Goal: Task Accomplishment & Management: Complete application form

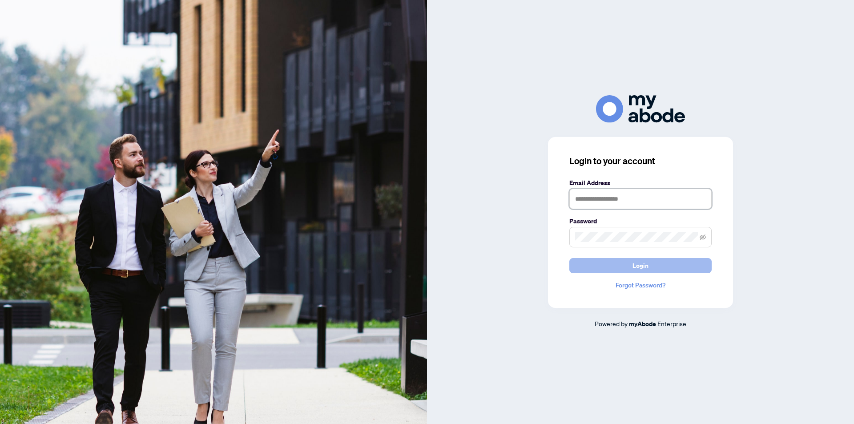
type input "**********"
click at [642, 272] on span "Login" at bounding box center [640, 265] width 16 height 14
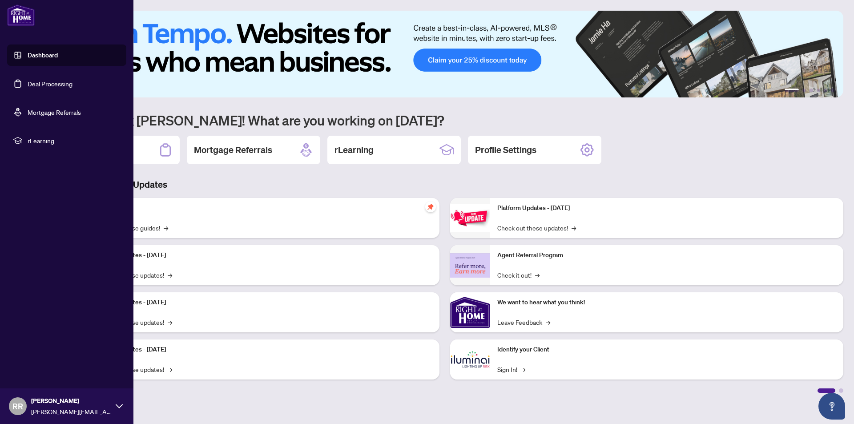
click at [28, 51] on link "Dashboard" at bounding box center [43, 55] width 30 height 8
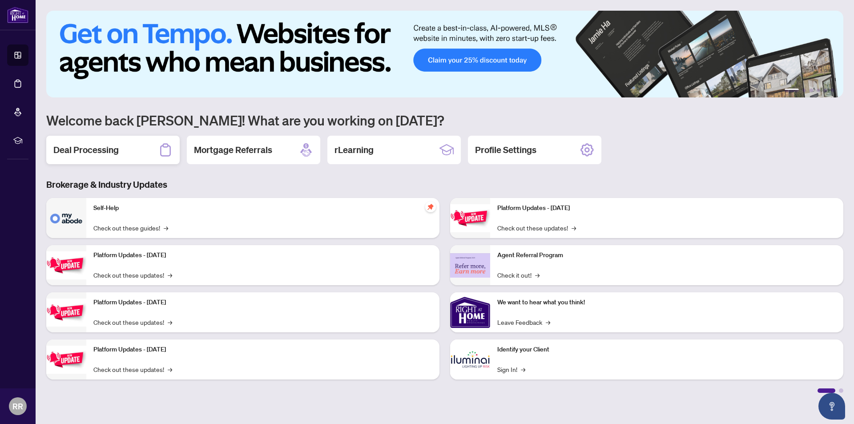
click at [73, 145] on h2 "Deal Processing" at bounding box center [85, 150] width 65 height 12
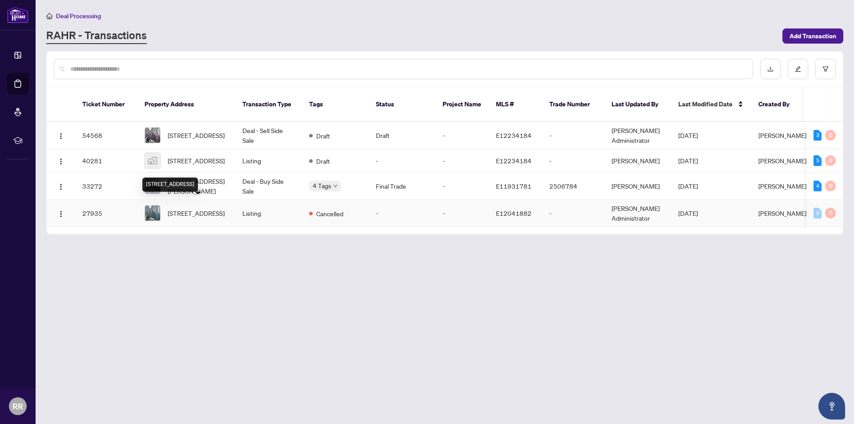
click at [202, 208] on span "[STREET_ADDRESS]" at bounding box center [196, 213] width 57 height 10
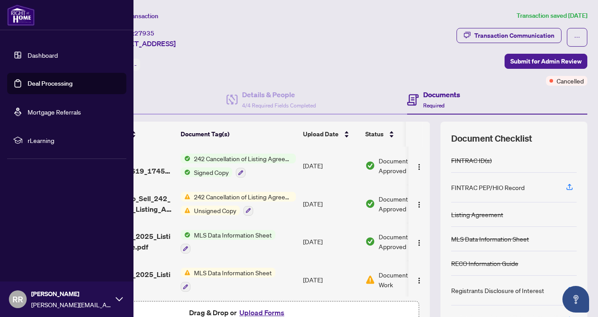
click at [43, 52] on link "Dashboard" at bounding box center [43, 55] width 30 height 8
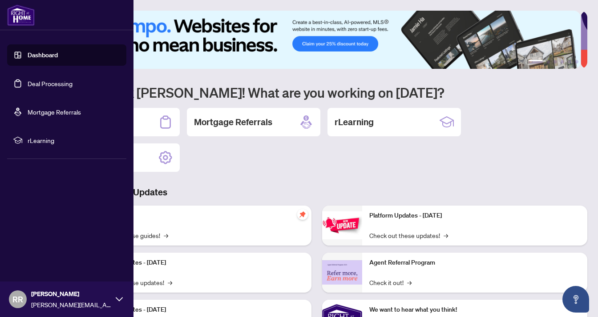
click at [28, 88] on link "Deal Processing" at bounding box center [50, 84] width 45 height 8
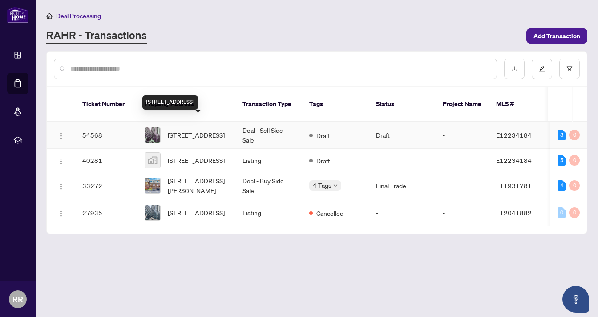
click at [194, 130] on span "[STREET_ADDRESS]" at bounding box center [196, 135] width 57 height 10
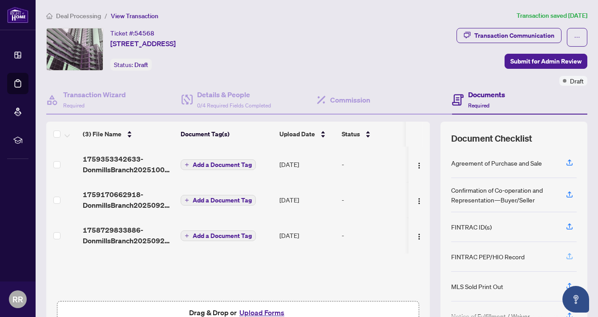
click at [565, 253] on icon "button" at bounding box center [569, 257] width 8 height 8
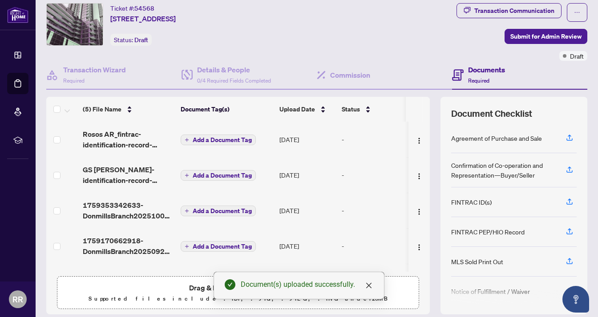
scroll to position [44, 0]
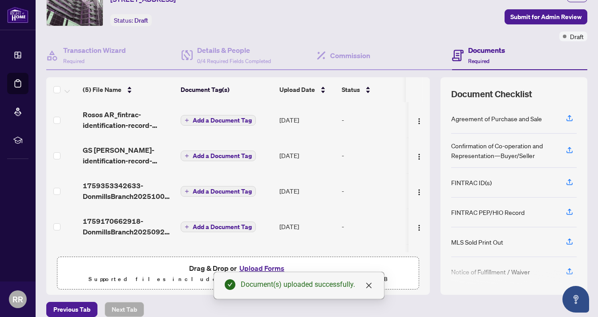
click at [210, 117] on span "Add a Document Tag" at bounding box center [222, 120] width 59 height 6
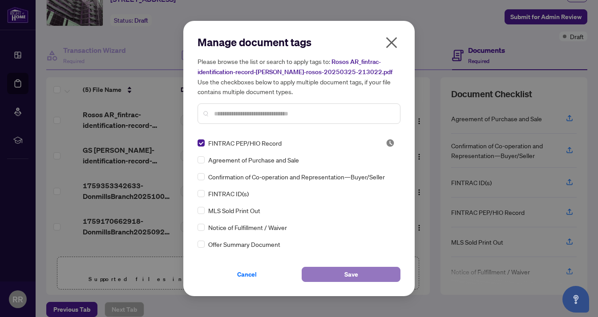
click at [385, 273] on button "Save" at bounding box center [350, 274] width 99 height 15
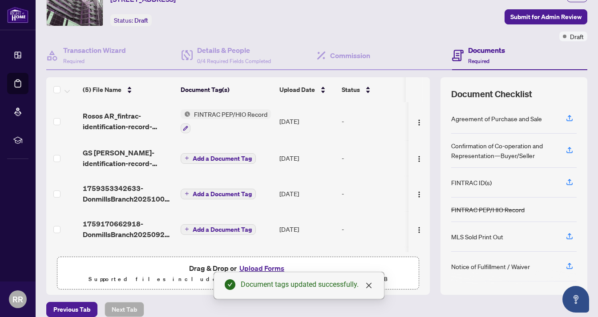
click at [233, 160] on span "Add a Document Tag" at bounding box center [222, 159] width 59 height 6
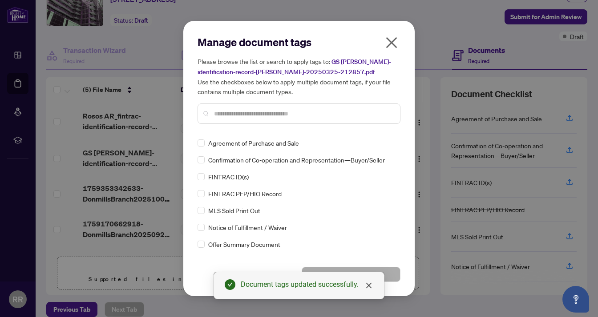
click at [205, 196] on div "FINTRAC PEP/HIO Record" at bounding box center [295, 194] width 197 height 10
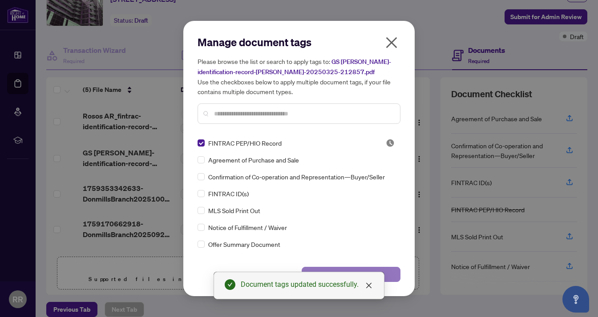
click at [383, 267] on button "Save" at bounding box center [350, 274] width 99 height 15
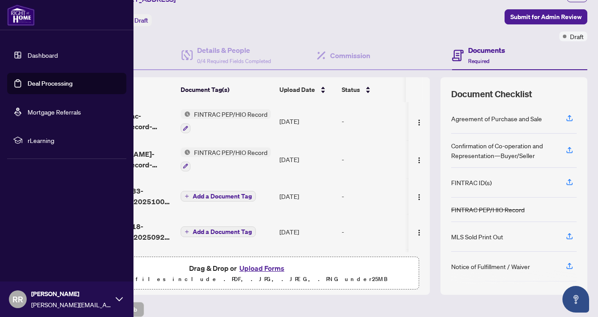
click at [28, 84] on link "Deal Processing" at bounding box center [50, 84] width 45 height 8
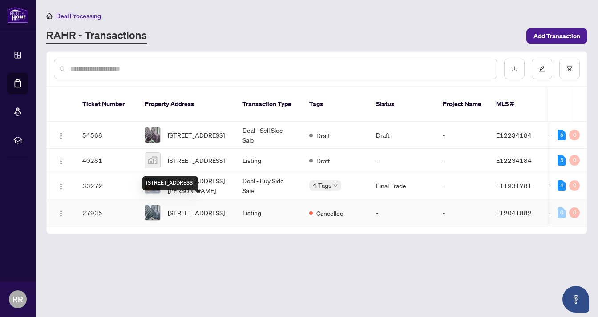
click at [193, 208] on span "[STREET_ADDRESS]" at bounding box center [196, 213] width 57 height 10
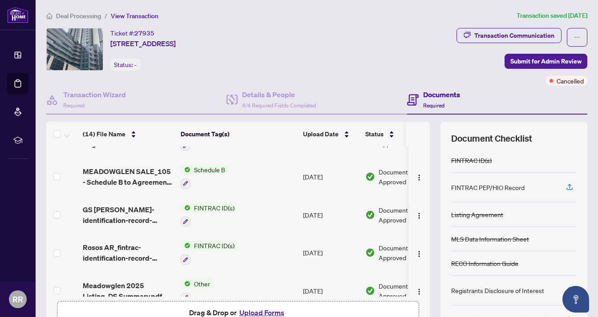
scroll to position [204, 0]
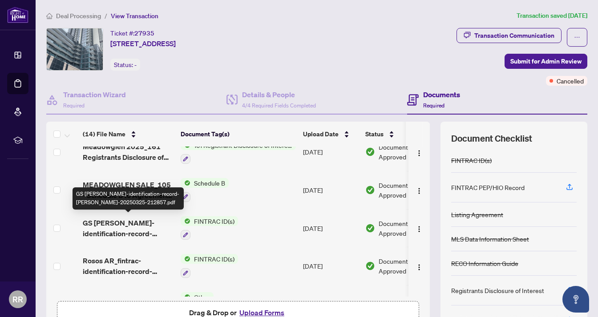
click at [118, 222] on span "GS [PERSON_NAME]-identification-record-[PERSON_NAME]-20250325-212857.pdf" at bounding box center [128, 228] width 91 height 21
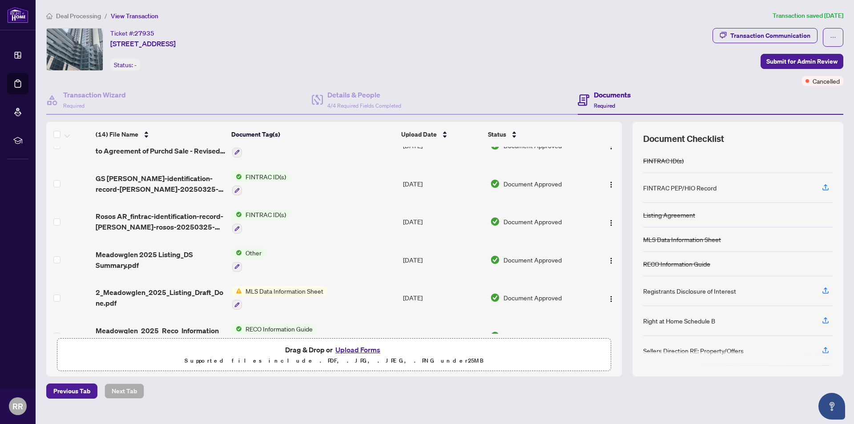
scroll to position [297, 0]
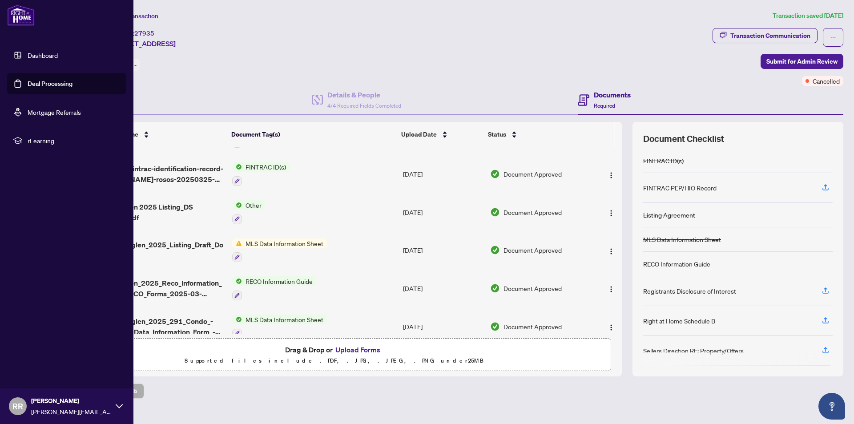
click at [29, 58] on link "Dashboard" at bounding box center [43, 55] width 30 height 8
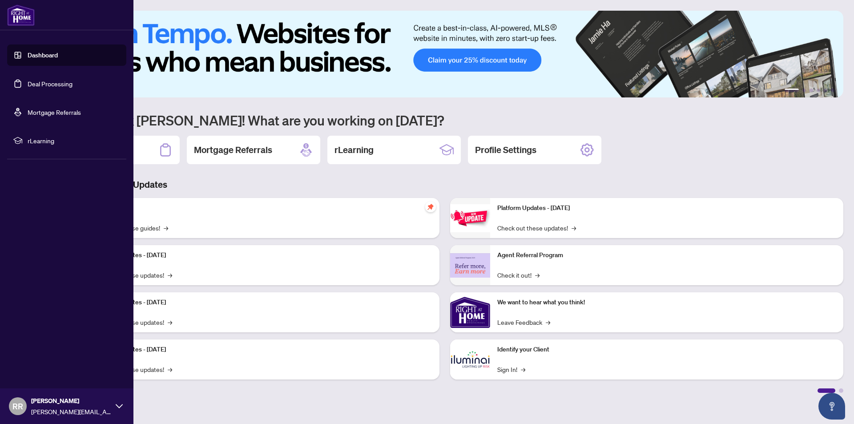
click at [28, 80] on link "Deal Processing" at bounding box center [50, 84] width 45 height 8
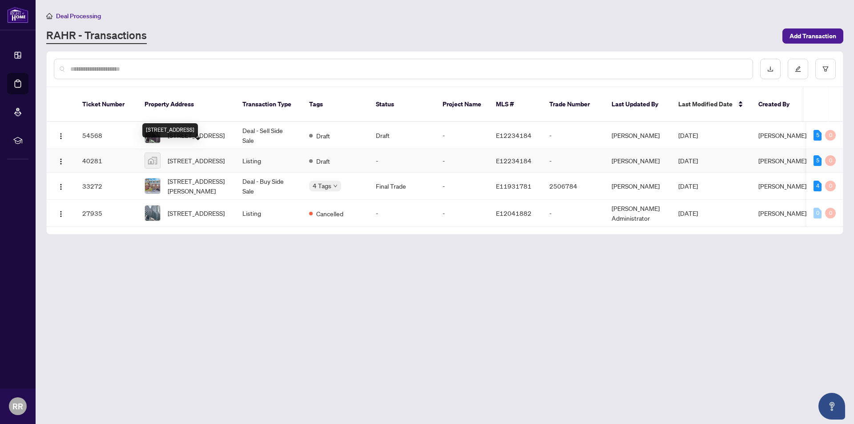
click at [206, 156] on span "[STREET_ADDRESS]" at bounding box center [196, 161] width 57 height 10
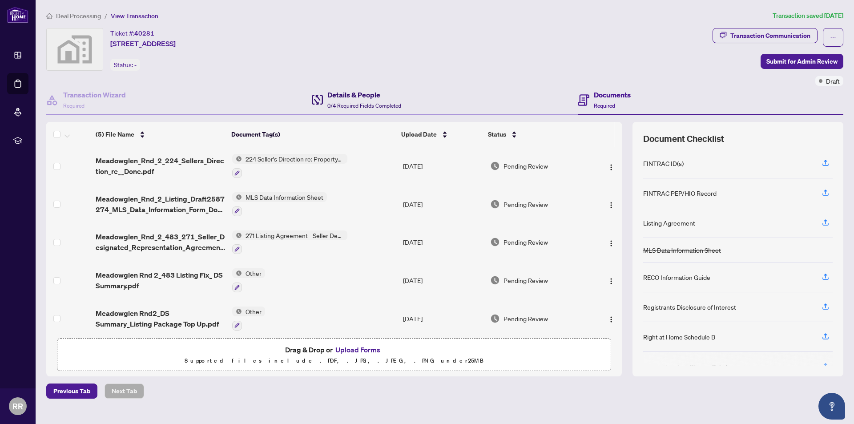
click at [360, 108] on span "0/4 Required Fields Completed" at bounding box center [364, 105] width 74 height 7
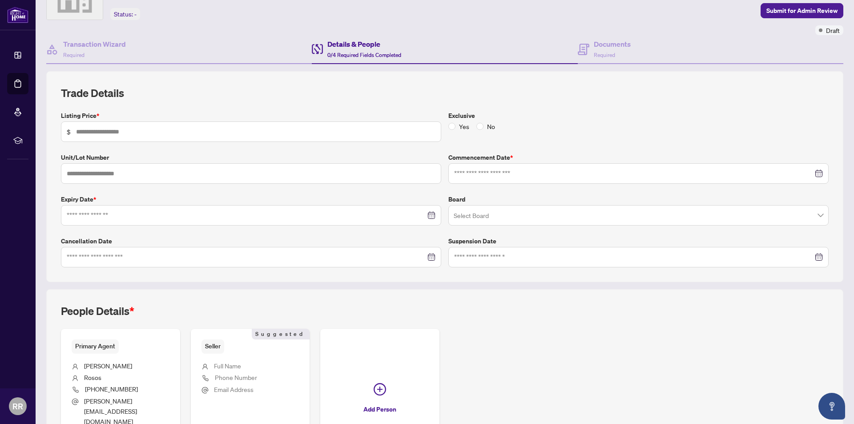
scroll to position [36, 0]
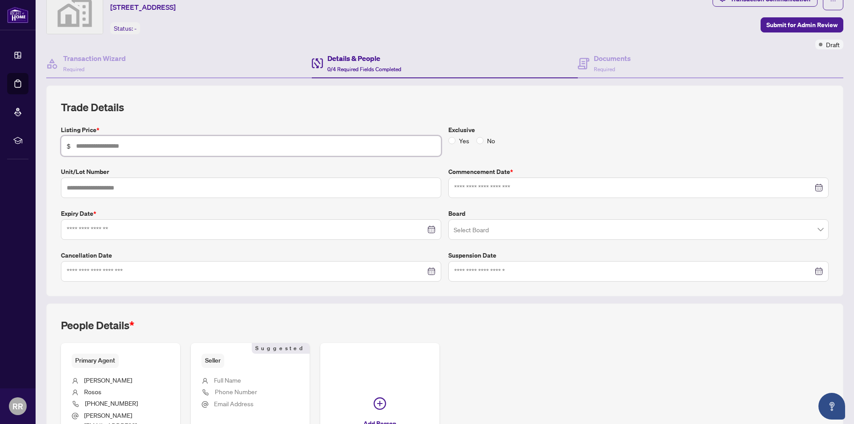
click at [130, 143] on input "text" at bounding box center [255, 146] width 359 height 10
click at [477, 137] on label "No" at bounding box center [487, 141] width 22 height 10
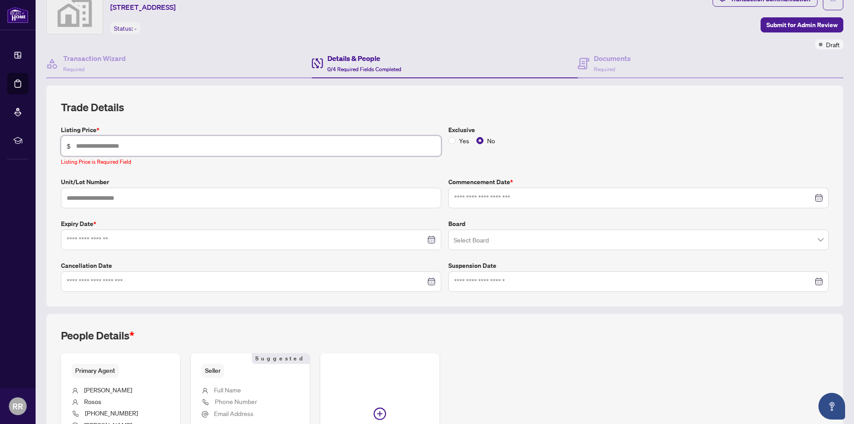
click at [269, 145] on input "text" at bounding box center [255, 146] width 359 height 10
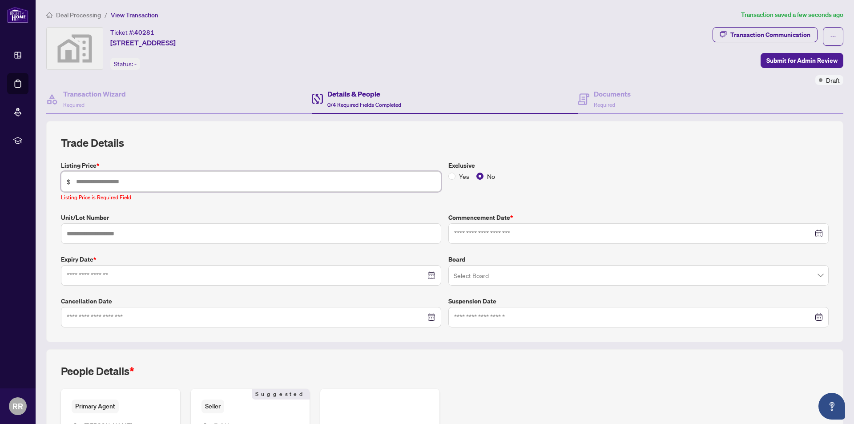
scroll to position [0, 0]
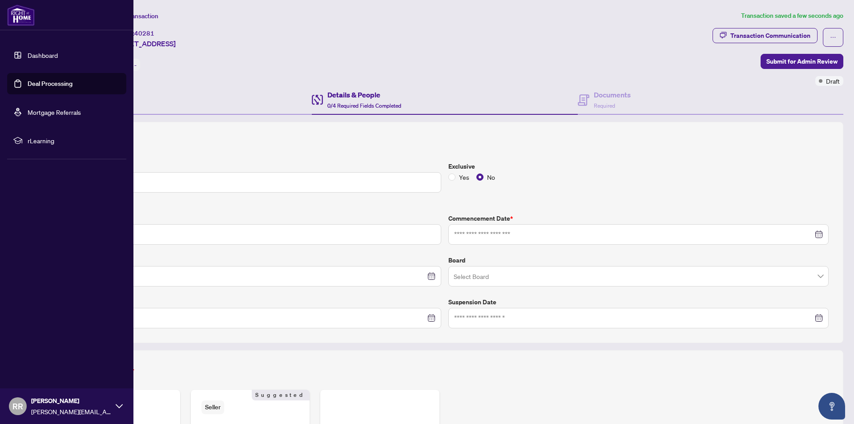
click at [36, 54] on link "Dashboard" at bounding box center [43, 55] width 30 height 8
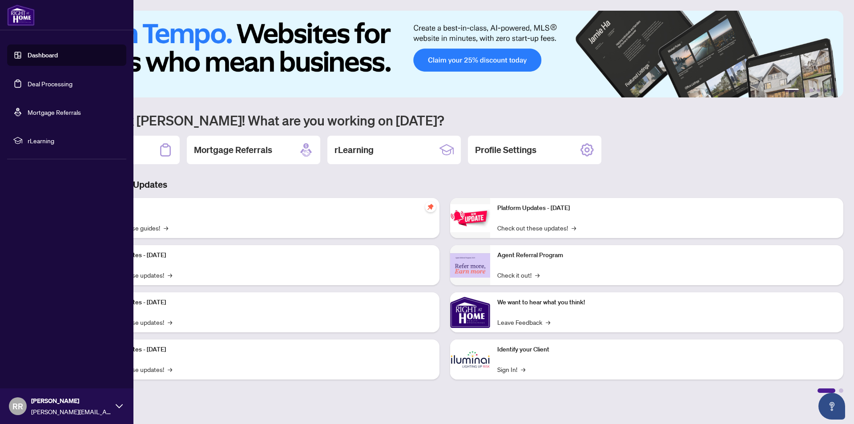
click at [30, 84] on link "Deal Processing" at bounding box center [50, 84] width 45 height 8
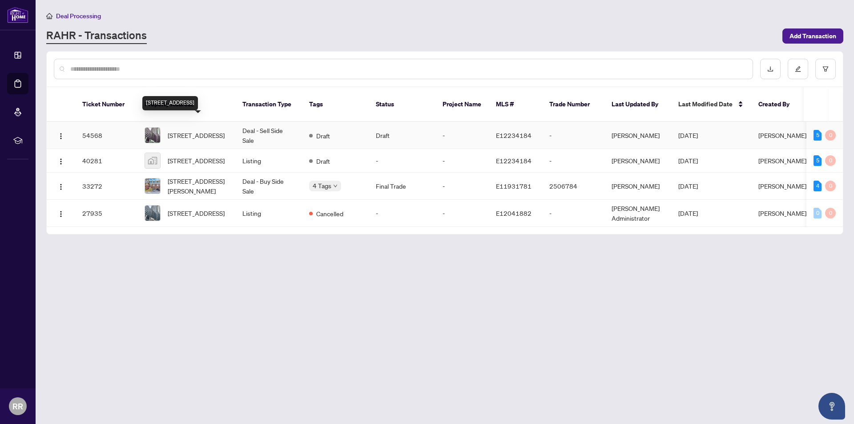
click at [200, 132] on span "[STREET_ADDRESS]" at bounding box center [196, 135] width 57 height 10
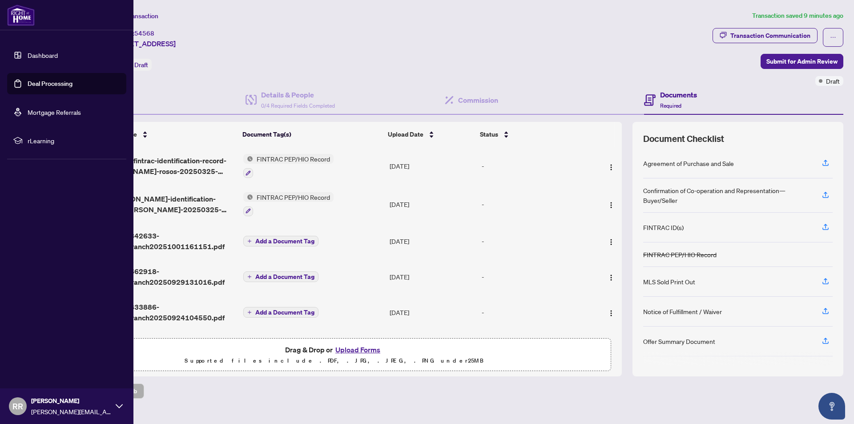
click at [28, 52] on link "Dashboard" at bounding box center [43, 55] width 30 height 8
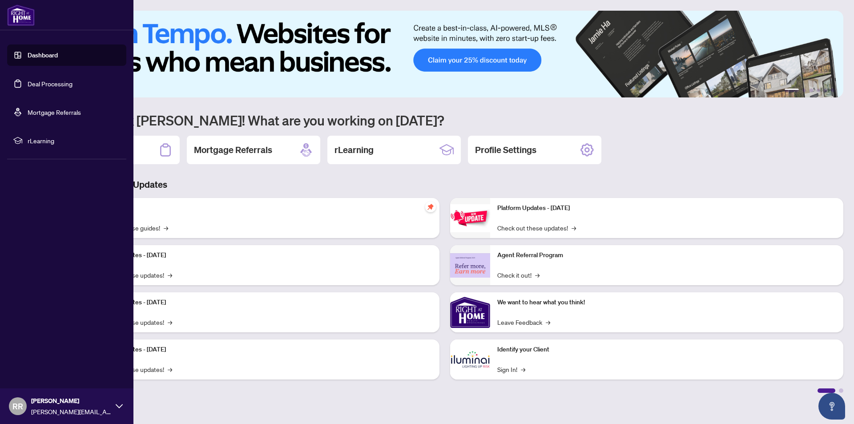
click at [31, 84] on link "Deal Processing" at bounding box center [50, 84] width 45 height 8
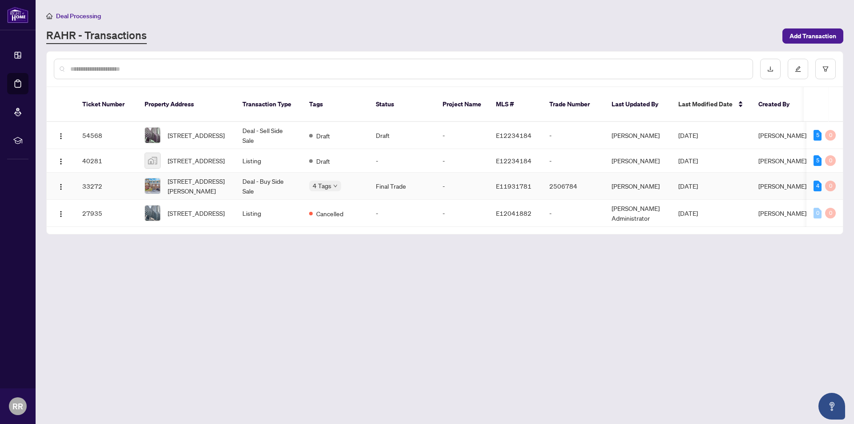
click at [212, 180] on span "[STREET_ADDRESS][PERSON_NAME]" at bounding box center [198, 186] width 60 height 20
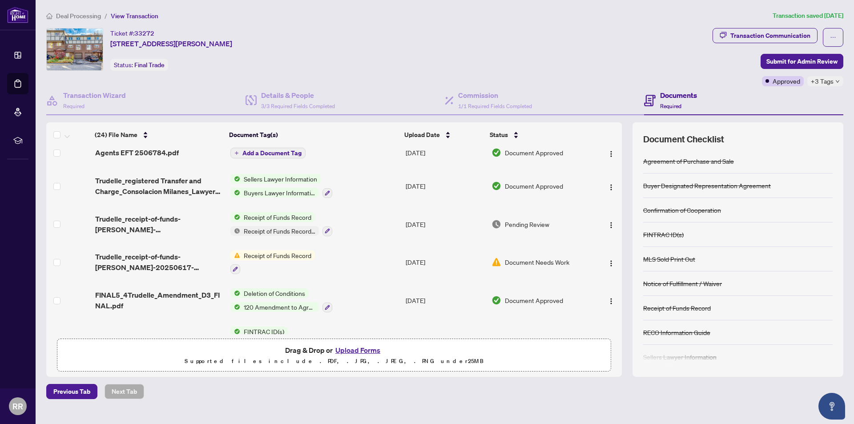
scroll to position [133, 0]
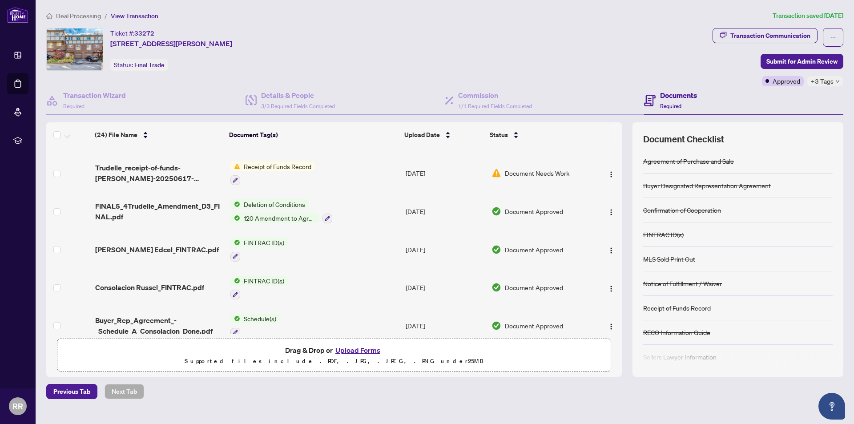
click at [244, 240] on span "FINTRAC ID(s)" at bounding box center [264, 242] width 48 height 10
click at [607, 247] on img "button" at bounding box center [610, 250] width 7 height 7
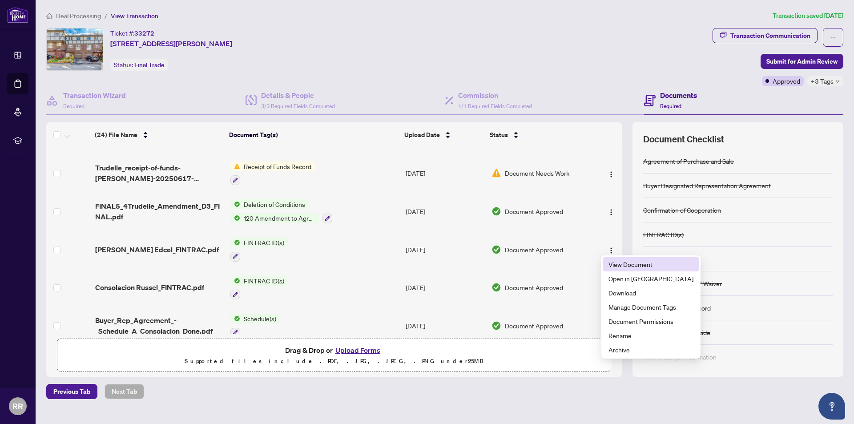
click at [624, 264] on span "View Document" at bounding box center [650, 264] width 85 height 10
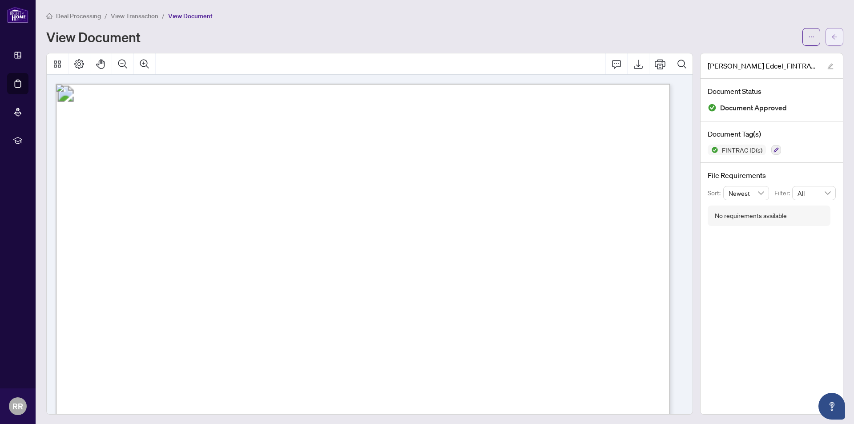
click at [831, 39] on icon "arrow-left" at bounding box center [834, 37] width 6 height 6
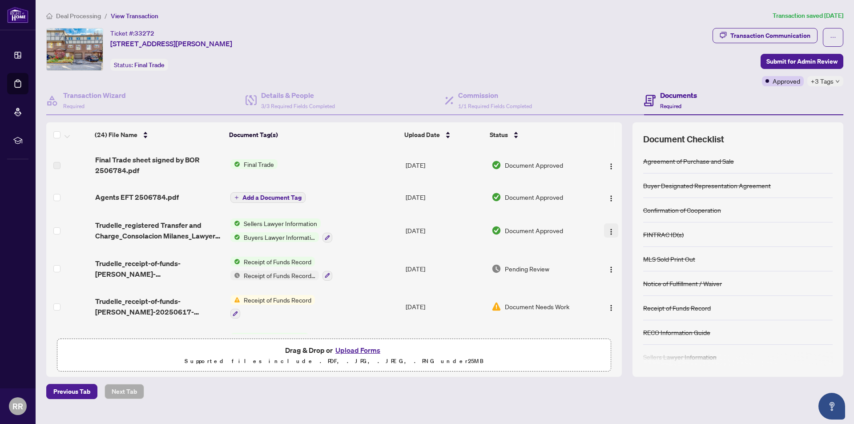
click at [610, 230] on img "button" at bounding box center [610, 231] width 7 height 7
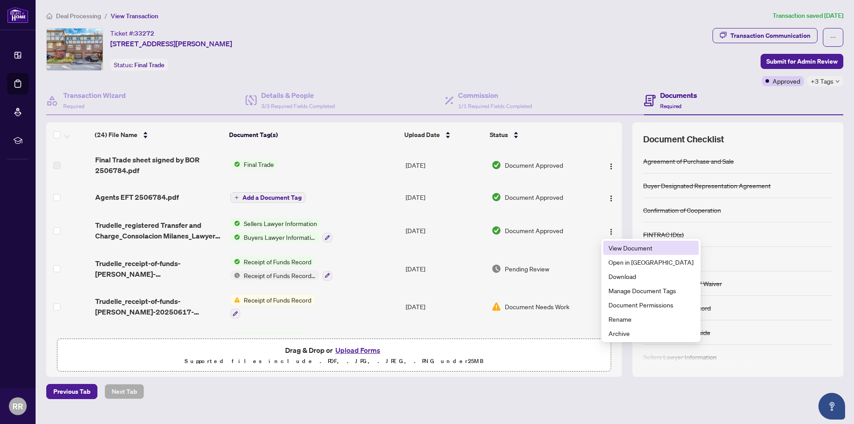
click at [621, 245] on span "View Document" at bounding box center [650, 248] width 85 height 10
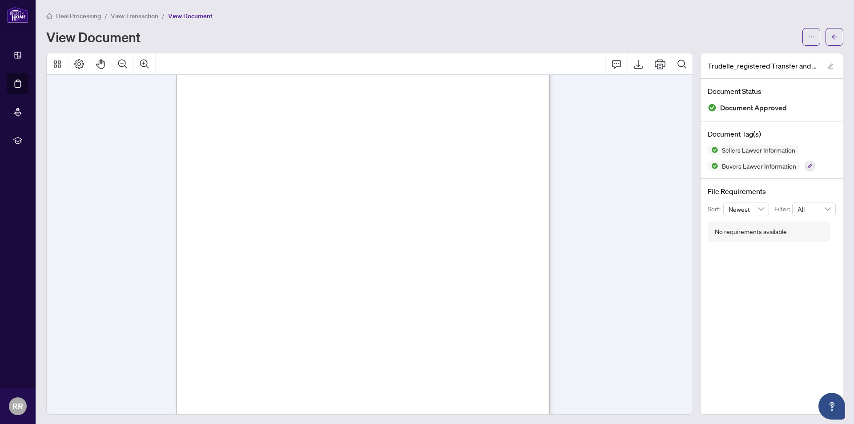
scroll to position [44, 0]
click at [831, 35] on icon "arrow-left" at bounding box center [834, 37] width 6 height 6
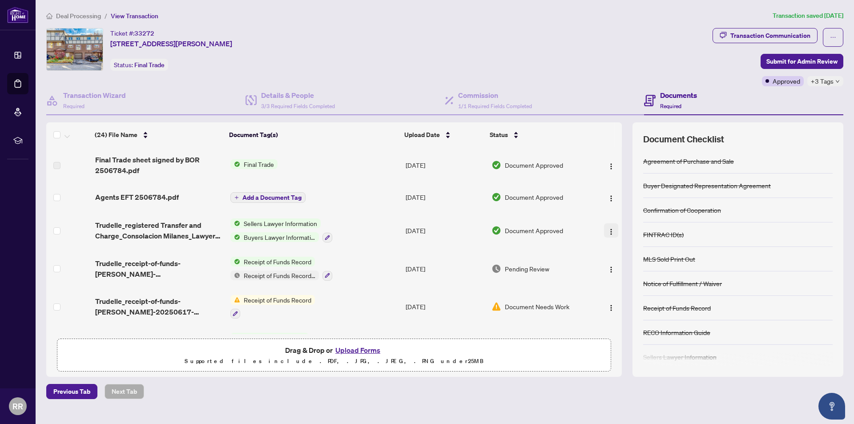
click at [609, 233] on img "button" at bounding box center [610, 231] width 7 height 7
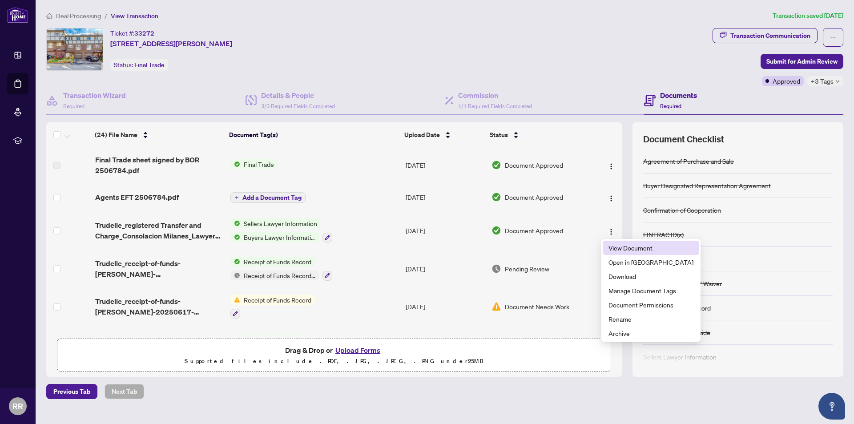
click at [623, 249] on span "View Document" at bounding box center [650, 248] width 85 height 10
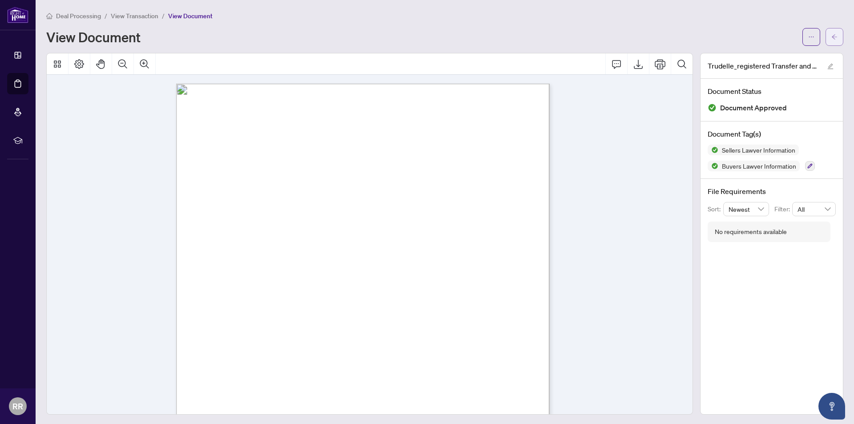
click at [831, 39] on icon "arrow-left" at bounding box center [834, 37] width 6 height 6
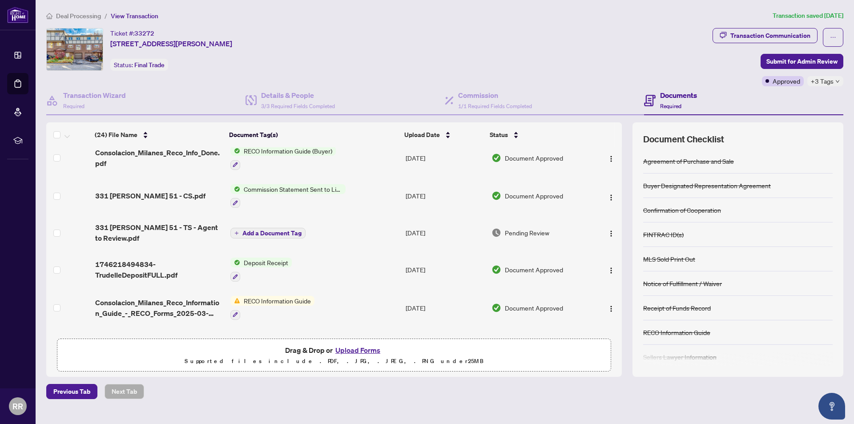
scroll to position [400, 0]
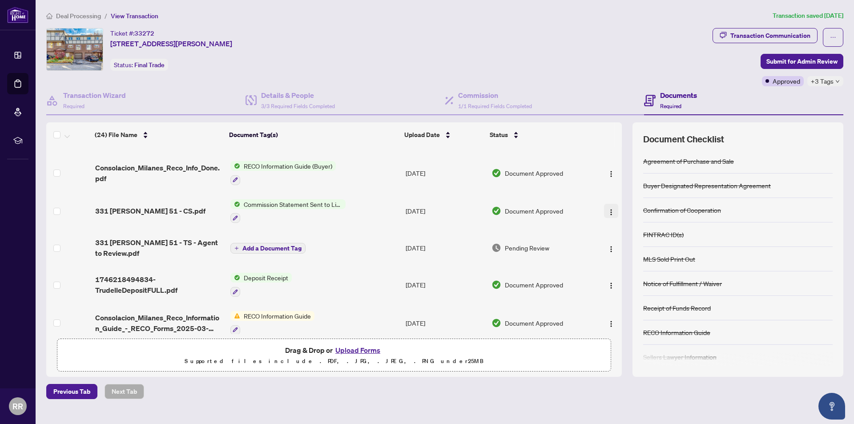
click at [607, 209] on img "button" at bounding box center [610, 212] width 7 height 7
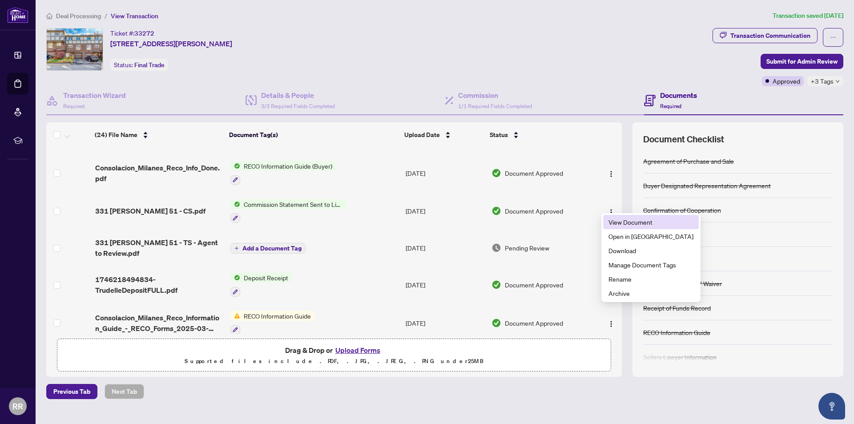
click at [618, 225] on span "View Document" at bounding box center [650, 222] width 85 height 10
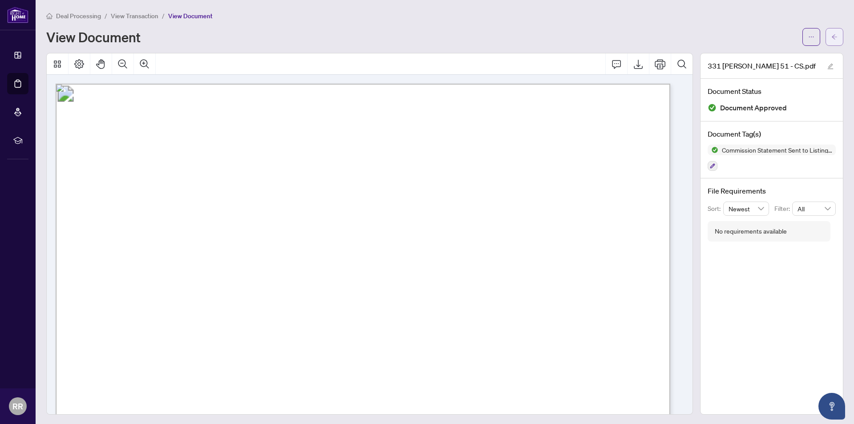
click at [831, 35] on button "button" at bounding box center [834, 37] width 18 height 18
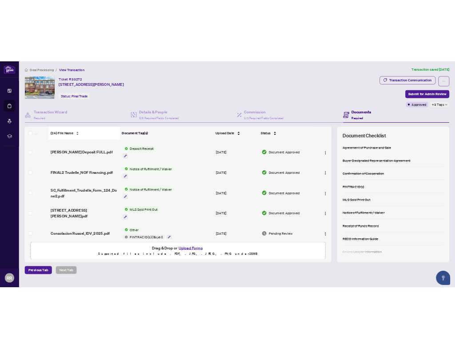
scroll to position [578, 0]
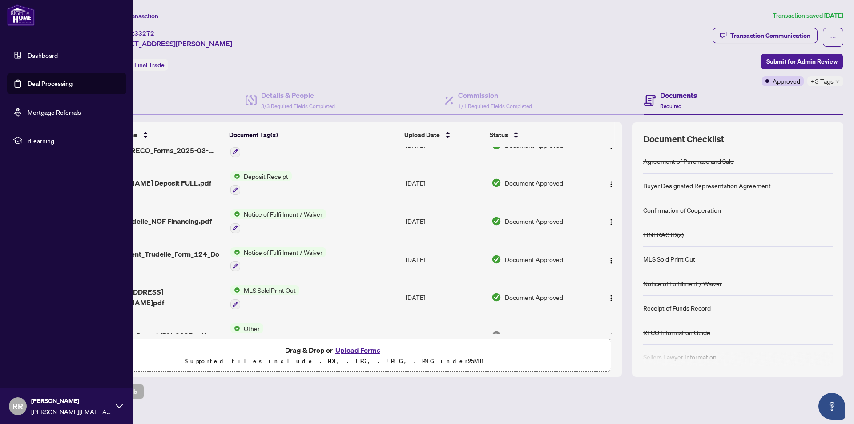
click at [28, 52] on link "Dashboard" at bounding box center [43, 55] width 30 height 8
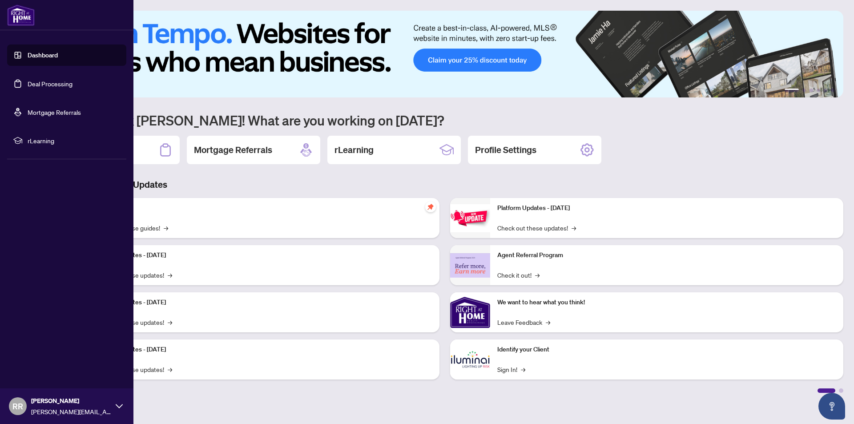
click at [32, 84] on link "Deal Processing" at bounding box center [50, 84] width 45 height 8
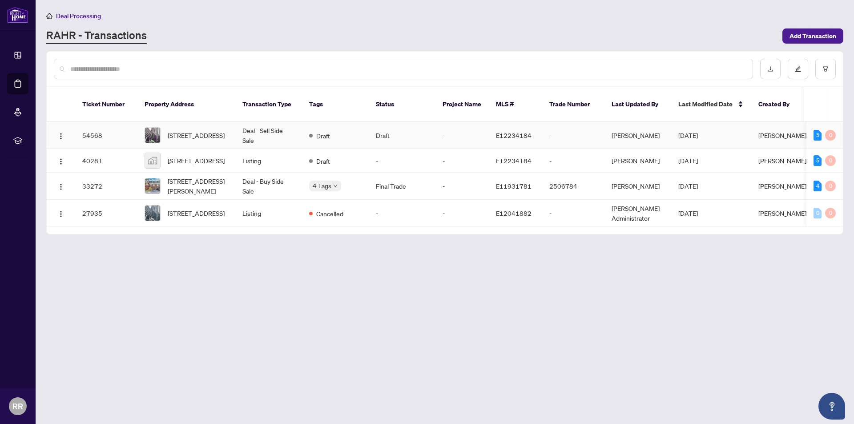
click at [205, 130] on span "[STREET_ADDRESS]" at bounding box center [196, 135] width 57 height 10
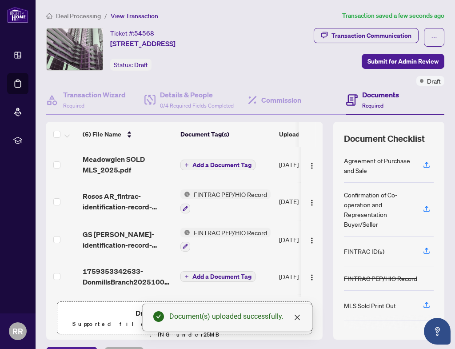
click at [211, 165] on span "Add a Document Tag" at bounding box center [222, 165] width 59 height 6
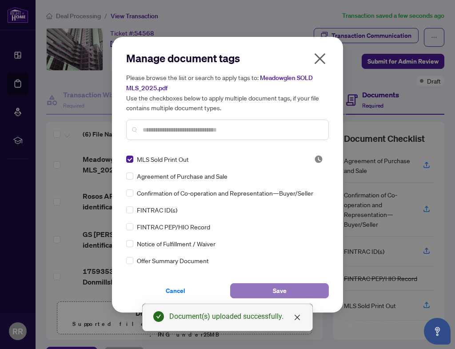
click at [290, 293] on button "Save" at bounding box center [279, 290] width 99 height 15
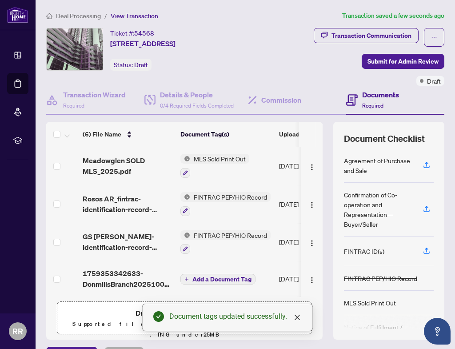
click at [298, 17] on ol "Deal Processing / View Transaction" at bounding box center [192, 16] width 293 height 10
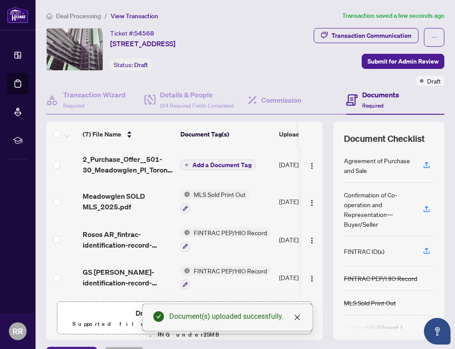
click at [201, 162] on span "Add a Document Tag" at bounding box center [222, 165] width 59 height 6
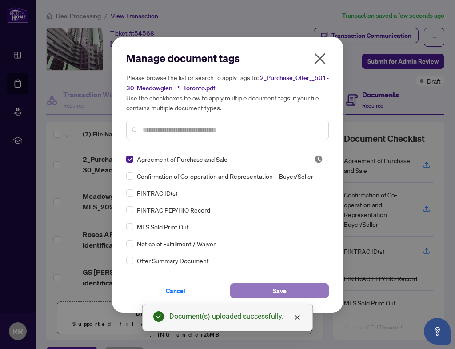
click at [282, 291] on span "Save" at bounding box center [280, 291] width 14 height 14
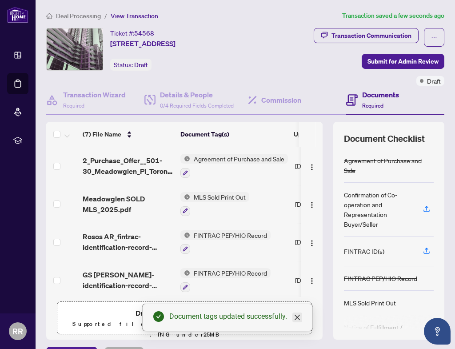
click at [299, 319] on icon "close" at bounding box center [297, 317] width 5 height 5
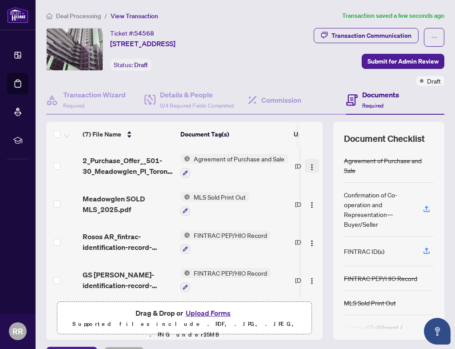
click at [309, 164] on img "button" at bounding box center [312, 167] width 7 height 7
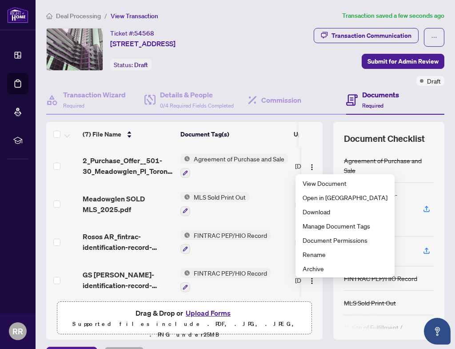
click at [265, 181] on td "Agreement of Purchase and Sale" at bounding box center [234, 166] width 115 height 38
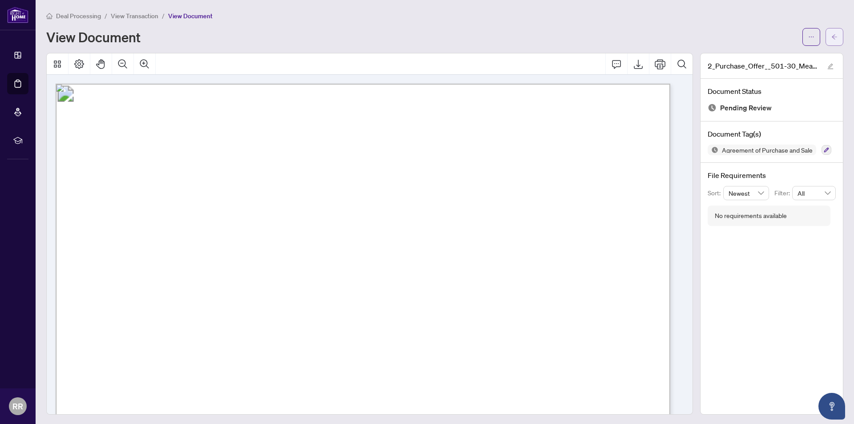
click at [831, 36] on icon "arrow-left" at bounding box center [834, 37] width 6 height 6
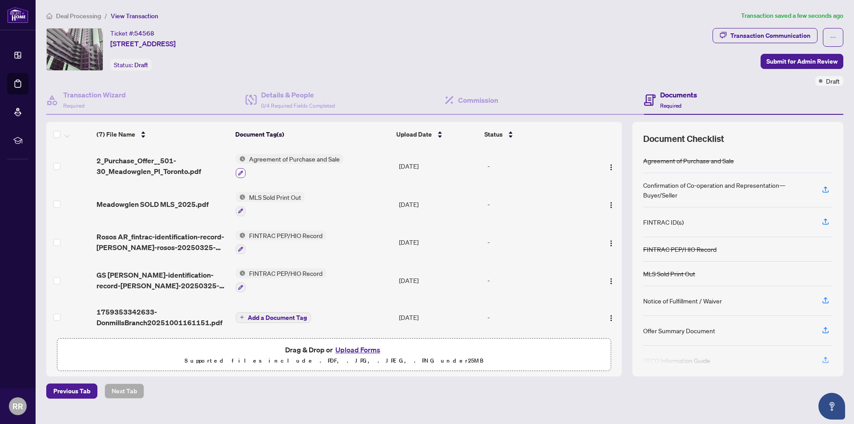
click at [241, 171] on icon "button" at bounding box center [240, 172] width 5 height 5
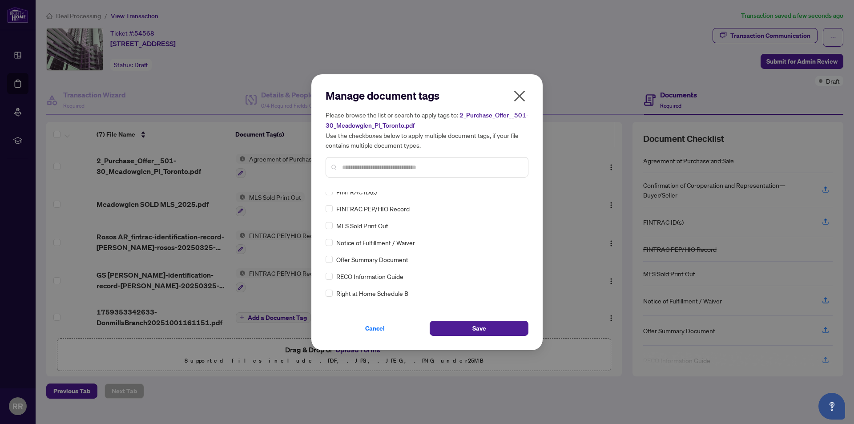
scroll to position [44, 0]
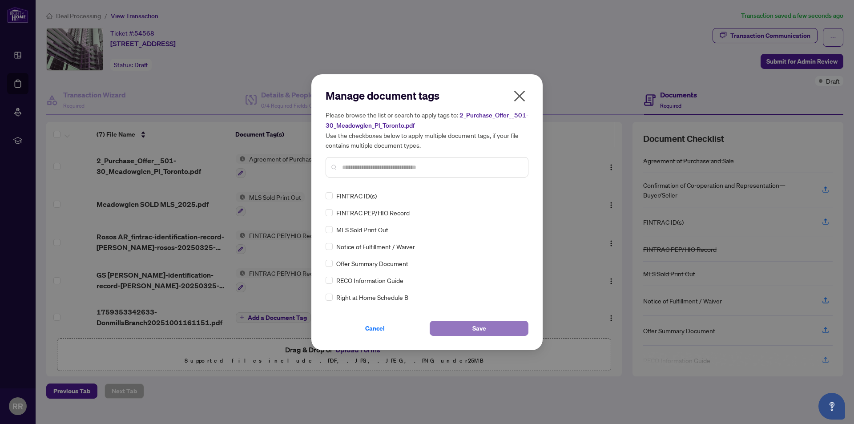
click at [465, 329] on button "Save" at bounding box center [478, 328] width 99 height 15
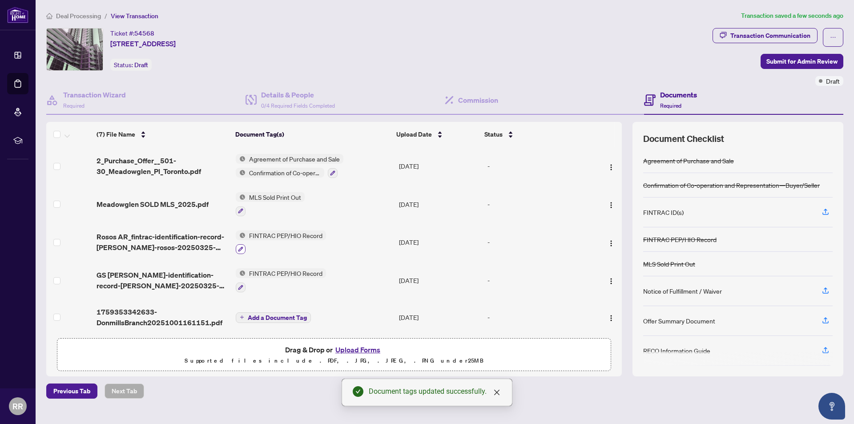
click at [243, 245] on button "button" at bounding box center [241, 249] width 10 height 10
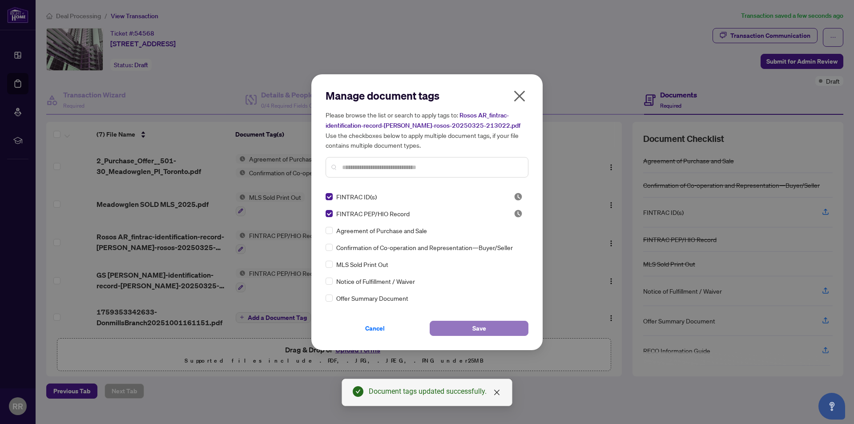
click at [471, 323] on button "Save" at bounding box center [478, 328] width 99 height 15
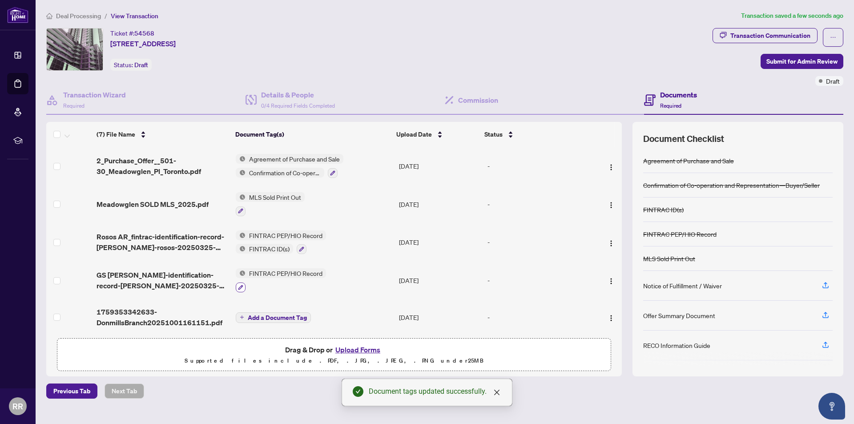
click at [242, 285] on icon "button" at bounding box center [240, 287] width 5 height 5
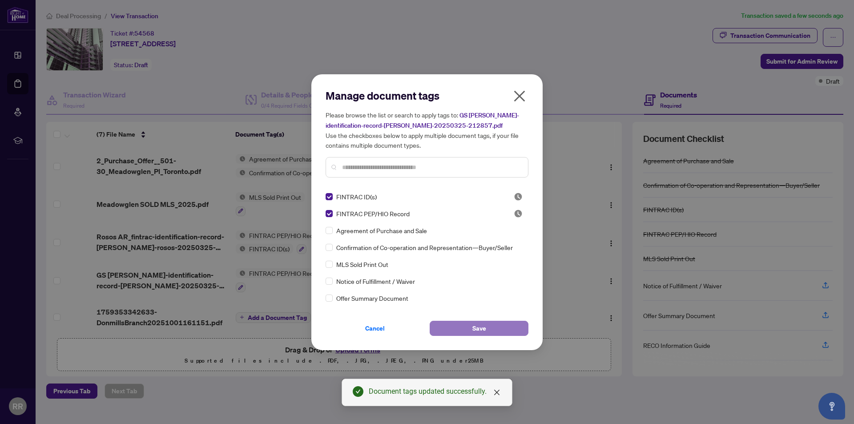
click at [487, 322] on button "Save" at bounding box center [478, 328] width 99 height 15
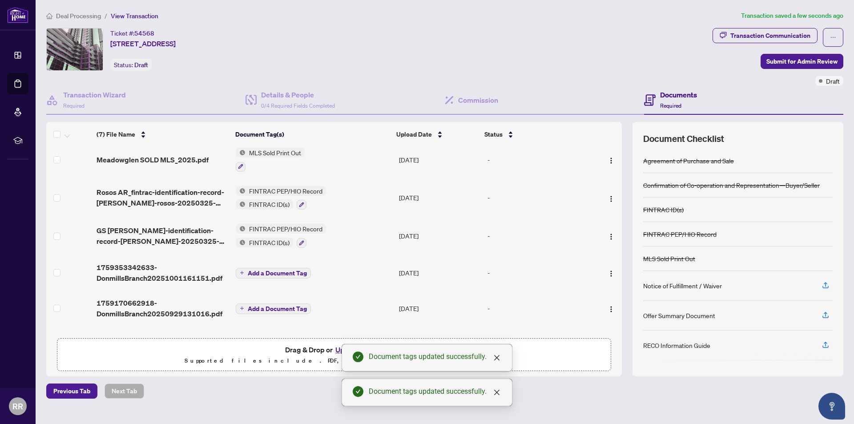
scroll to position [73, 0]
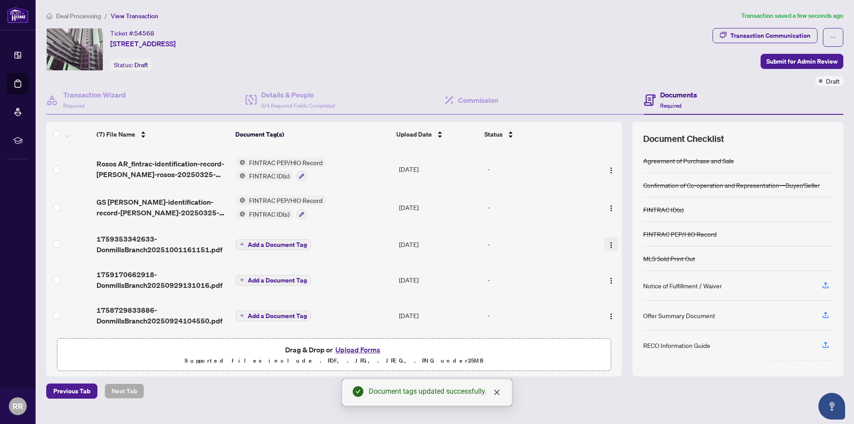
click at [609, 242] on img "button" at bounding box center [610, 244] width 7 height 7
click at [612, 264] on li "View Document" at bounding box center [651, 259] width 96 height 14
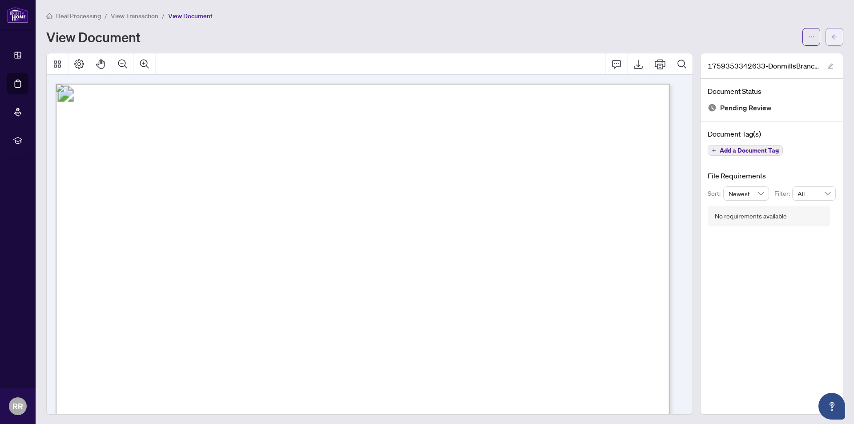
click at [833, 37] on button "button" at bounding box center [834, 37] width 18 height 18
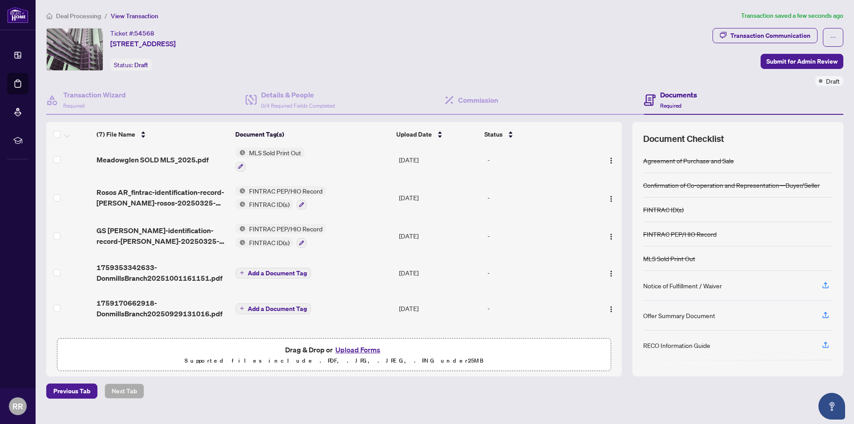
scroll to position [73, 0]
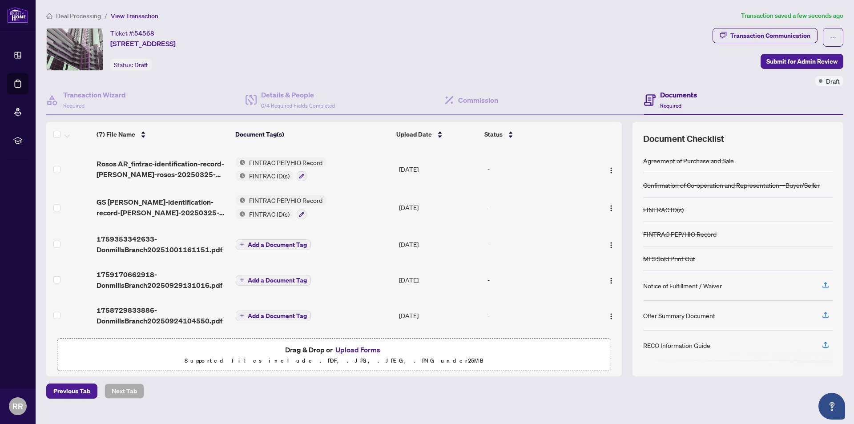
click at [245, 242] on button "Add a Document Tag" at bounding box center [273, 244] width 75 height 11
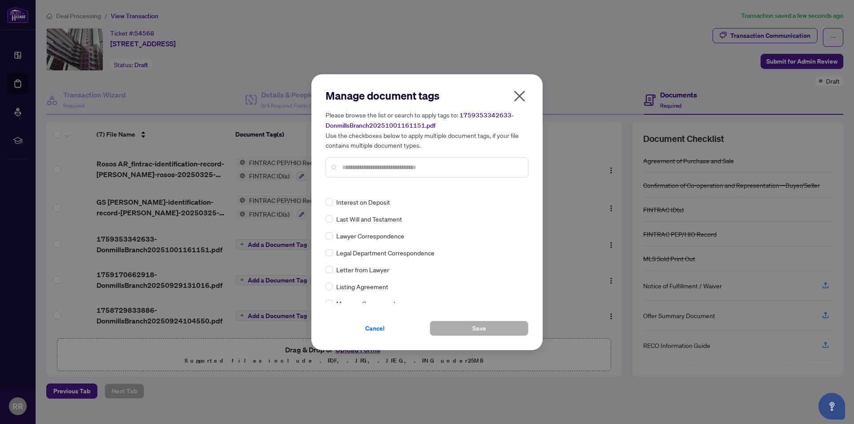
scroll to position [0, 0]
click at [413, 172] on input "text" at bounding box center [431, 167] width 179 height 10
type input "*****"
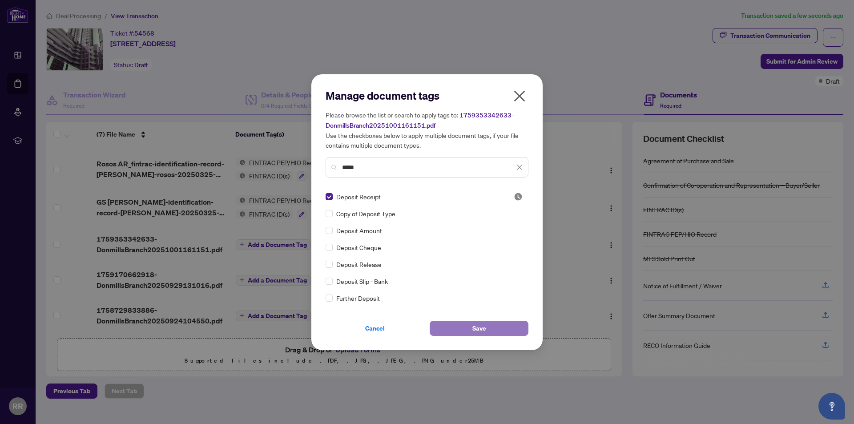
click at [485, 326] on button "Save" at bounding box center [478, 328] width 99 height 15
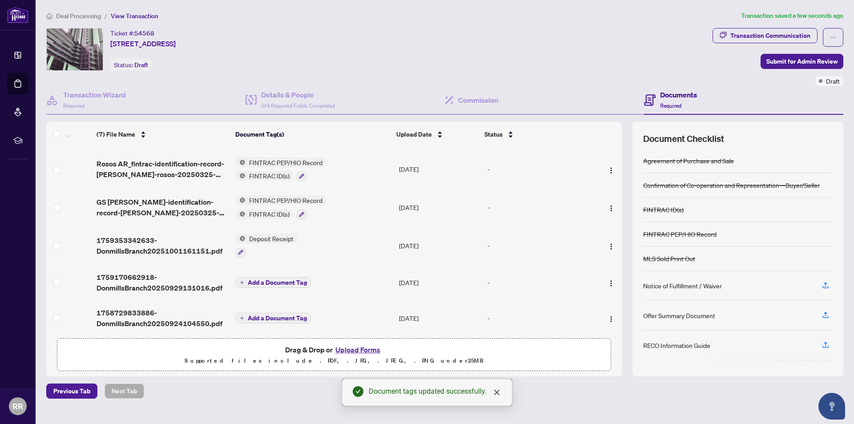
click at [274, 279] on span "Add a Document Tag" at bounding box center [277, 282] width 59 height 6
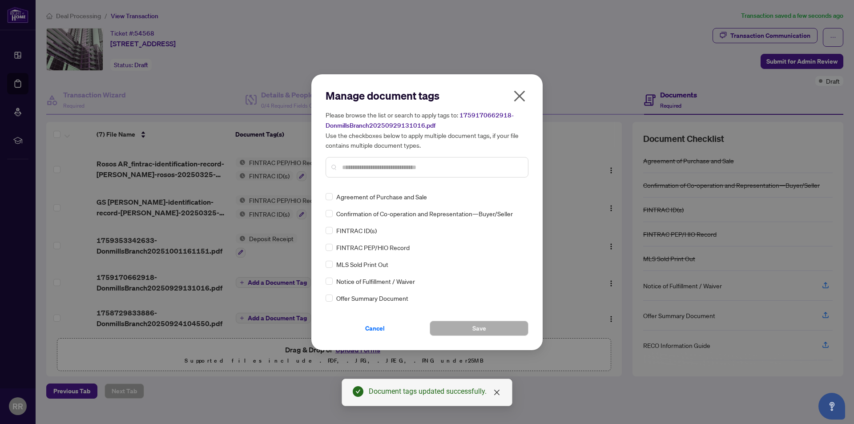
click at [392, 174] on div at bounding box center [426, 167] width 203 height 20
click at [395, 171] on input "text" at bounding box center [431, 167] width 179 height 10
type input "******"
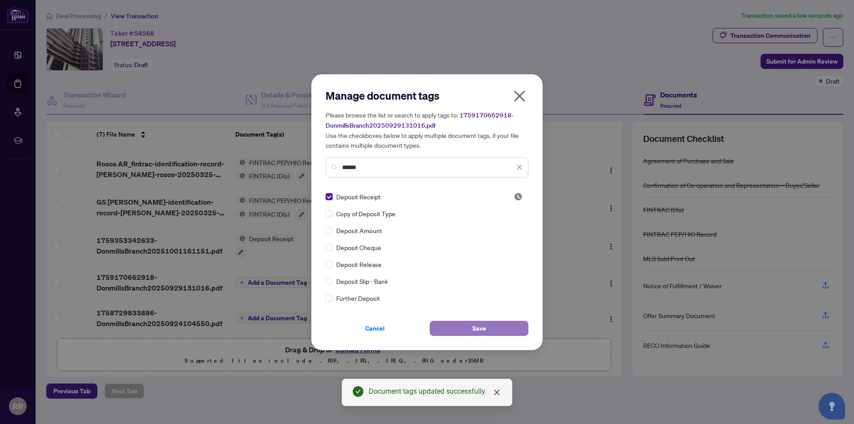
click at [493, 328] on button "Save" at bounding box center [478, 328] width 99 height 15
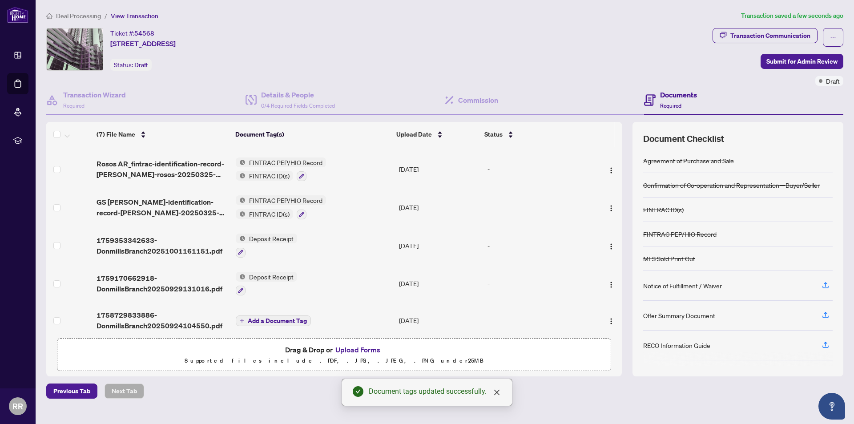
click at [266, 320] on span "Add a Document Tag" at bounding box center [277, 320] width 59 height 6
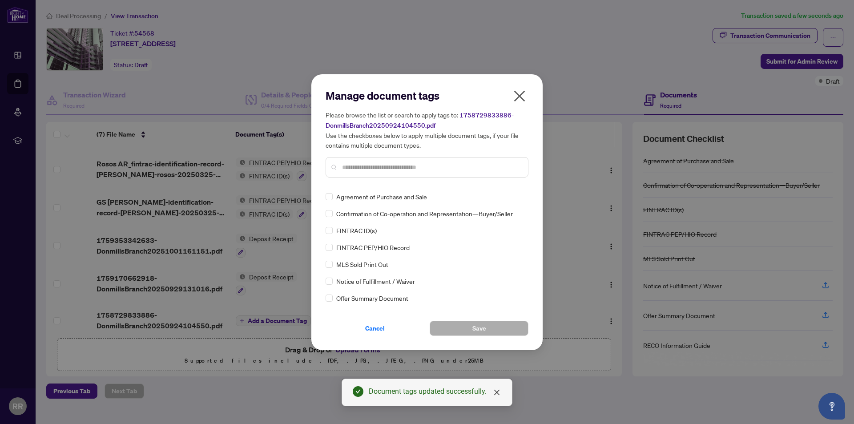
click at [389, 178] on div "Manage document tags Please browse the list or search to apply tags to: 1758729…" at bounding box center [426, 136] width 203 height 96
click at [396, 164] on input "text" at bounding box center [431, 167] width 179 height 10
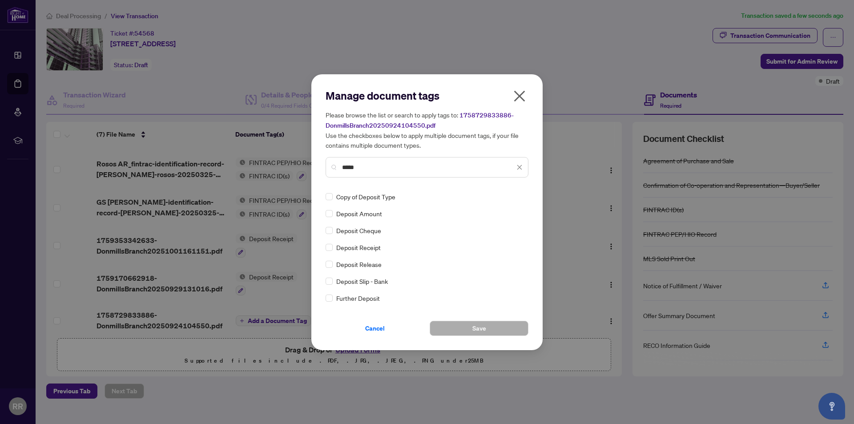
type input "*****"
click at [333, 247] on div "Deposit Receipt" at bounding box center [423, 247] width 197 height 10
click at [479, 329] on span "Save" at bounding box center [479, 328] width 14 height 14
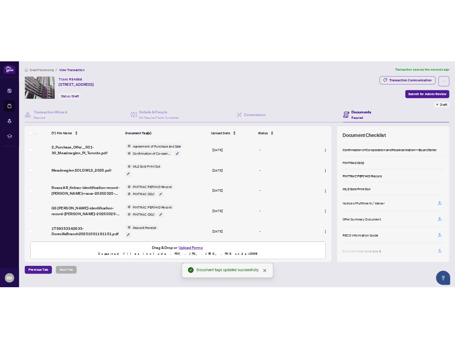
scroll to position [28, 0]
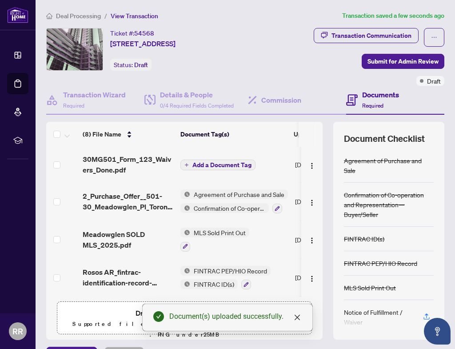
click at [209, 165] on span "Add a Document Tag" at bounding box center [222, 165] width 59 height 6
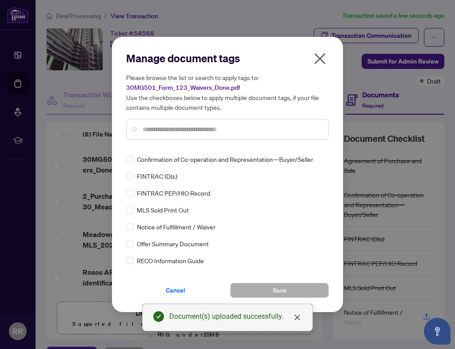
scroll to position [0, 0]
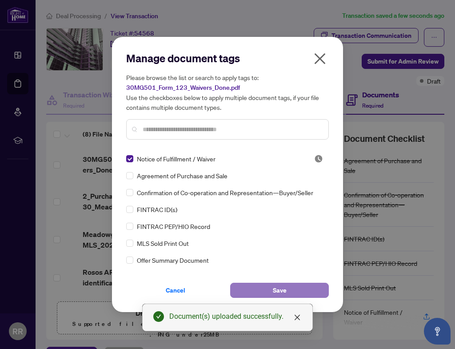
click at [274, 285] on span "Save" at bounding box center [280, 290] width 14 height 14
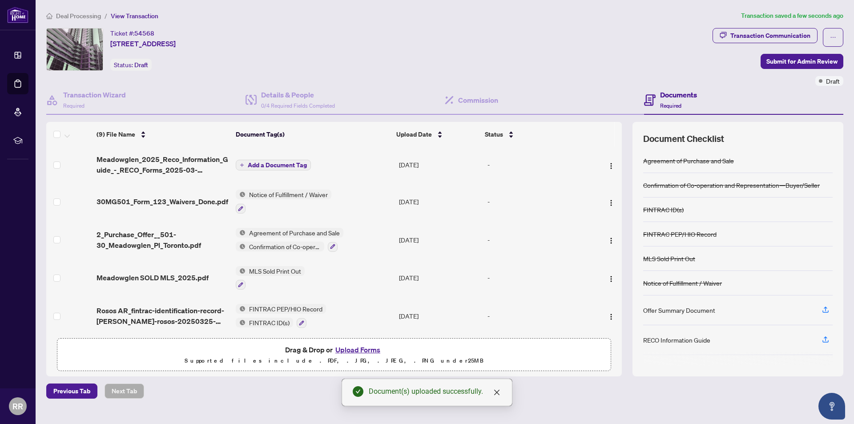
click at [281, 164] on span "Add a Document Tag" at bounding box center [277, 165] width 59 height 6
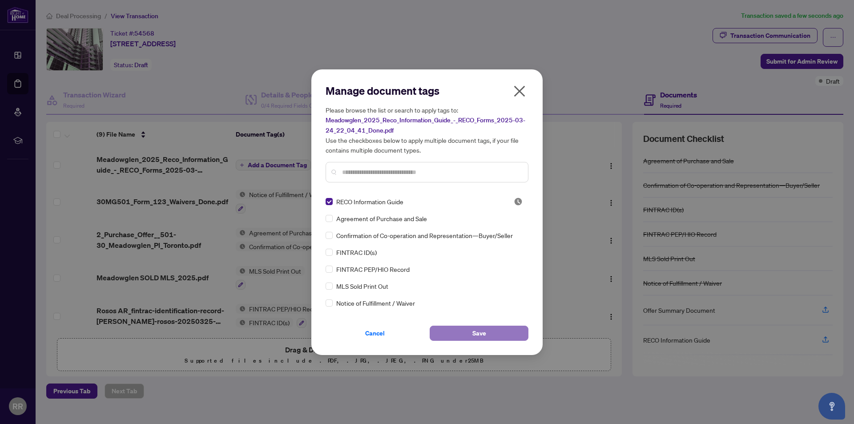
click at [504, 337] on button "Save" at bounding box center [478, 332] width 99 height 15
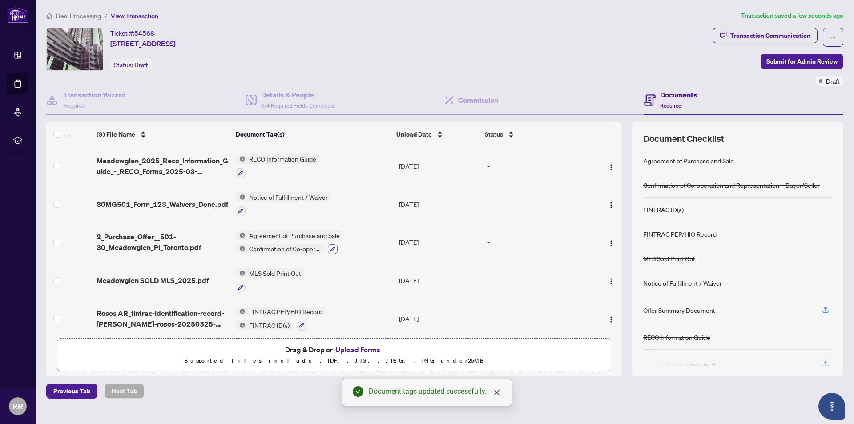
click at [334, 247] on icon "button" at bounding box center [332, 248] width 5 height 5
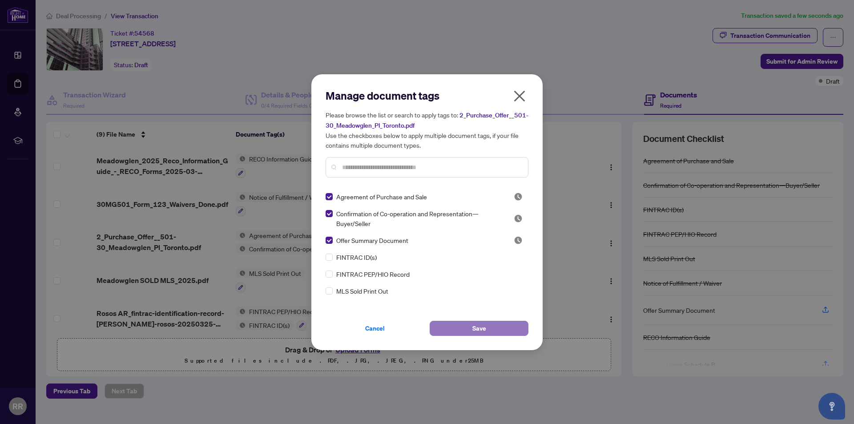
click at [484, 331] on span "Save" at bounding box center [479, 328] width 14 height 14
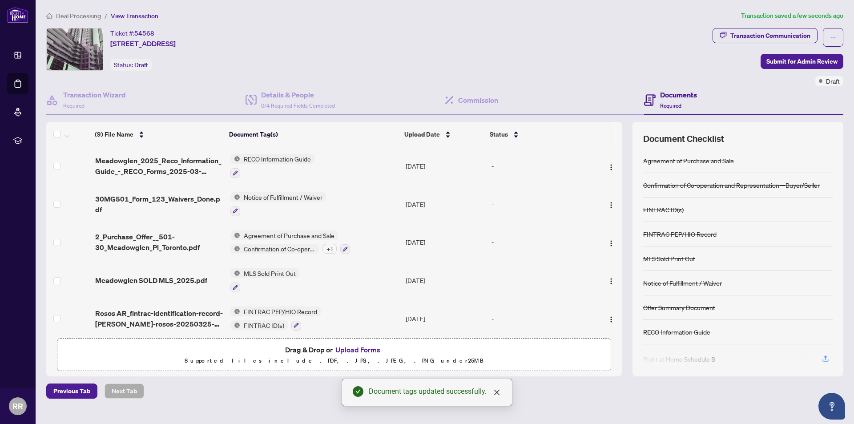
scroll to position [12, 0]
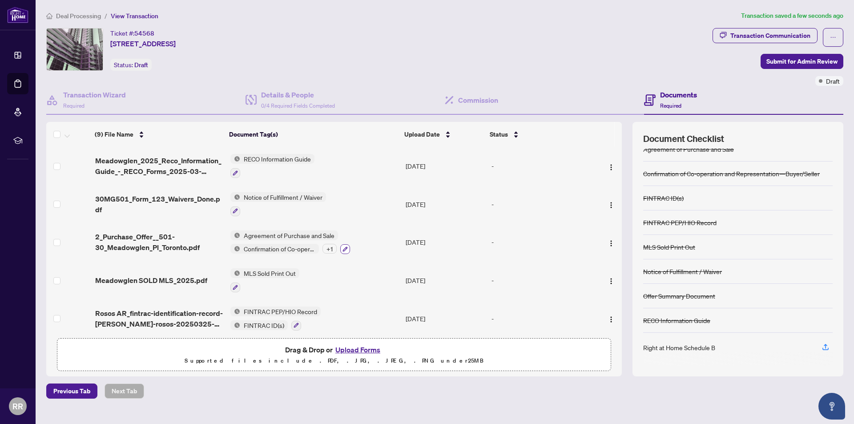
click at [346, 247] on icon "button" at bounding box center [345, 249] width 5 height 5
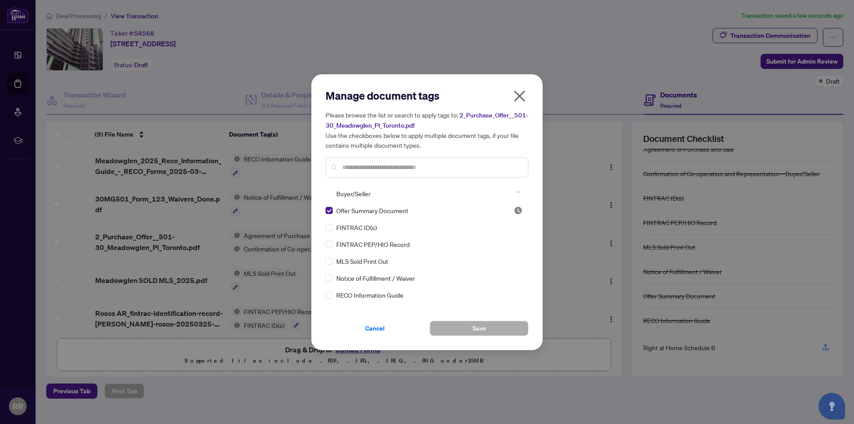
scroll to position [44, 0]
click at [483, 322] on span "Save" at bounding box center [479, 328] width 14 height 14
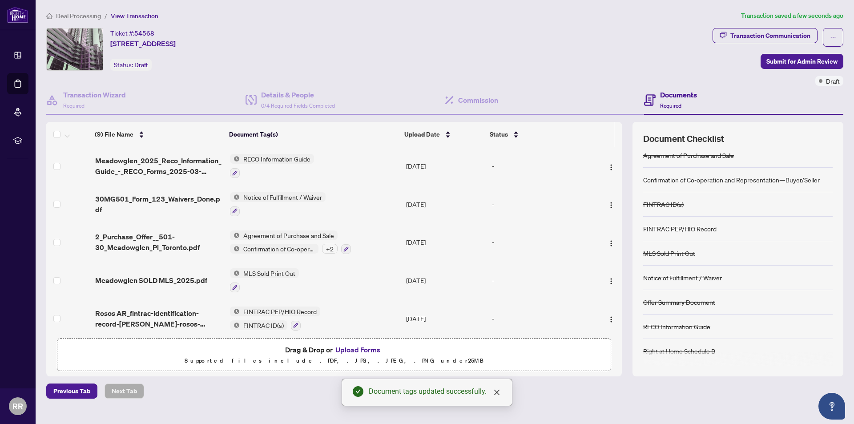
scroll to position [6, 0]
click at [265, 100] on div "Details & People 0/4 Required Fields Completed" at bounding box center [298, 99] width 74 height 21
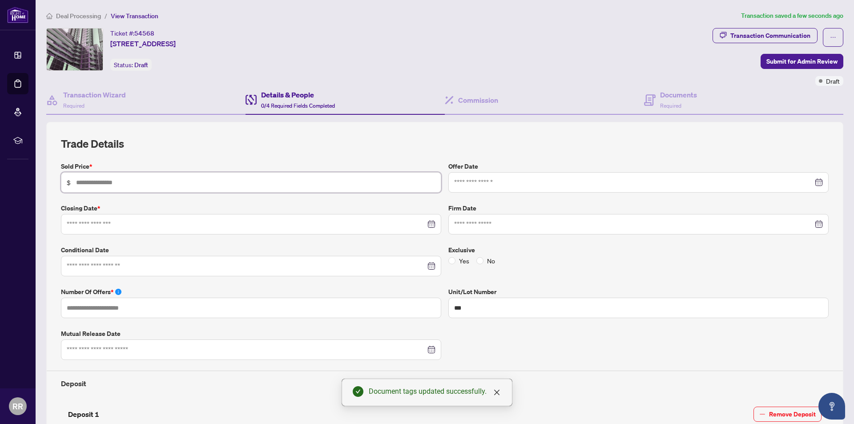
click at [131, 177] on input "text" at bounding box center [255, 182] width 359 height 10
type input "*******"
click at [816, 181] on div at bounding box center [638, 182] width 380 height 20
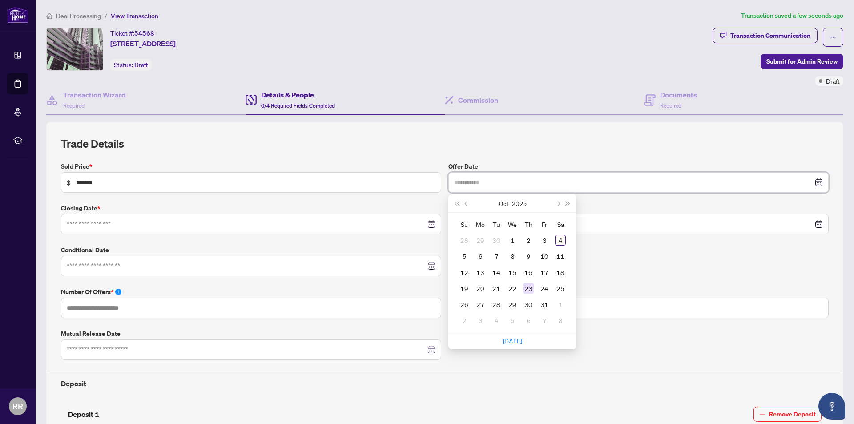
type input "**********"
click at [525, 285] on div "23" at bounding box center [528, 288] width 11 height 11
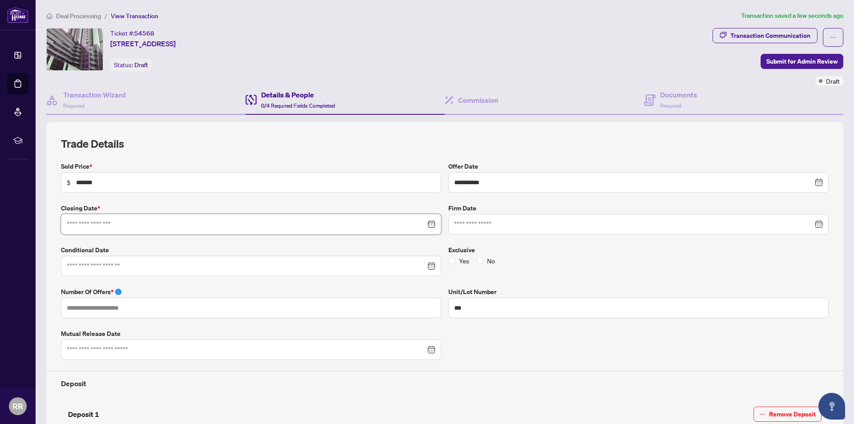
click at [241, 224] on input at bounding box center [246, 224] width 359 height 10
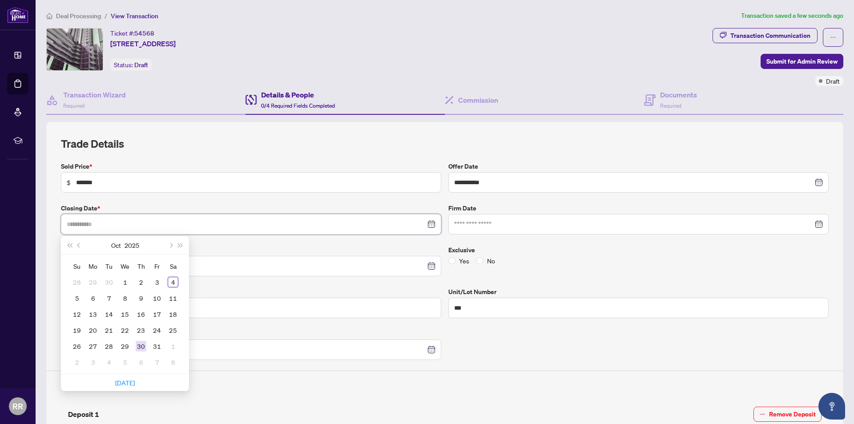
type input "**********"
click at [141, 345] on div "30" at bounding box center [141, 346] width 11 height 11
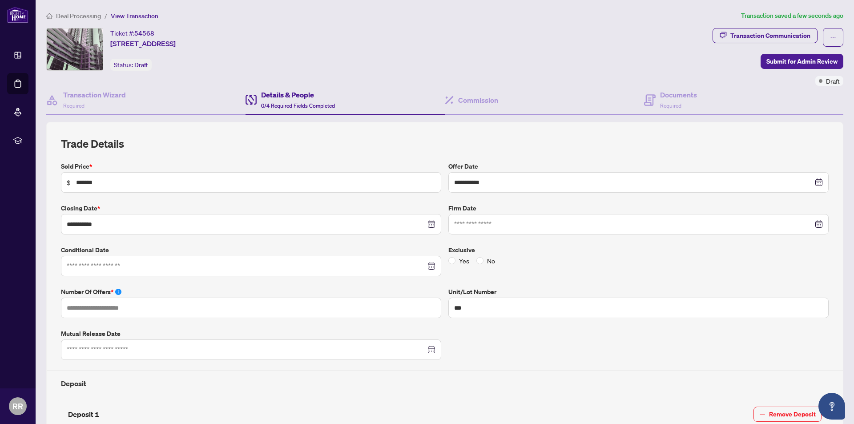
click at [528, 218] on div at bounding box center [638, 224] width 380 height 20
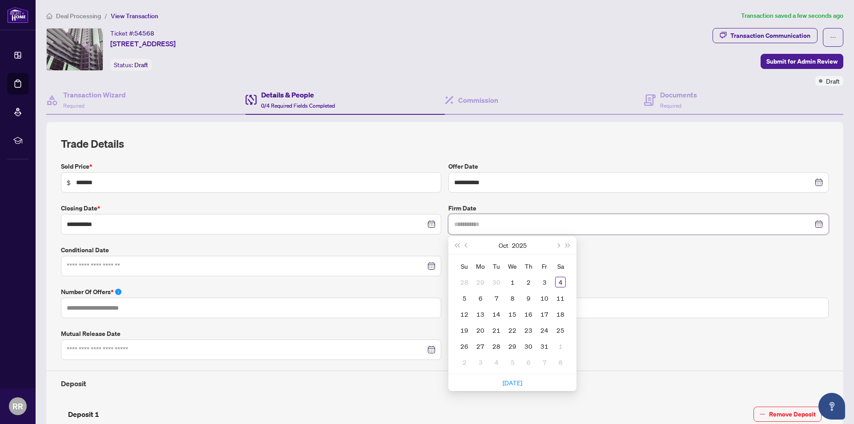
type input "**********"
click at [539, 282] on div "3" at bounding box center [544, 282] width 11 height 11
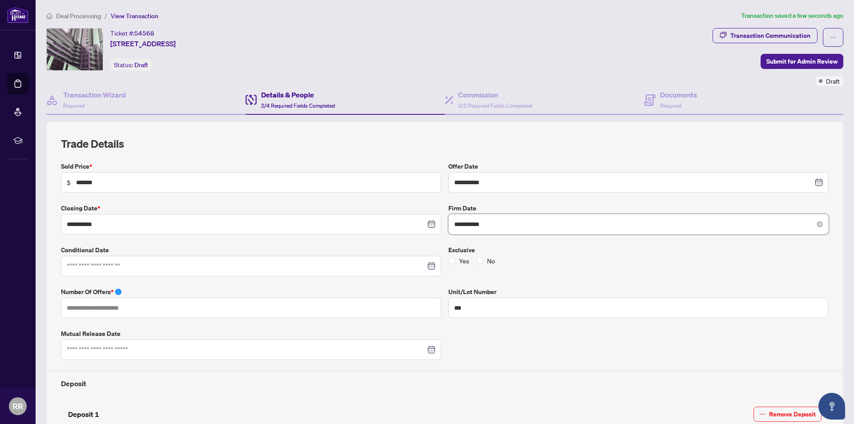
click at [475, 224] on input "**********" at bounding box center [633, 224] width 359 height 10
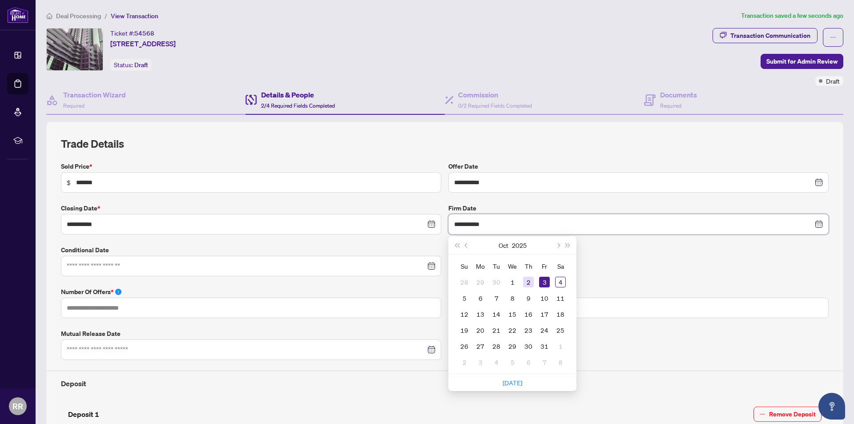
type input "**********"
click at [528, 283] on div "2" at bounding box center [528, 282] width 11 height 11
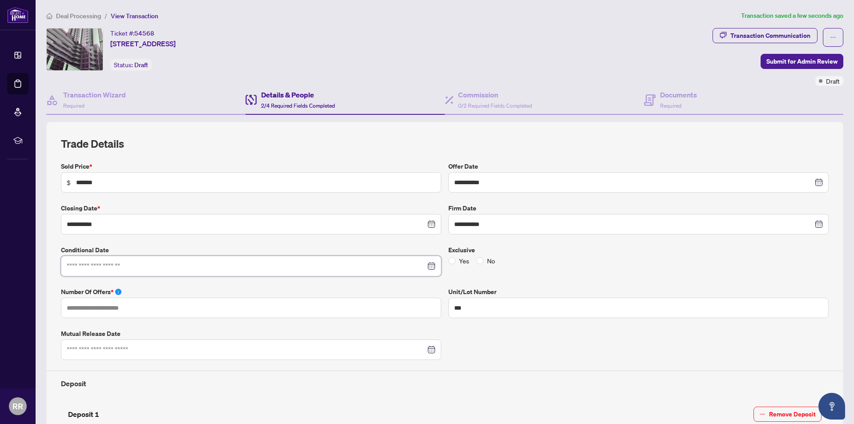
click at [152, 268] on input at bounding box center [246, 266] width 359 height 10
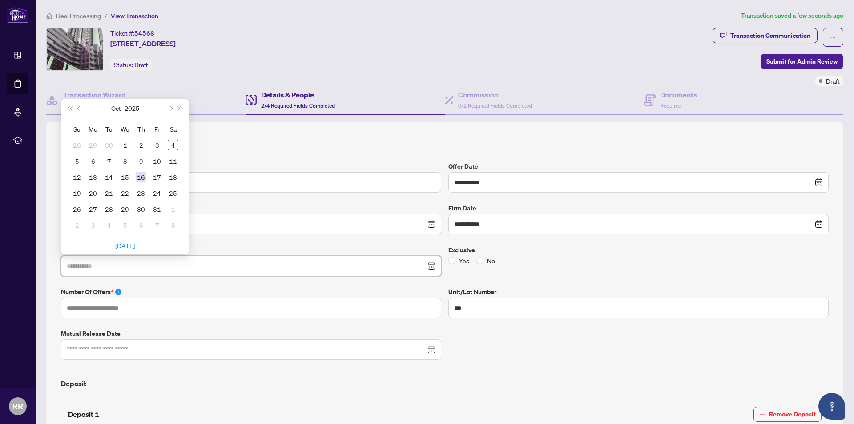
type input "**********"
click at [139, 178] on div "16" at bounding box center [141, 177] width 11 height 11
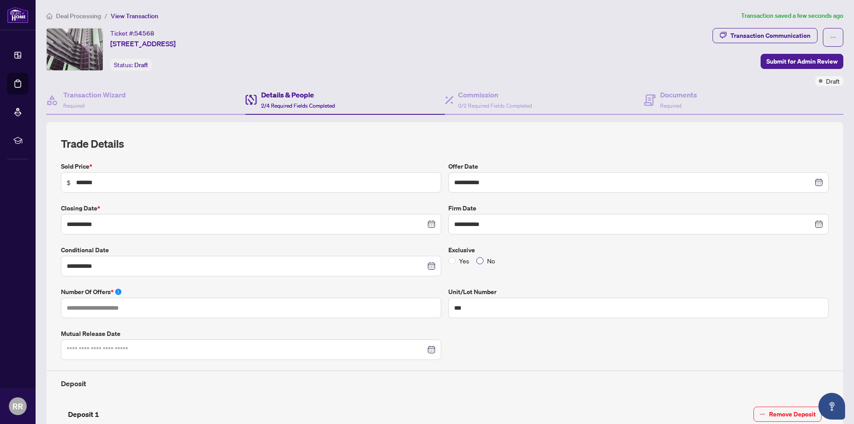
click at [483, 264] on span "No" at bounding box center [490, 261] width 15 height 10
click at [176, 309] on input "text" at bounding box center [251, 307] width 380 height 20
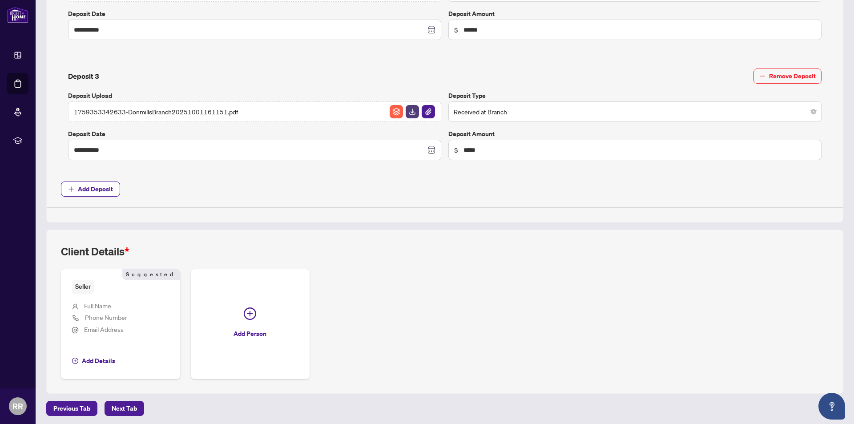
scroll to position [581, 0]
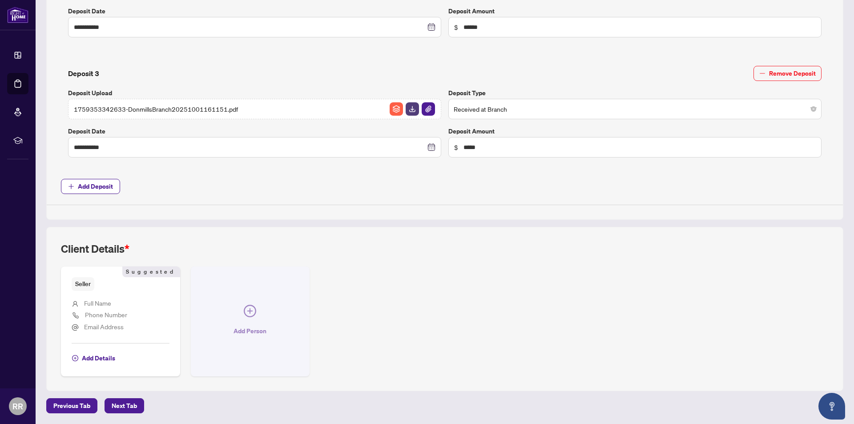
type input "*"
click at [247, 308] on icon "plus-circle" at bounding box center [250, 311] width 12 height 12
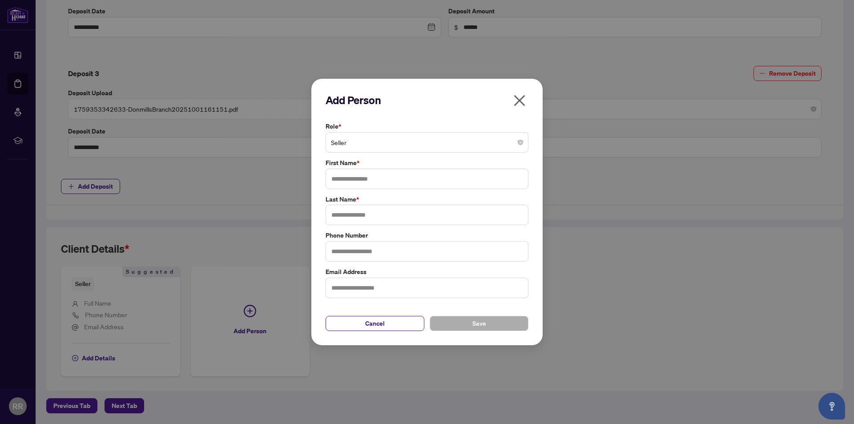
click at [417, 142] on span "Seller" at bounding box center [427, 142] width 192 height 17
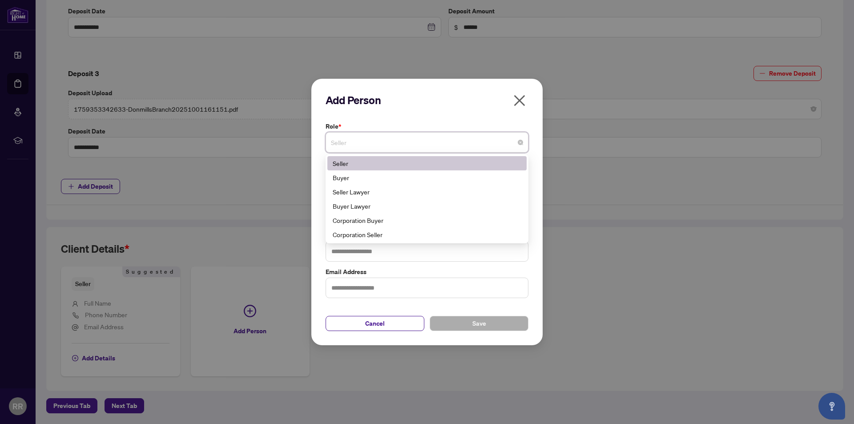
click at [416, 146] on span "Seller" at bounding box center [427, 142] width 192 height 17
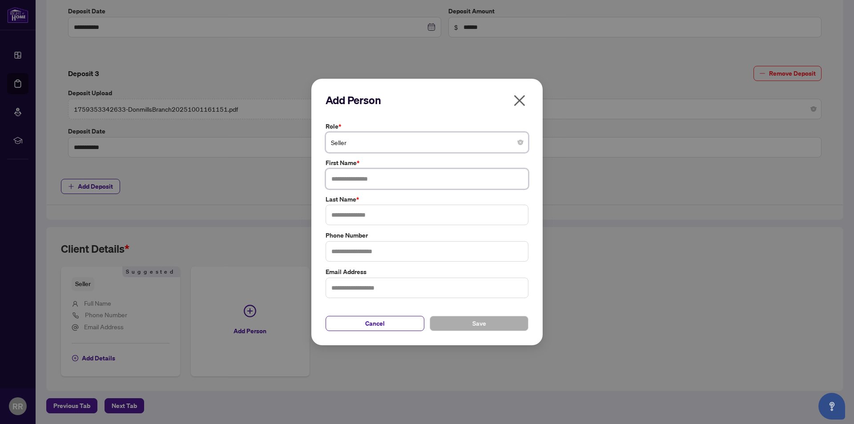
drag, startPoint x: 339, startPoint y: 174, endPoint x: 347, endPoint y: 174, distance: 8.0
click at [340, 174] on input "text" at bounding box center [426, 178] width 203 height 20
type input "**********"
type input "*****"
type input "**********"
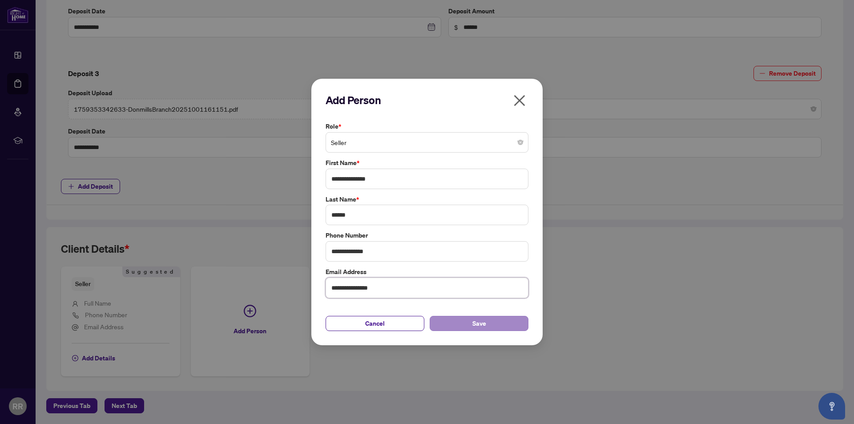
type input "**********"
click at [488, 326] on button "Save" at bounding box center [478, 323] width 99 height 15
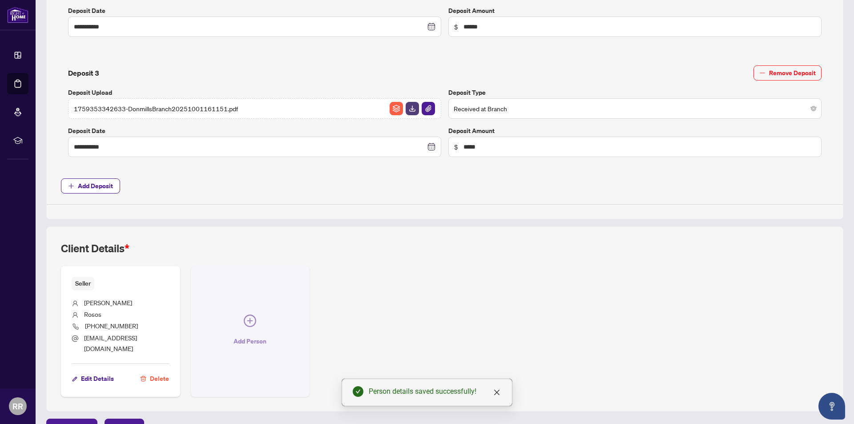
click at [257, 316] on button "Add Person" at bounding box center [250, 331] width 119 height 131
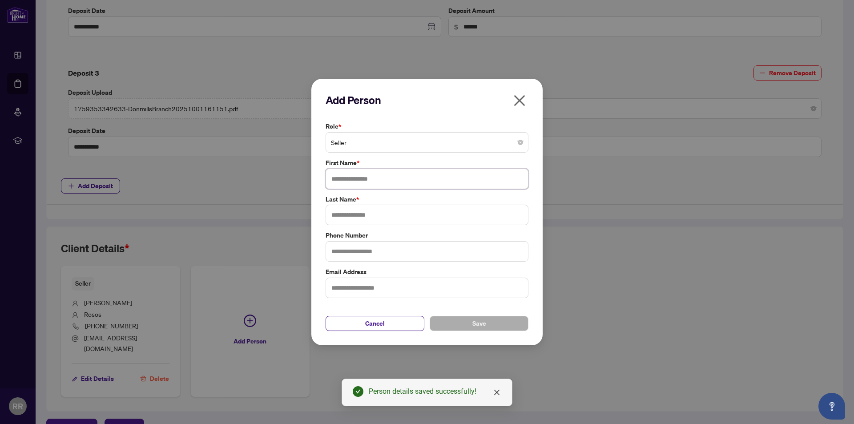
click at [402, 184] on input "text" at bounding box center [426, 178] width 203 height 20
type input "*******"
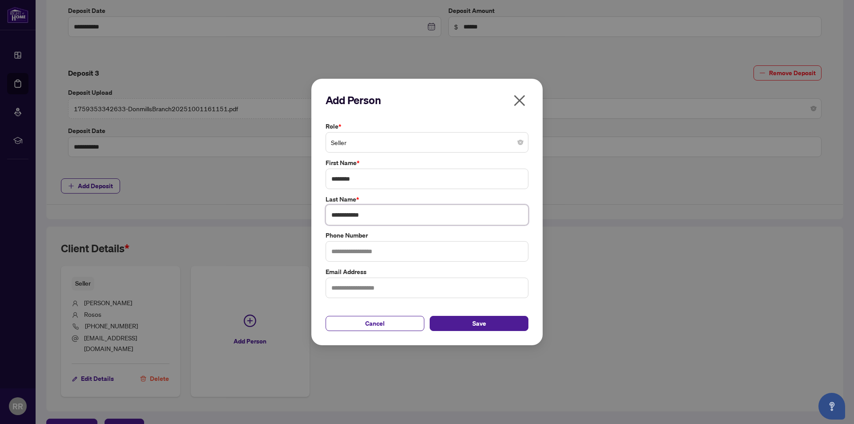
type input "**********"
click at [399, 288] on input "text" at bounding box center [426, 287] width 203 height 20
type input "**********"
drag, startPoint x: 492, startPoint y: 315, endPoint x: 493, endPoint y: 323, distance: 8.1
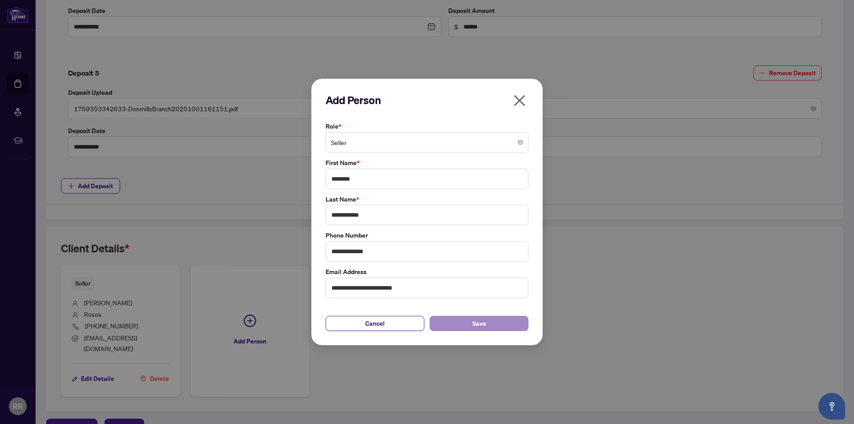
click at [493, 321] on div "Cancel Save" at bounding box center [426, 318] width 203 height 26
click at [493, 323] on button "Save" at bounding box center [478, 323] width 99 height 15
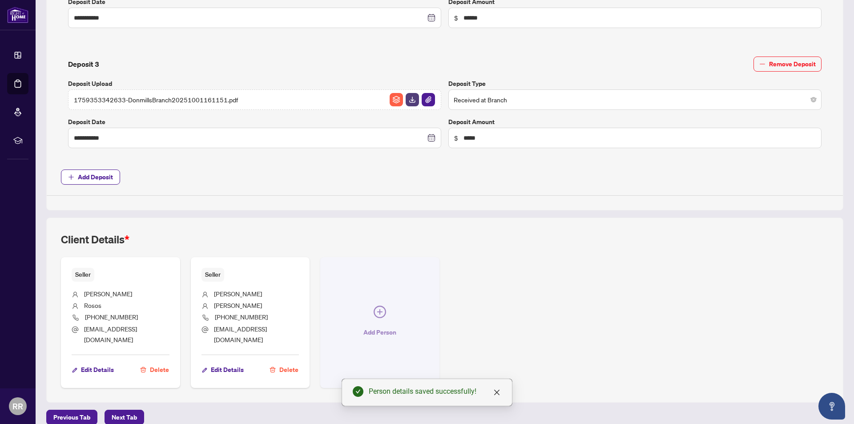
scroll to position [593, 0]
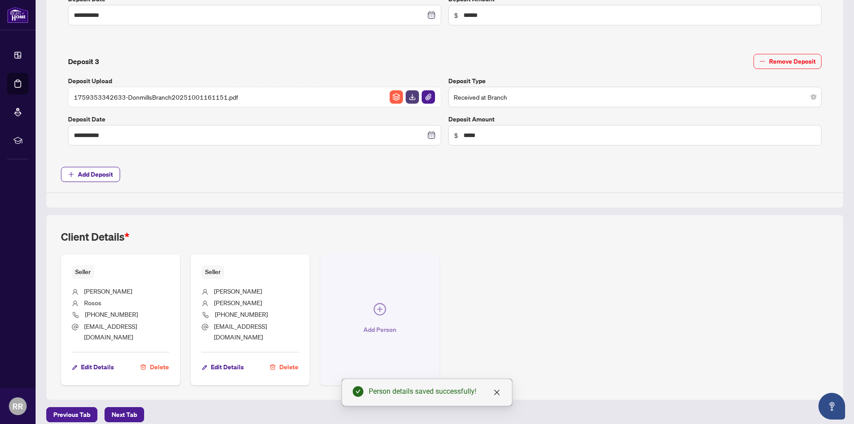
click at [375, 303] on icon "plus-circle" at bounding box center [379, 309] width 12 height 12
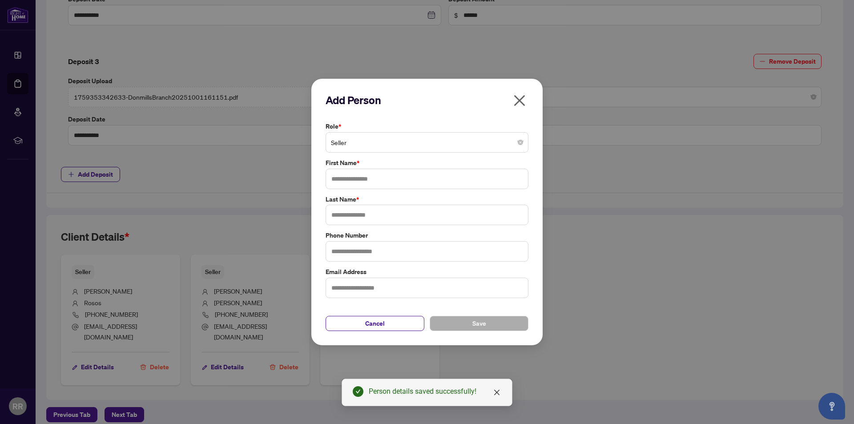
click at [472, 138] on span "Seller" at bounding box center [427, 142] width 192 height 17
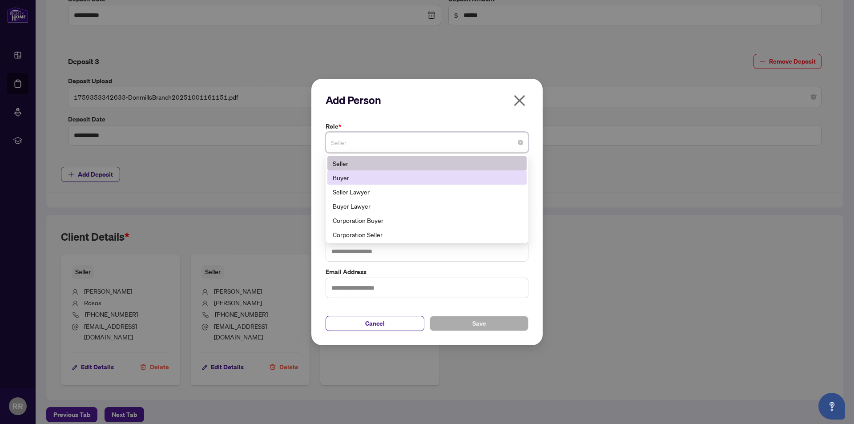
click at [464, 184] on div "Buyer" at bounding box center [426, 177] width 199 height 14
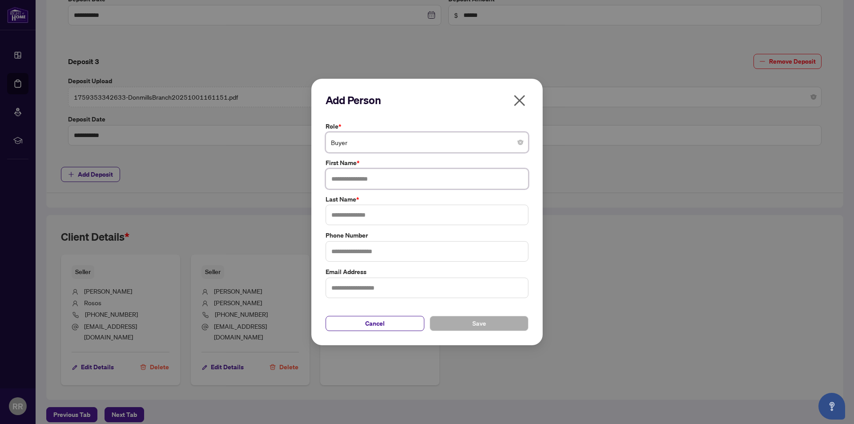
click at [421, 180] on input "text" at bounding box center [426, 178] width 203 height 20
type input "******"
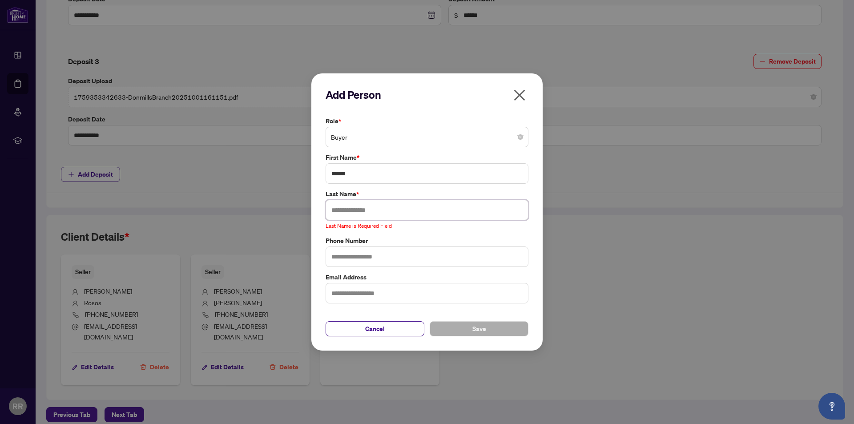
click at [373, 212] on input "text" at bounding box center [426, 210] width 203 height 20
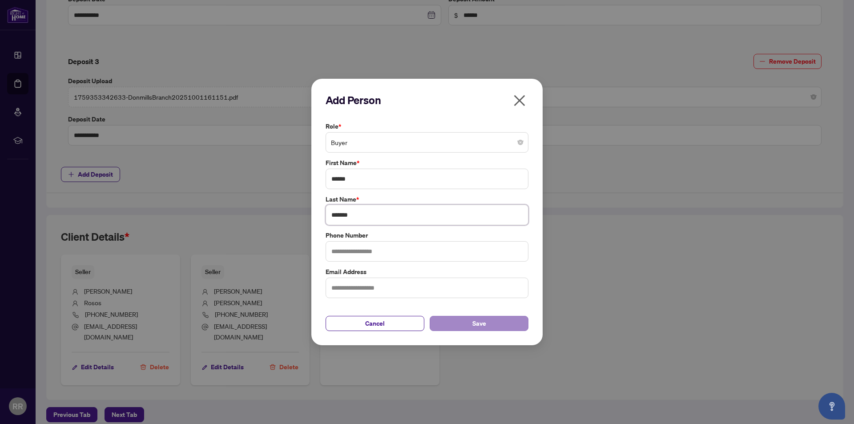
type input "*******"
click at [471, 322] on button "Save" at bounding box center [478, 323] width 99 height 15
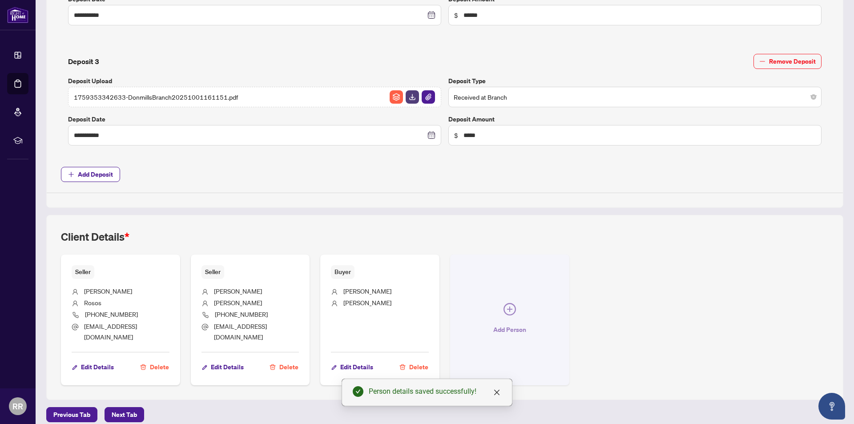
click at [509, 317] on button "Add Person" at bounding box center [509, 319] width 119 height 131
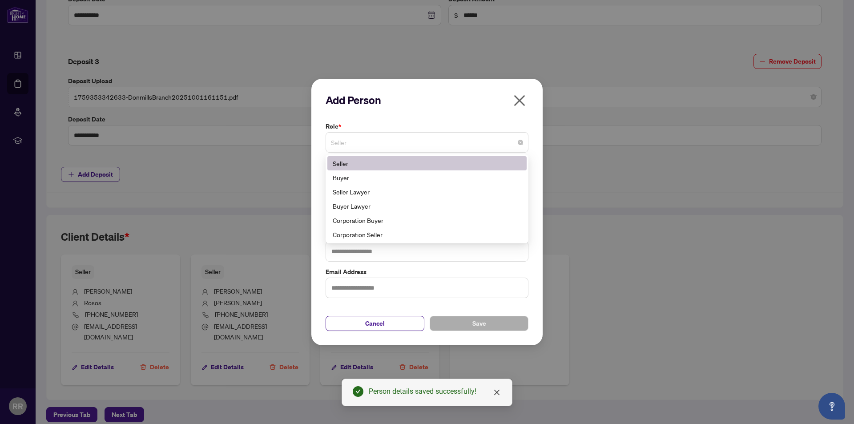
click at [428, 137] on span "Seller" at bounding box center [427, 142] width 192 height 17
click at [441, 209] on div "Buyer Lawyer" at bounding box center [427, 206] width 189 height 10
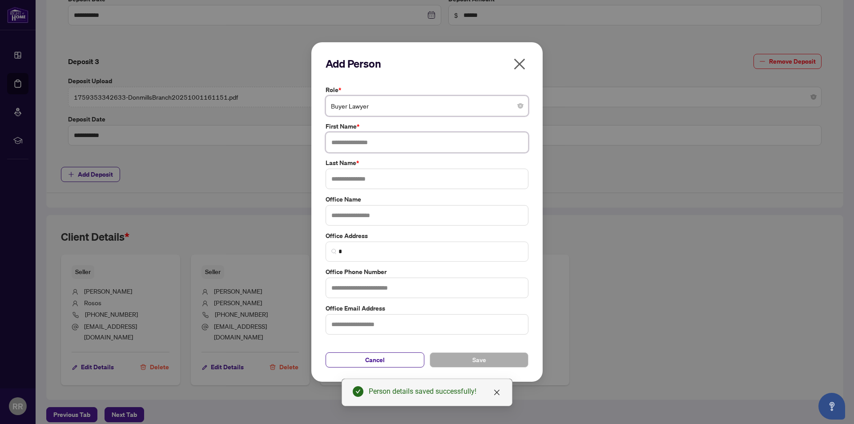
click at [362, 142] on input "text" at bounding box center [426, 142] width 203 height 20
type input "*******"
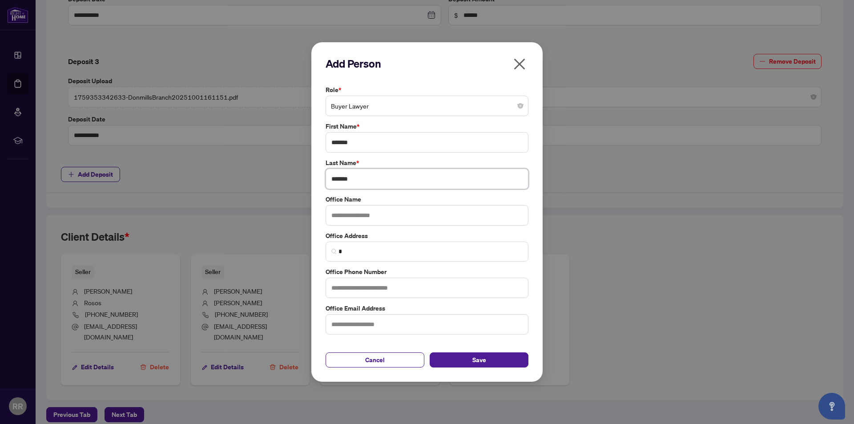
type input "*******"
type input "**********"
click at [390, 286] on input "text" at bounding box center [426, 287] width 203 height 20
type input "**********"
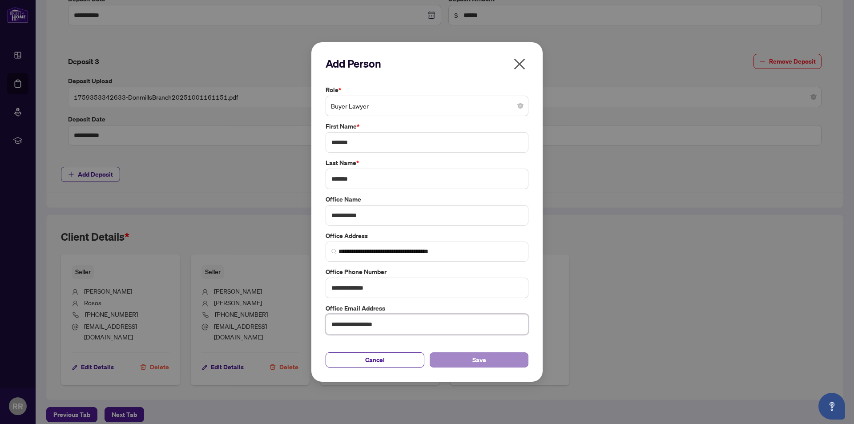
type input "**********"
click at [499, 362] on button "Save" at bounding box center [478, 359] width 99 height 15
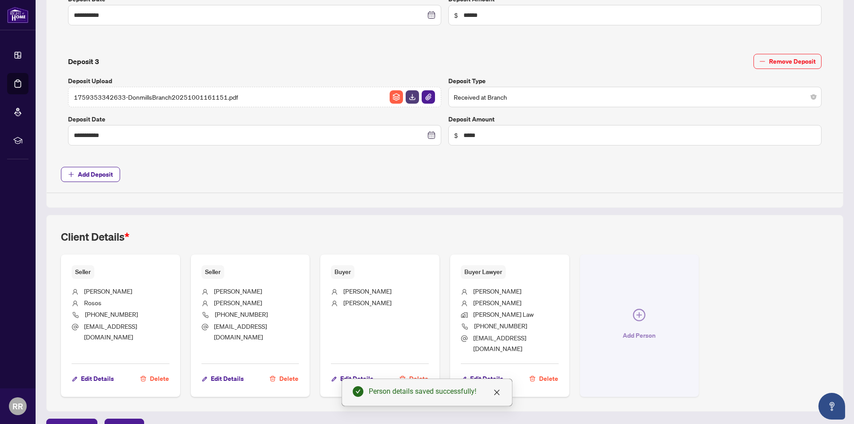
click at [633, 316] on icon "plus-circle" at bounding box center [639, 315] width 12 height 12
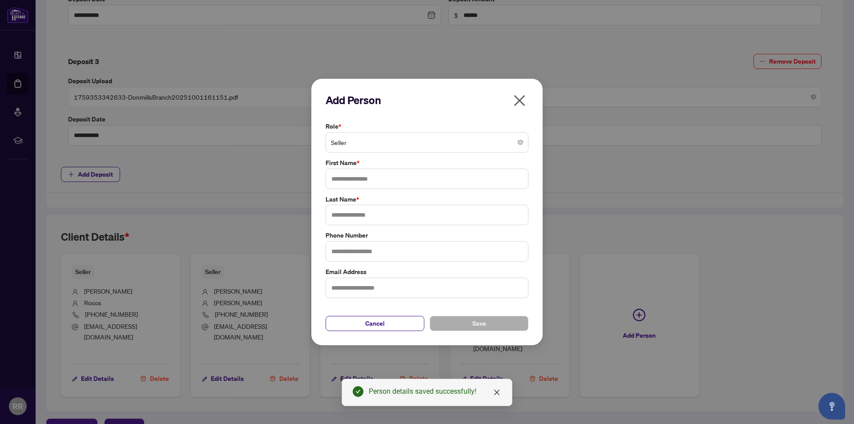
click at [378, 146] on span "Seller" at bounding box center [427, 142] width 192 height 17
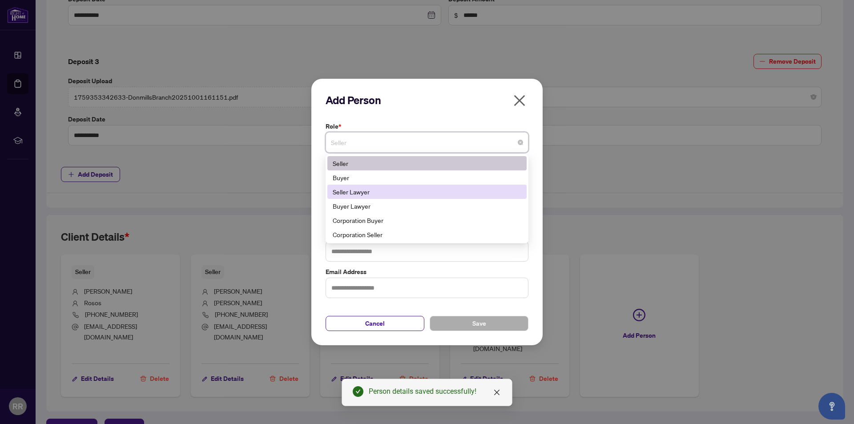
click at [392, 197] on div "Seller Lawyer" at bounding box center [426, 191] width 199 height 14
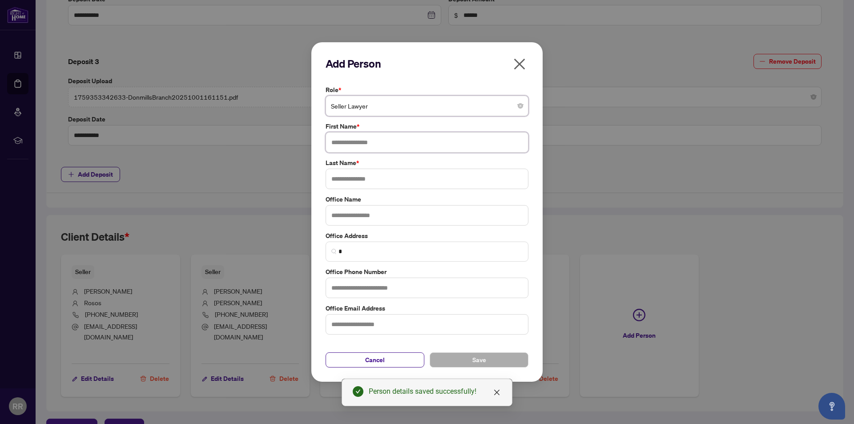
click at [372, 144] on input "text" at bounding box center [426, 142] width 203 height 20
type input "********"
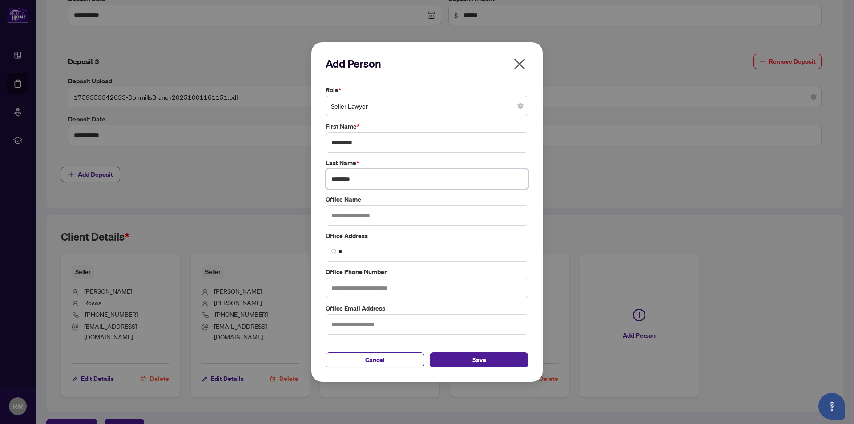
type input "********"
type input "*"
type input "**********"
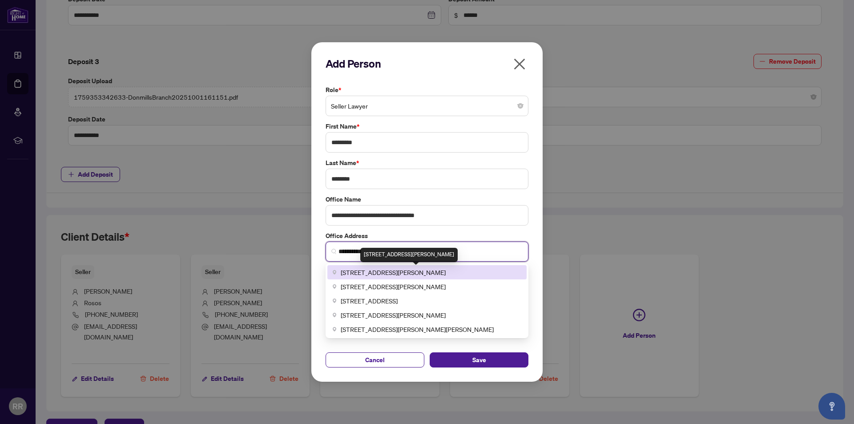
click at [445, 270] on span "[STREET_ADDRESS][PERSON_NAME]" at bounding box center [393, 272] width 105 height 10
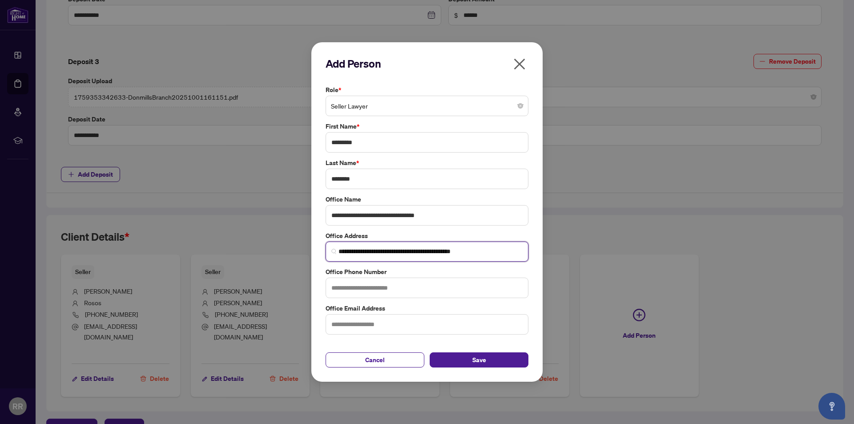
click at [338, 252] on span "**********" at bounding box center [426, 251] width 203 height 20
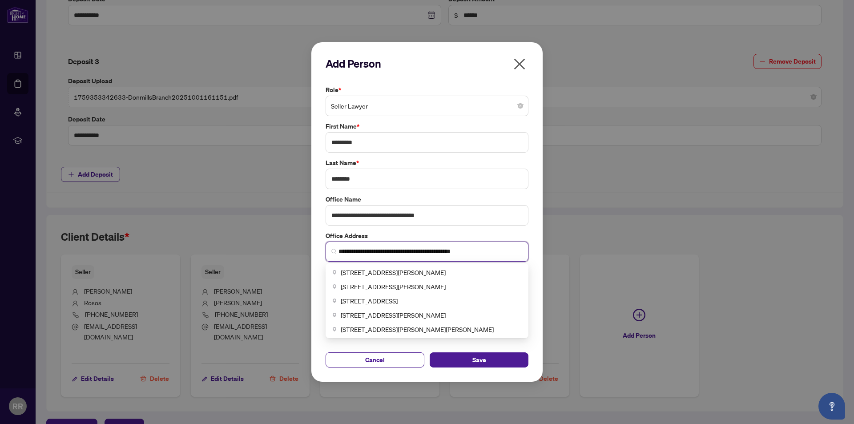
click at [340, 251] on input "**********" at bounding box center [430, 251] width 184 height 9
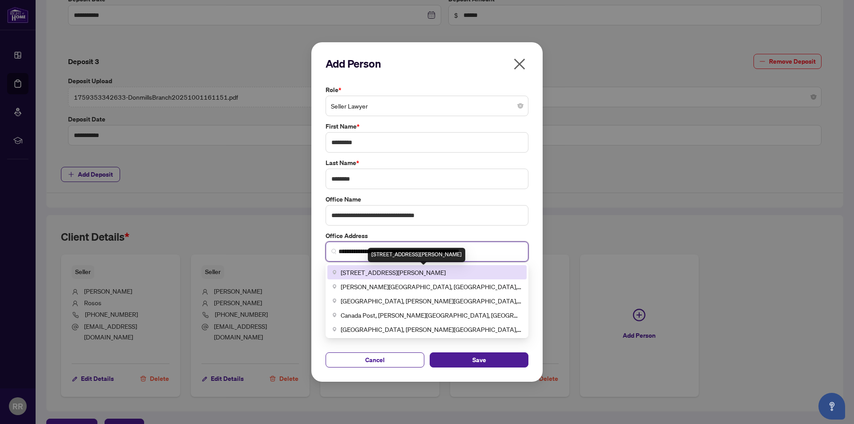
click at [445, 273] on span "[STREET_ADDRESS][PERSON_NAME]" at bounding box center [393, 272] width 105 height 10
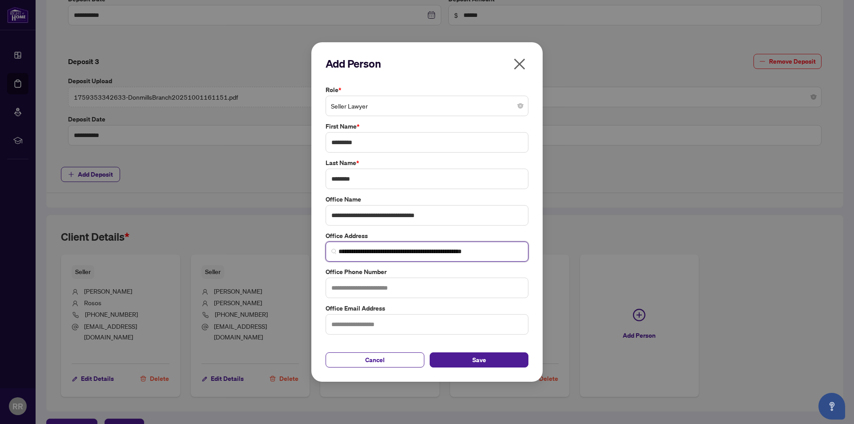
type input "**********"
click at [383, 289] on input "text" at bounding box center [426, 287] width 203 height 20
type input "**********"
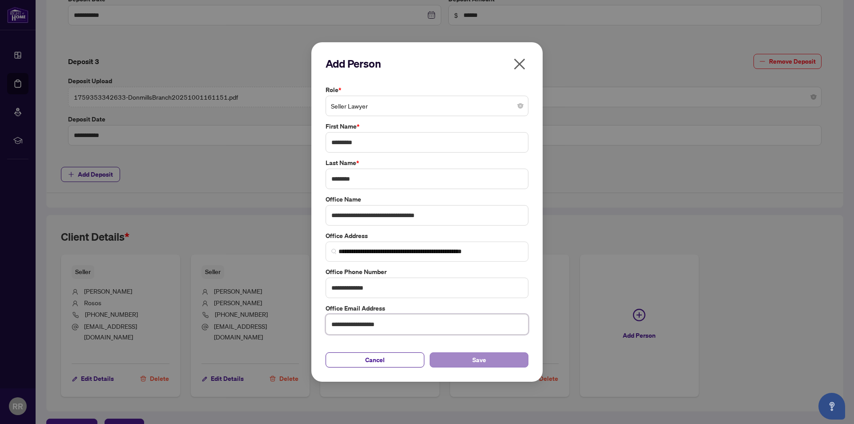
type input "**********"
click at [473, 358] on span "Save" at bounding box center [479, 360] width 14 height 14
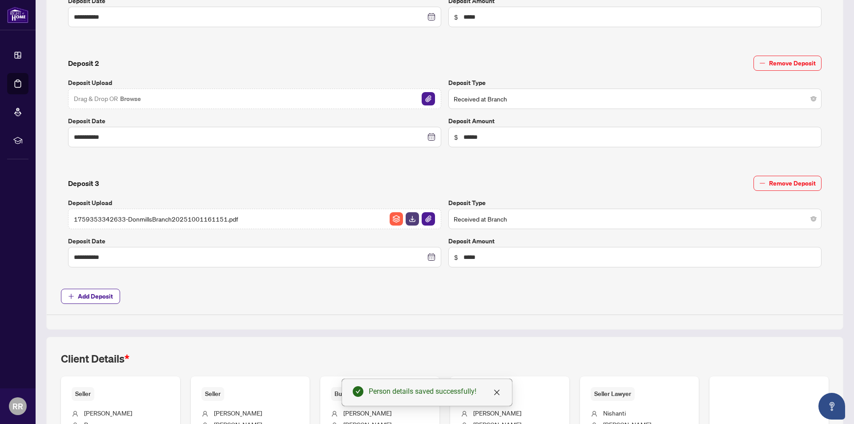
scroll to position [459, 0]
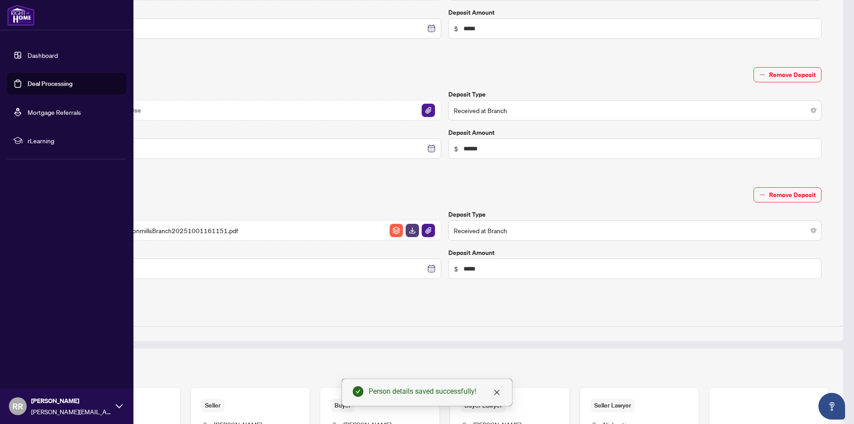
click at [30, 80] on link "Deal Processing" at bounding box center [50, 84] width 45 height 8
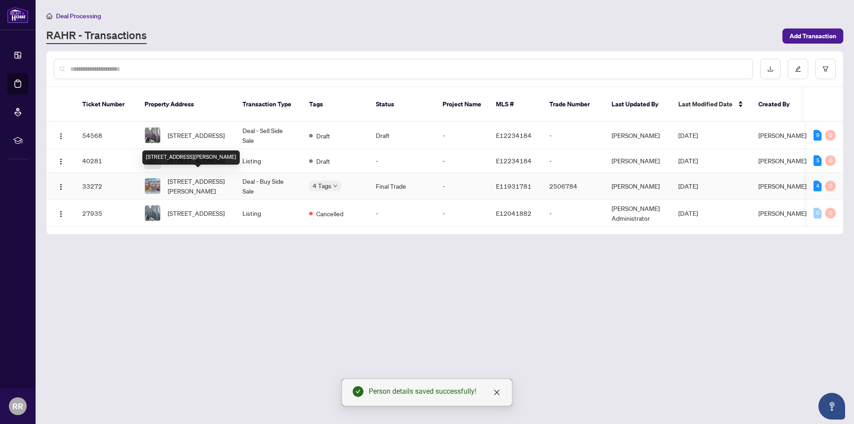
click at [202, 180] on span "[STREET_ADDRESS][PERSON_NAME]" at bounding box center [198, 186] width 60 height 20
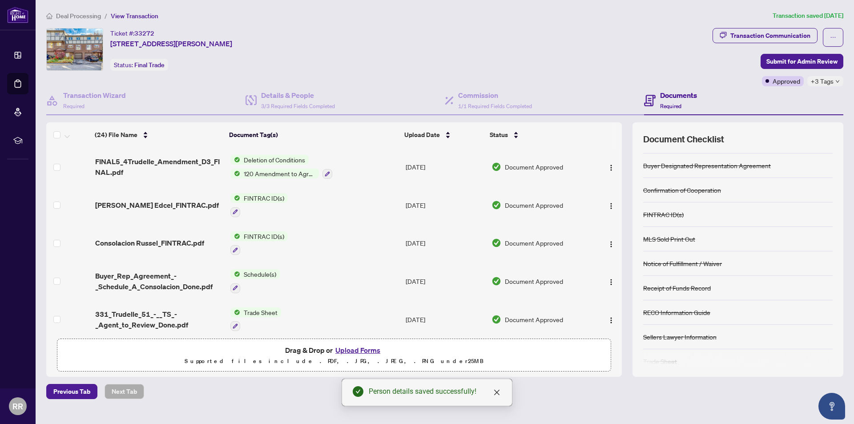
scroll to position [31, 0]
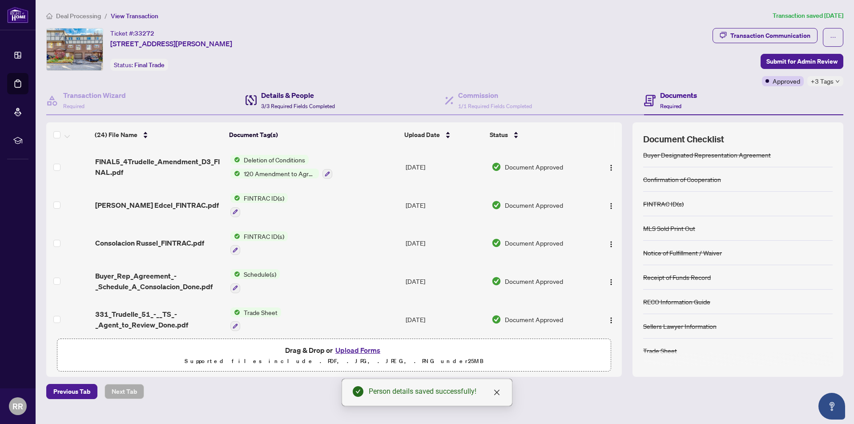
click at [297, 97] on h4 "Details & People" at bounding box center [298, 95] width 74 height 11
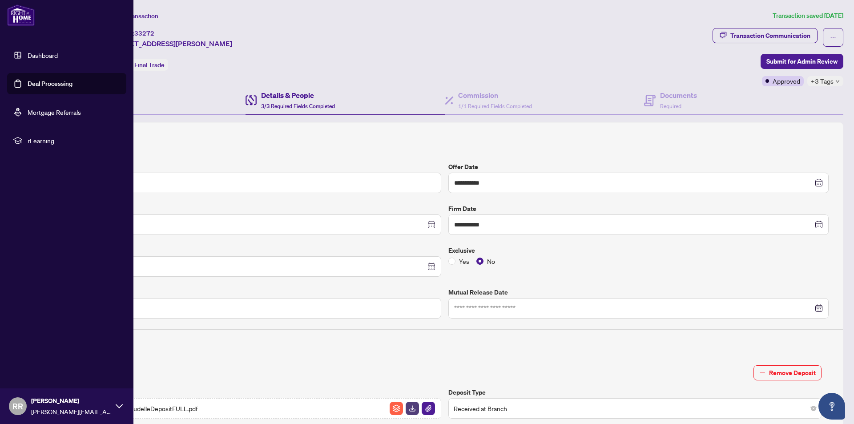
click at [37, 59] on link "Dashboard" at bounding box center [43, 55] width 30 height 8
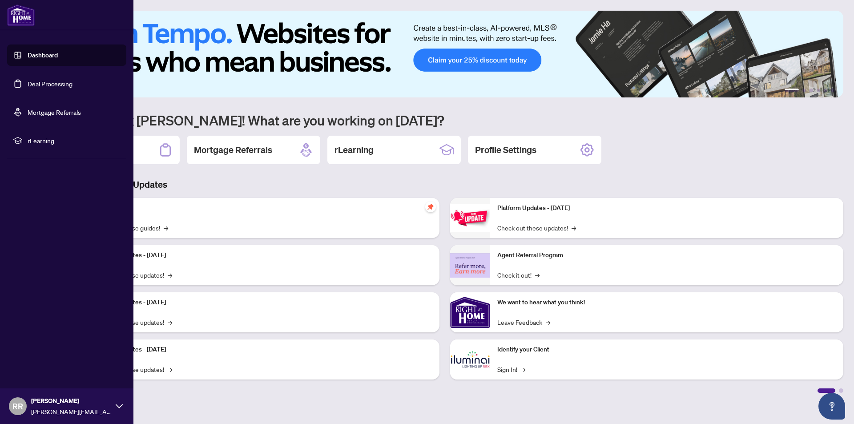
click at [52, 59] on link "Dashboard" at bounding box center [43, 55] width 30 height 8
click at [28, 80] on link "Deal Processing" at bounding box center [50, 84] width 45 height 8
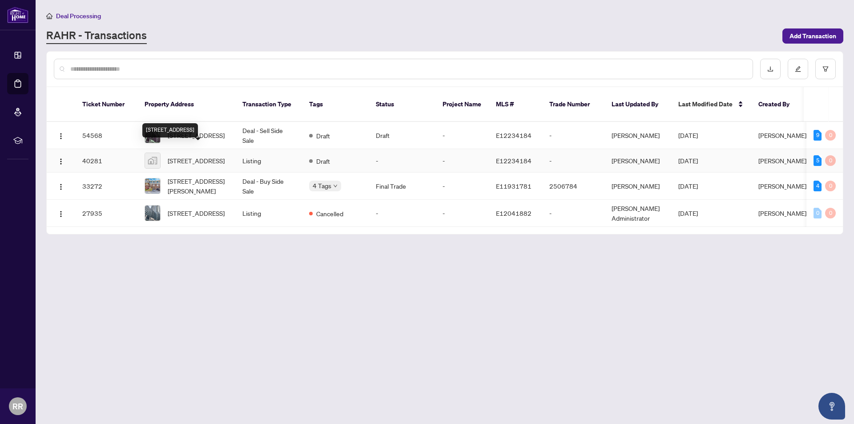
click at [177, 123] on div "[STREET_ADDRESS]" at bounding box center [170, 130] width 56 height 14
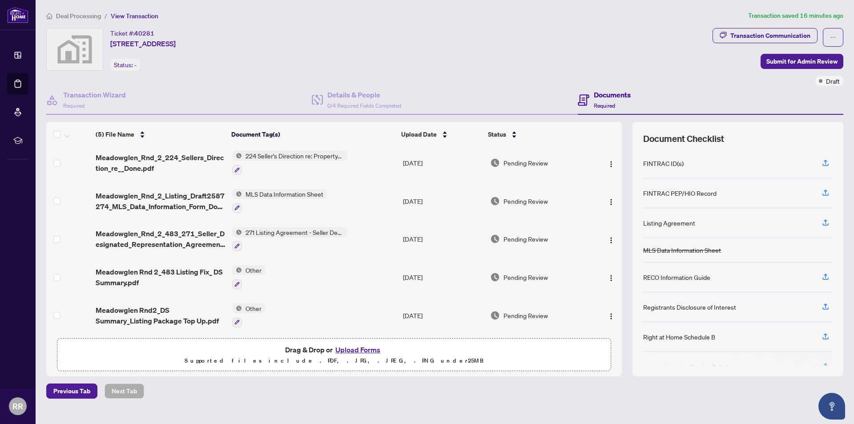
scroll to position [4, 0]
click at [359, 99] on h4 "Details & People" at bounding box center [364, 94] width 74 height 11
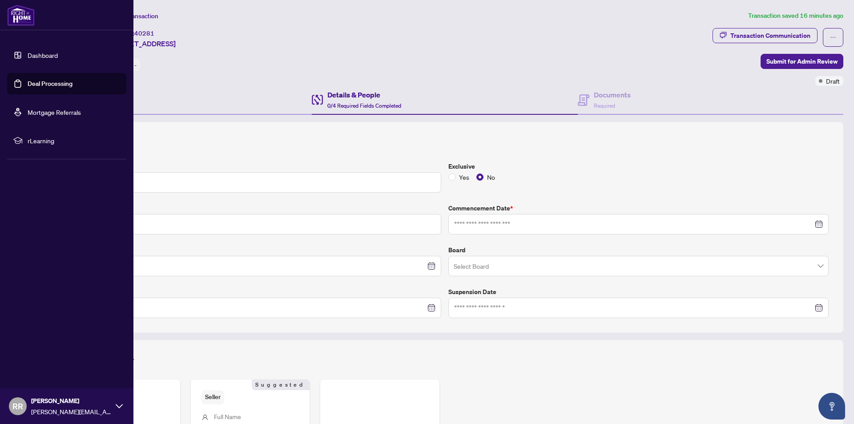
click at [45, 80] on link "Deal Processing" at bounding box center [50, 84] width 45 height 8
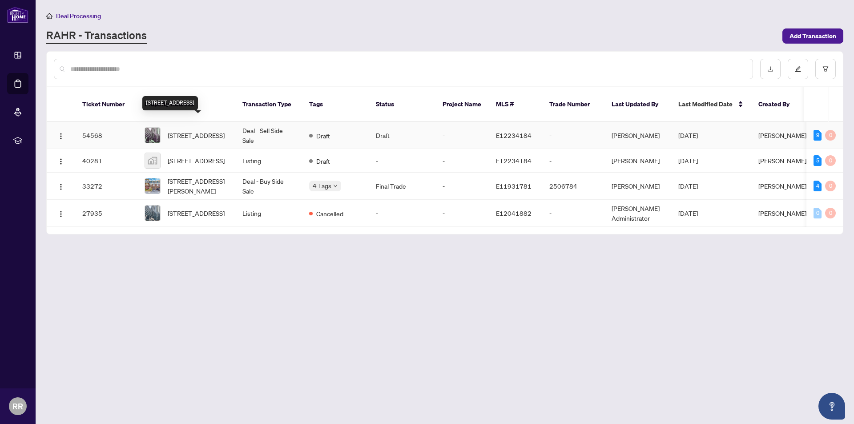
click at [211, 130] on span "[STREET_ADDRESS]" at bounding box center [196, 135] width 57 height 10
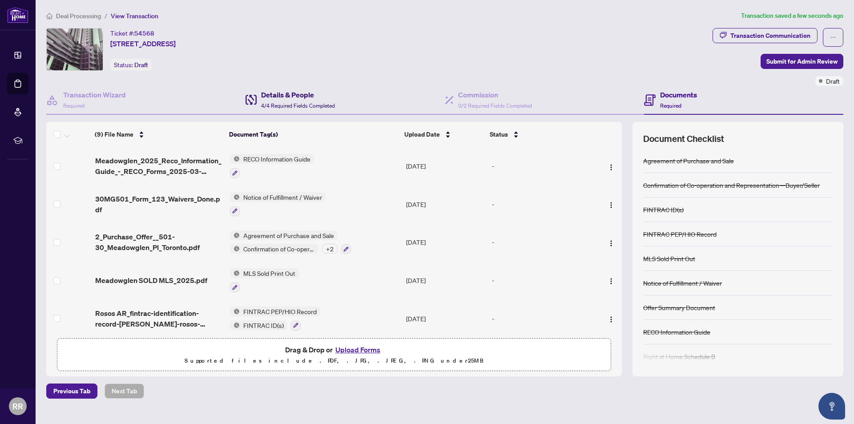
click at [304, 101] on div "Details & People 4/4 Required Fields Completed" at bounding box center [298, 99] width 74 height 21
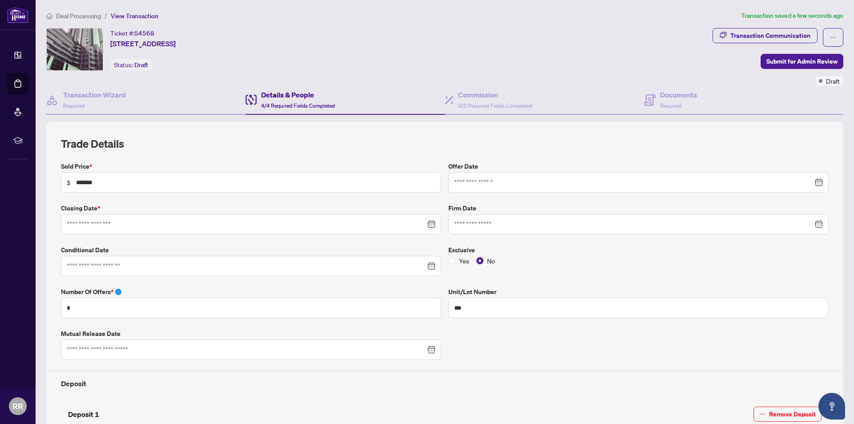
type input "**********"
click at [465, 91] on h4 "Commission" at bounding box center [495, 94] width 74 height 11
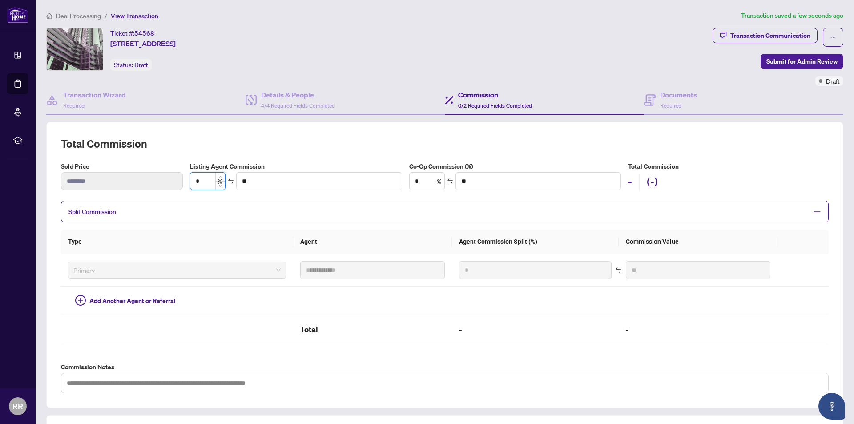
click at [204, 181] on input "*" at bounding box center [207, 180] width 35 height 17
click at [303, 181] on input "**" at bounding box center [319, 180] width 165 height 17
click at [304, 180] on input "**" at bounding box center [319, 180] width 165 height 17
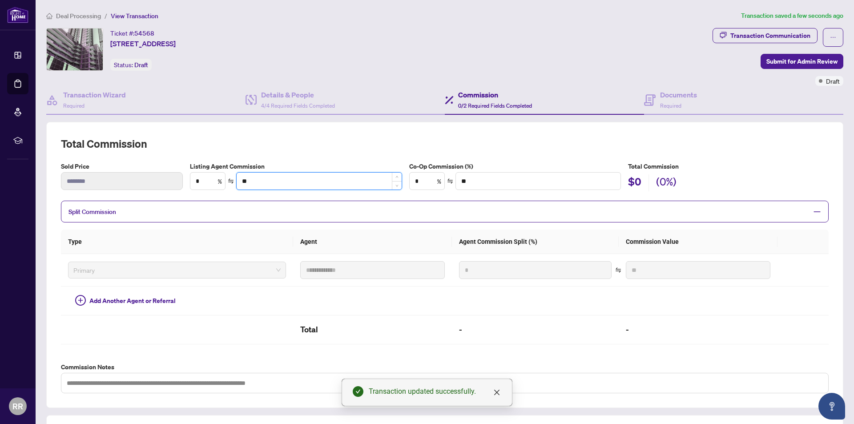
click at [254, 184] on input "**" at bounding box center [319, 180] width 165 height 17
click at [252, 182] on input "**" at bounding box center [319, 180] width 165 height 17
type input "***"
type input "****"
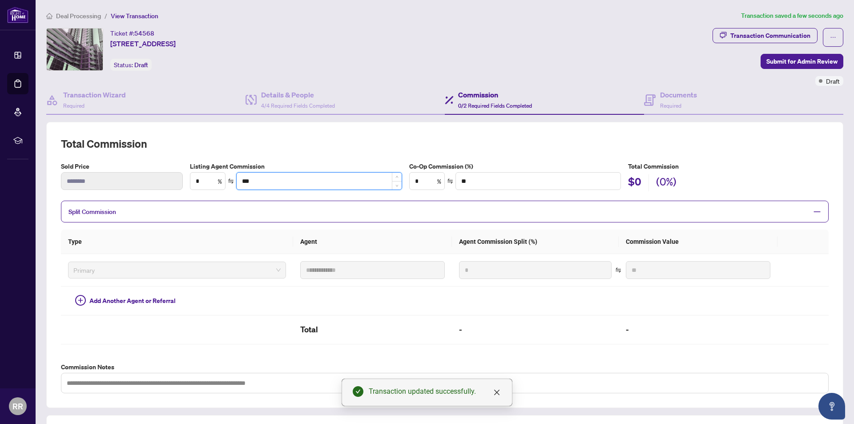
type input "****"
type input "******"
type input "****"
type input "*******"
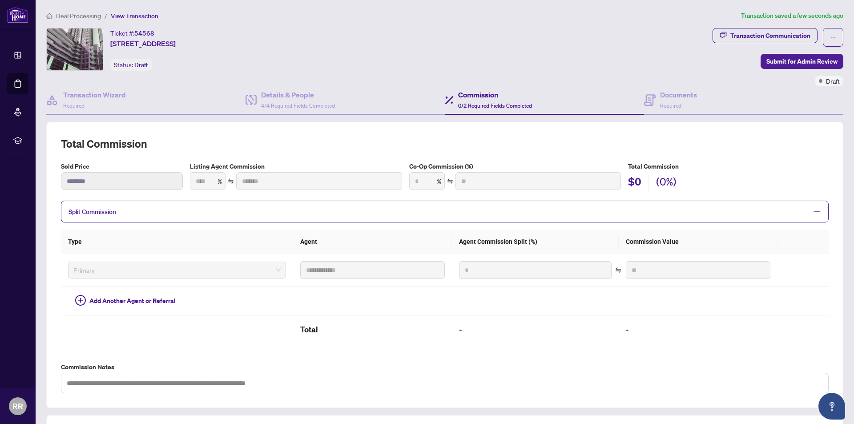
type input "***"
type input "*******"
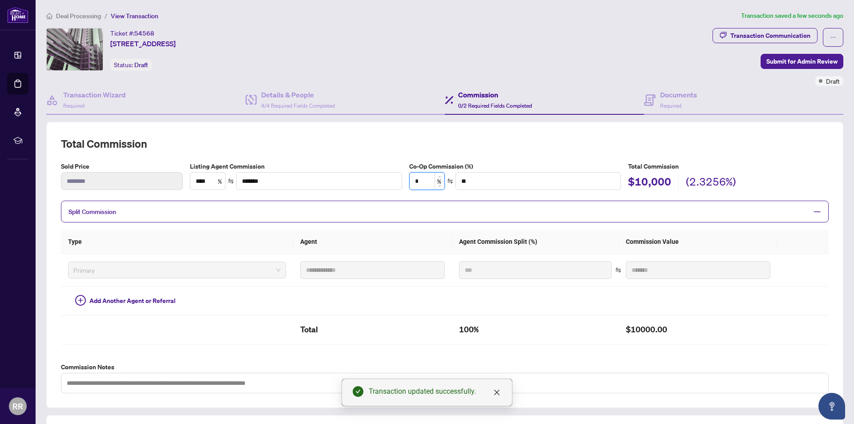
click at [424, 178] on input "*" at bounding box center [426, 180] width 35 height 17
type input "*"
type input "*******"
type input "*"
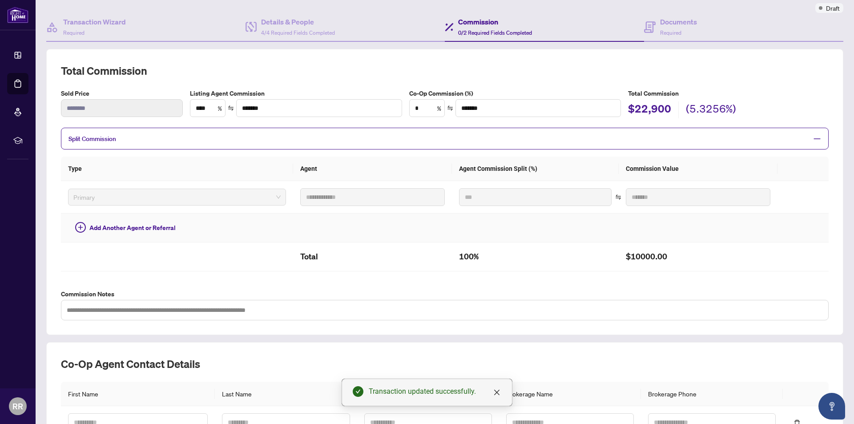
scroll to position [89, 0]
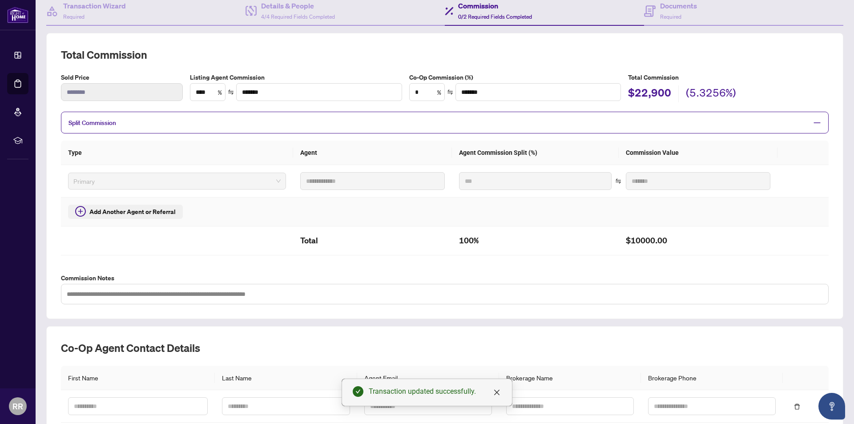
click at [131, 214] on span "Add Another Agent or Referral" at bounding box center [132, 212] width 86 height 10
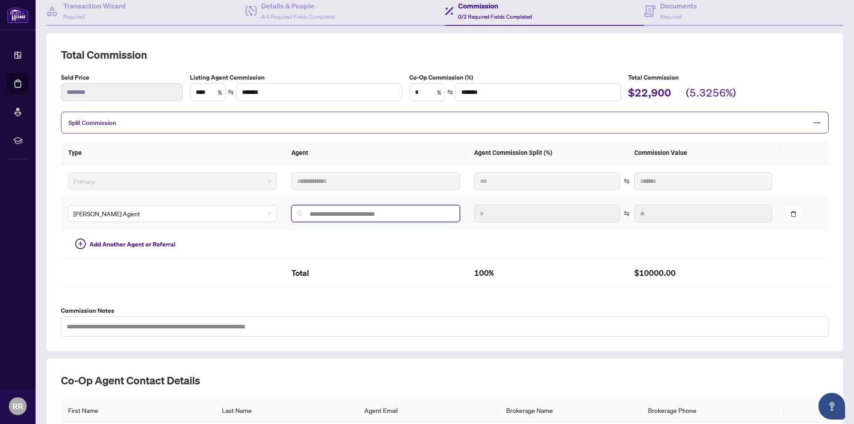
click at [327, 215] on input "search" at bounding box center [379, 213] width 150 height 7
type input "*"
click at [413, 206] on span at bounding box center [375, 213] width 169 height 17
type input "*"
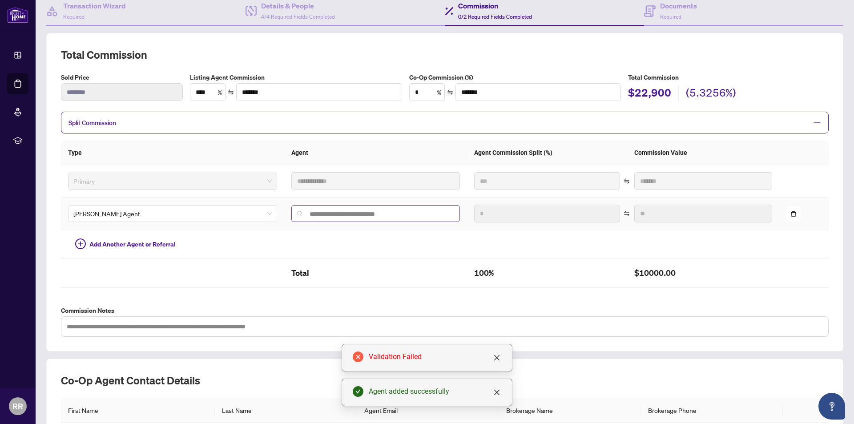
click at [313, 210] on span at bounding box center [375, 213] width 169 height 17
click at [322, 217] on input "search" at bounding box center [379, 213] width 150 height 7
type input "*"
click at [790, 215] on icon "delete" at bounding box center [793, 214] width 6 height 6
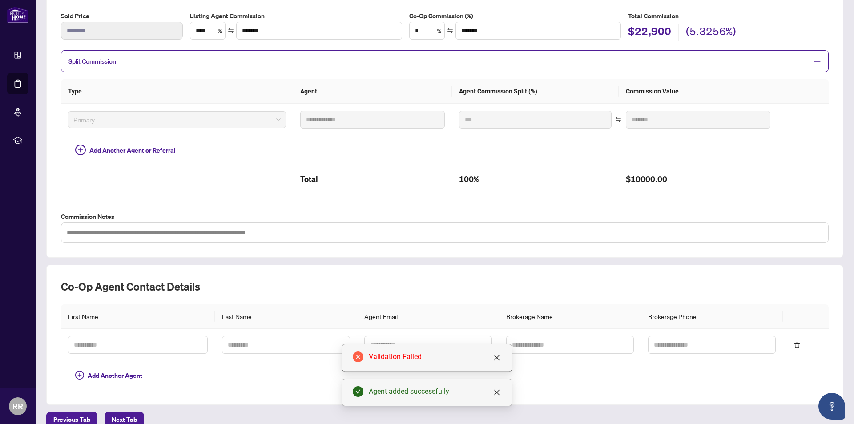
scroll to position [164, 0]
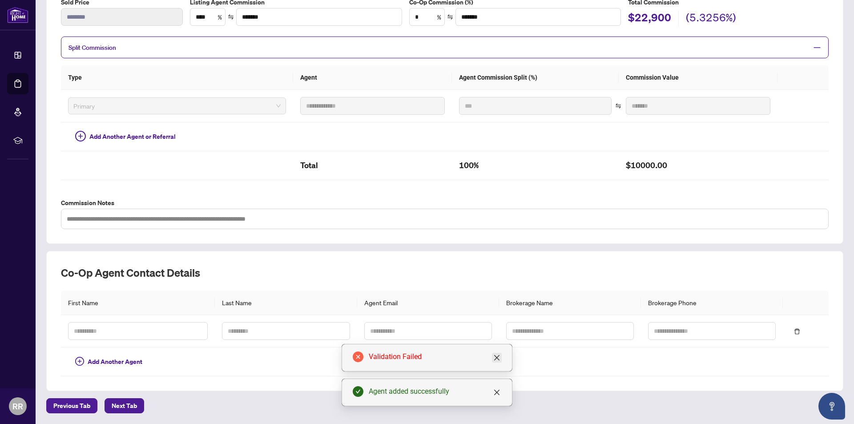
click at [499, 357] on icon "close" at bounding box center [496, 357] width 7 height 7
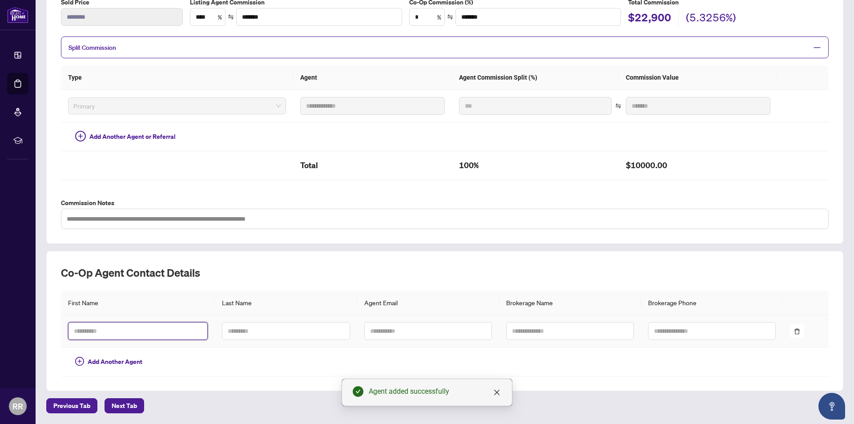
click at [119, 329] on input "text" at bounding box center [138, 331] width 140 height 18
type input "*"
click at [165, 329] on input "text" at bounding box center [138, 331] width 140 height 18
type input "***"
click at [260, 321] on td at bounding box center [286, 331] width 142 height 32
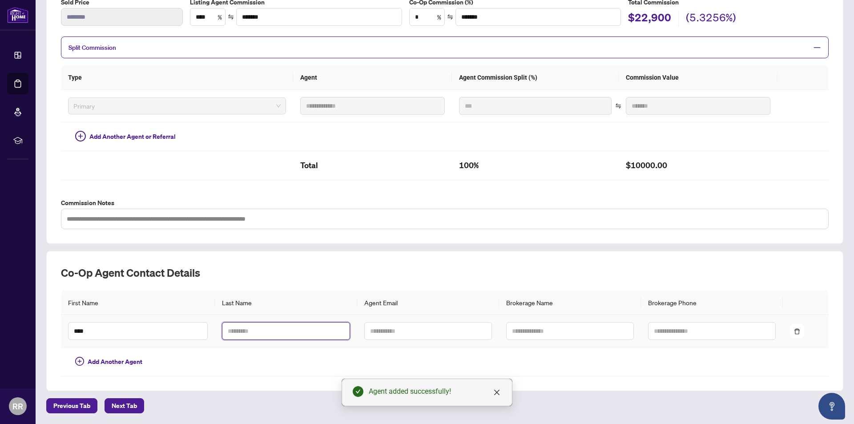
click at [253, 331] on input "text" at bounding box center [286, 331] width 128 height 18
type input "********"
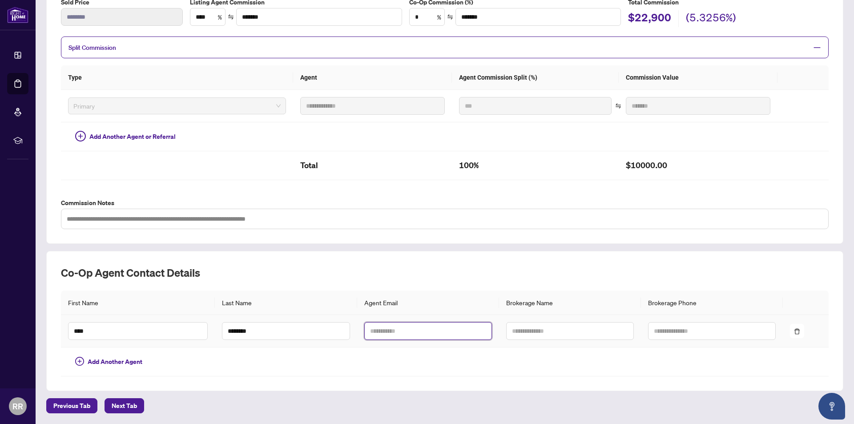
click at [441, 326] on input "text" at bounding box center [428, 331] width 128 height 18
type input "**********"
click at [522, 335] on input "text" at bounding box center [570, 331] width 128 height 18
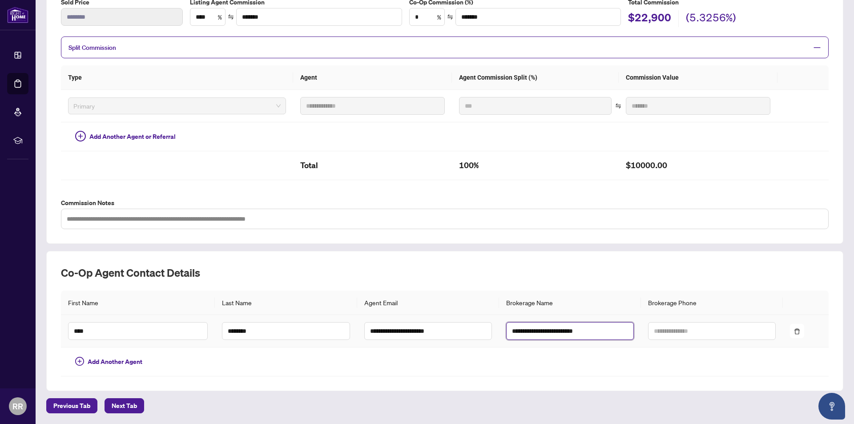
type input "**********"
click at [698, 333] on input "text" at bounding box center [712, 331] width 128 height 18
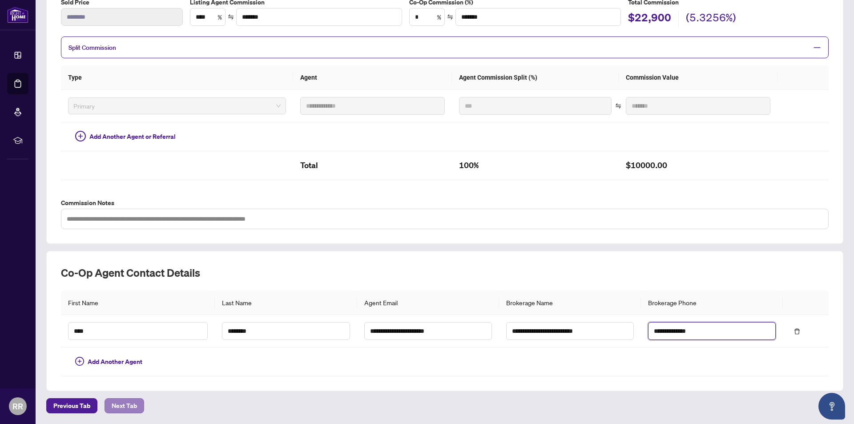
type input "**********"
click at [117, 407] on span "Next Tab" at bounding box center [124, 405] width 25 height 14
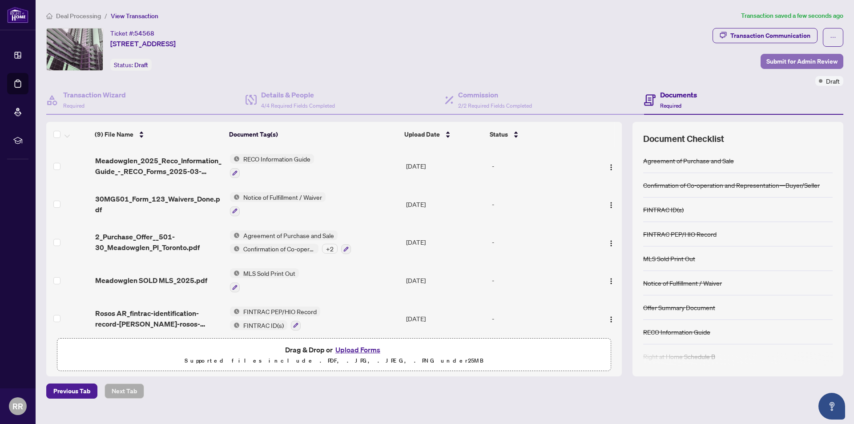
click at [816, 63] on span "Submit for Admin Review" at bounding box center [801, 61] width 71 height 14
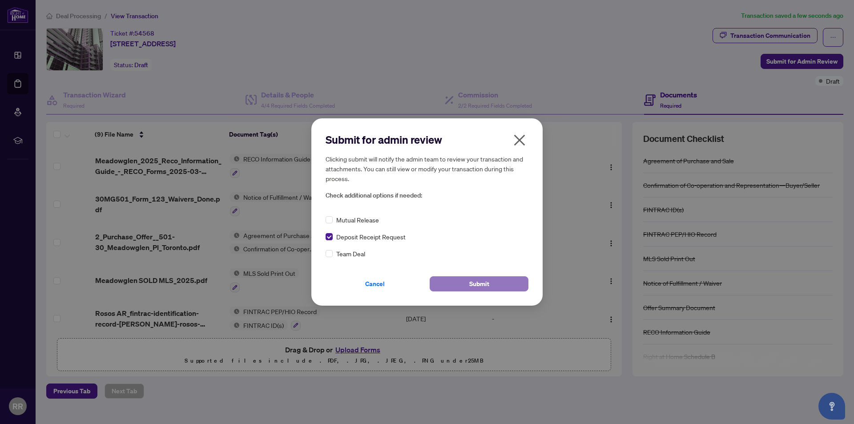
click at [475, 286] on span "Submit" at bounding box center [479, 284] width 20 height 14
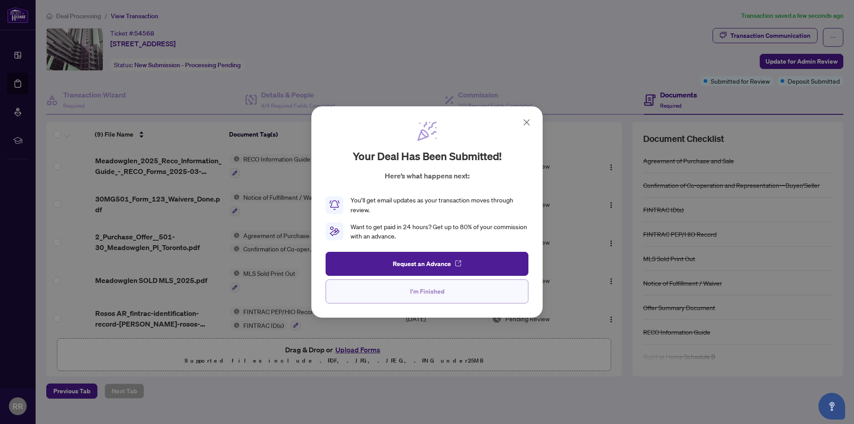
click at [439, 292] on span "I'm Finished" at bounding box center [427, 291] width 34 height 14
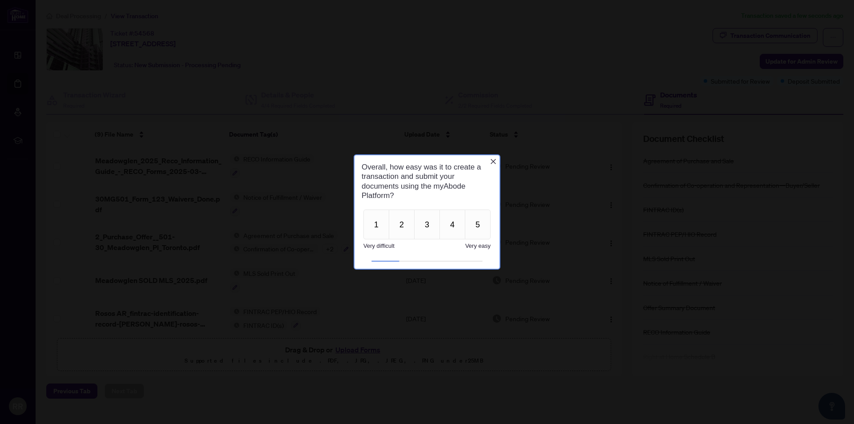
click at [495, 159] on icon "Close button" at bounding box center [492, 161] width 7 height 7
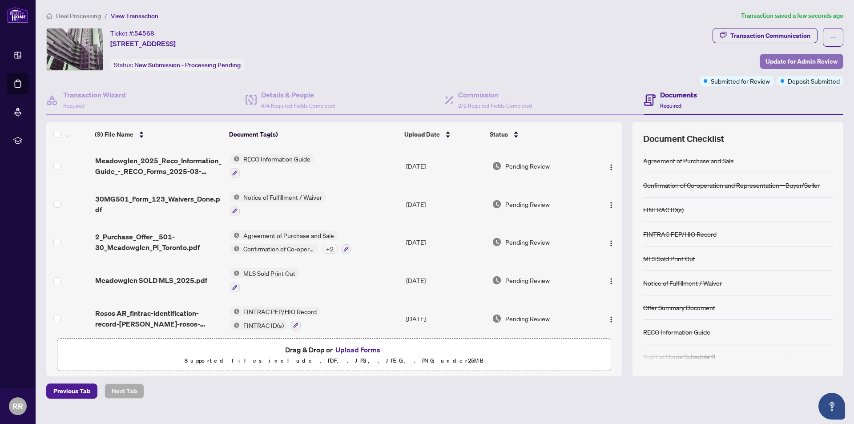
click at [807, 62] on span "Update for Admin Review" at bounding box center [801, 61] width 72 height 14
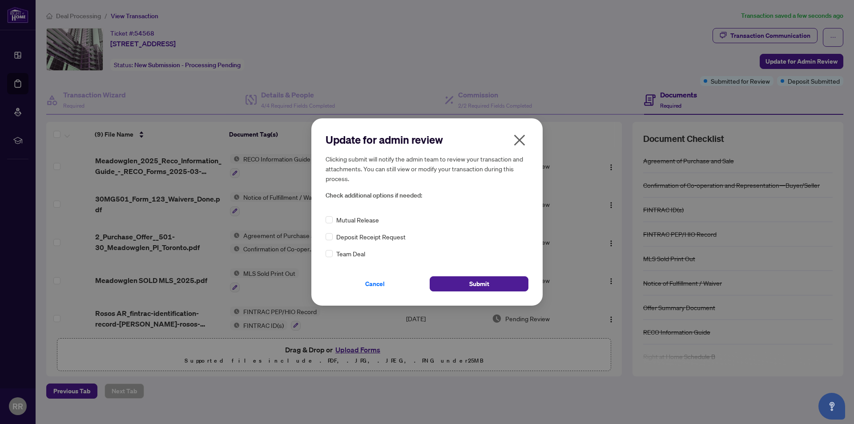
click at [517, 137] on icon "close" at bounding box center [519, 140] width 14 height 14
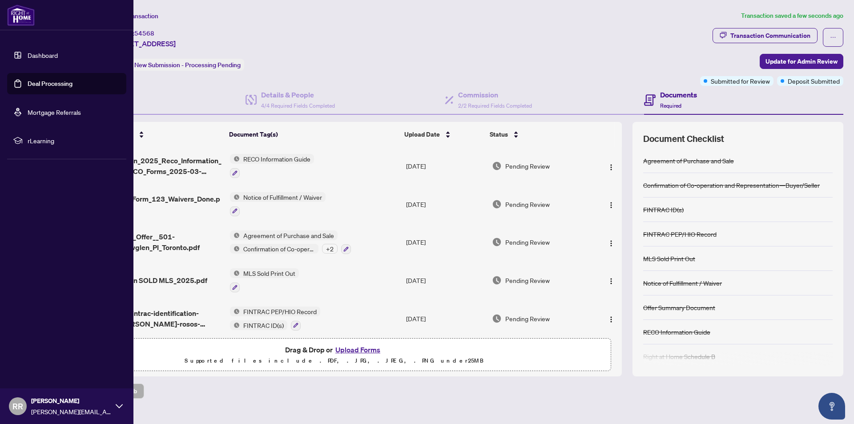
click at [39, 82] on link "Deal Processing" at bounding box center [50, 84] width 45 height 8
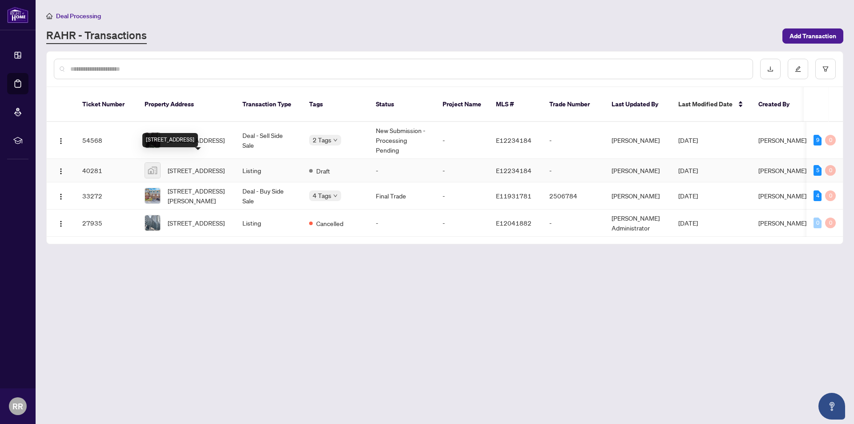
click at [194, 165] on span "[STREET_ADDRESS]" at bounding box center [196, 170] width 57 height 10
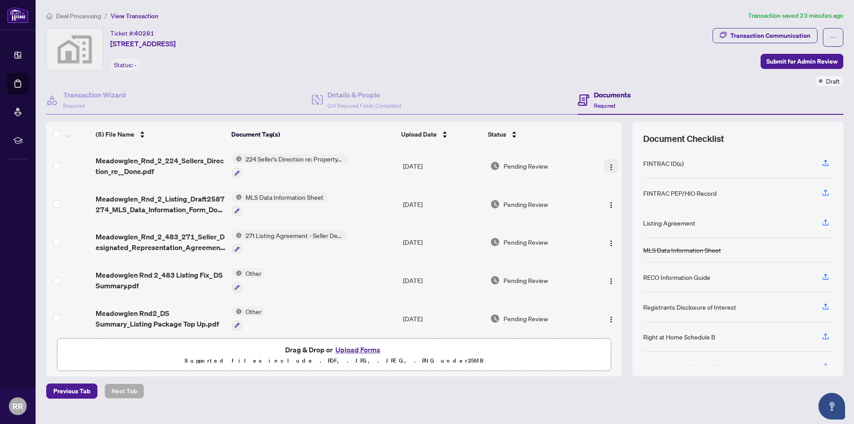
click at [607, 166] on img "button" at bounding box center [610, 167] width 7 height 7
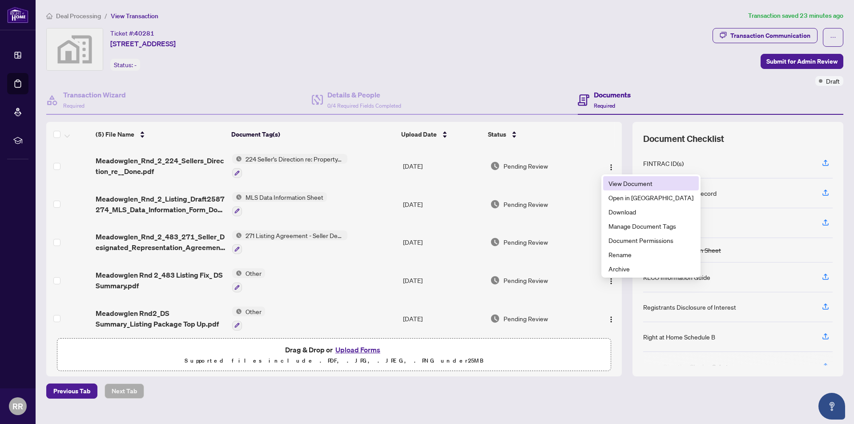
click at [614, 184] on span "View Document" at bounding box center [650, 183] width 85 height 10
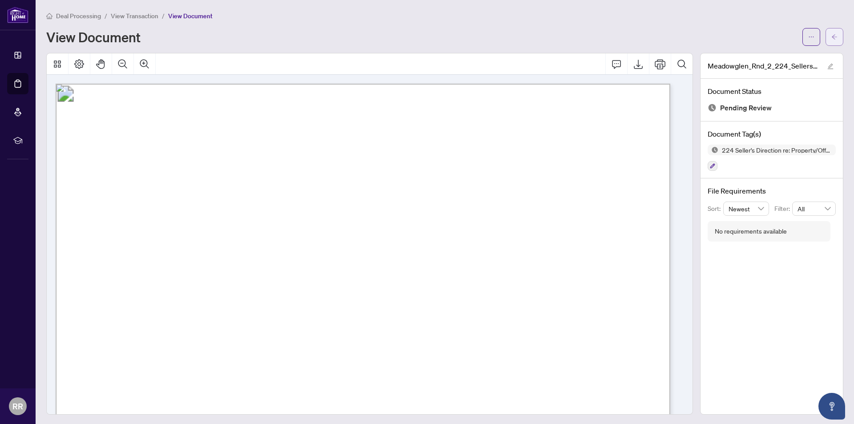
click at [832, 30] on button "button" at bounding box center [834, 37] width 18 height 18
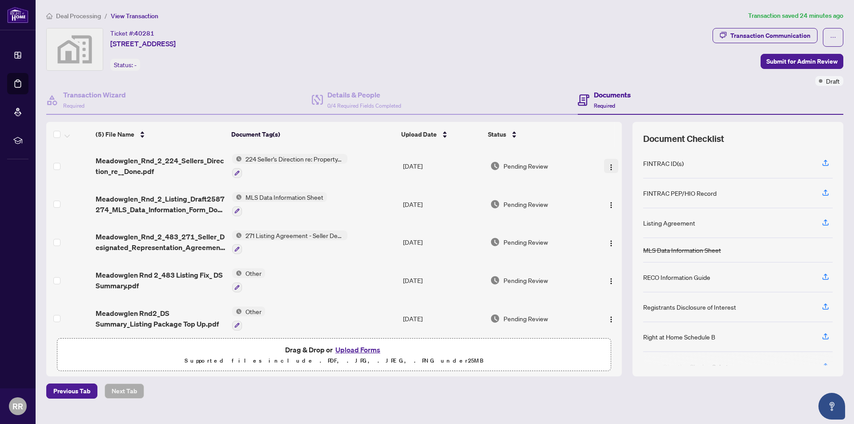
click at [612, 167] on button "button" at bounding box center [611, 166] width 14 height 14
click at [583, 161] on div "Pending Review" at bounding box center [539, 166] width 98 height 10
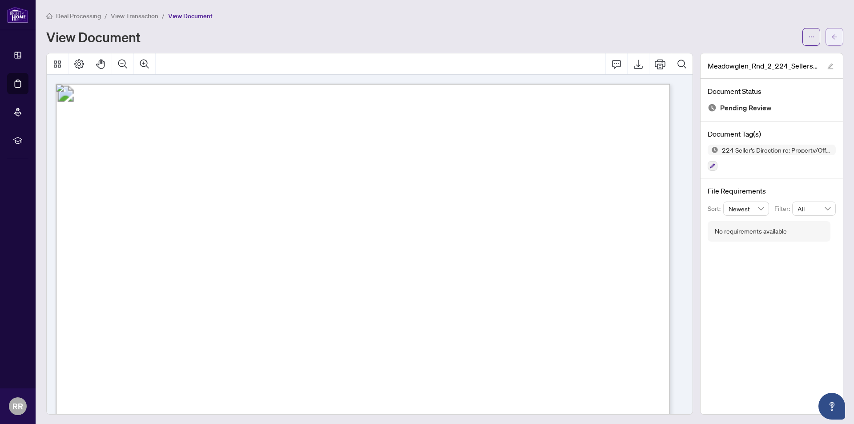
click at [831, 37] on icon "arrow-left" at bounding box center [834, 37] width 6 height 6
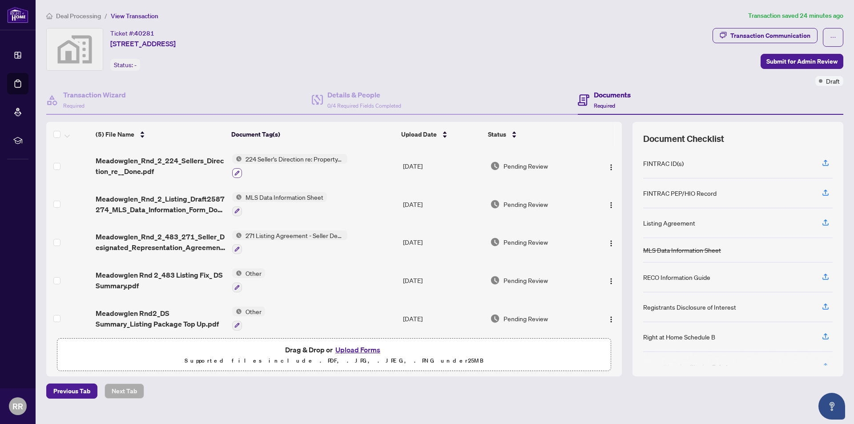
click at [237, 173] on icon "button" at bounding box center [236, 172] width 5 height 5
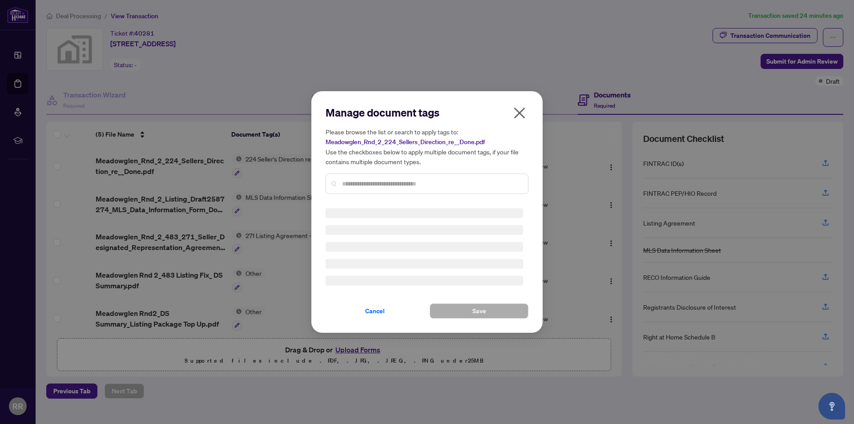
click at [384, 177] on div "Manage document tags Please browse the list or search to apply tags to: Meadowg…" at bounding box center [426, 153] width 203 height 96
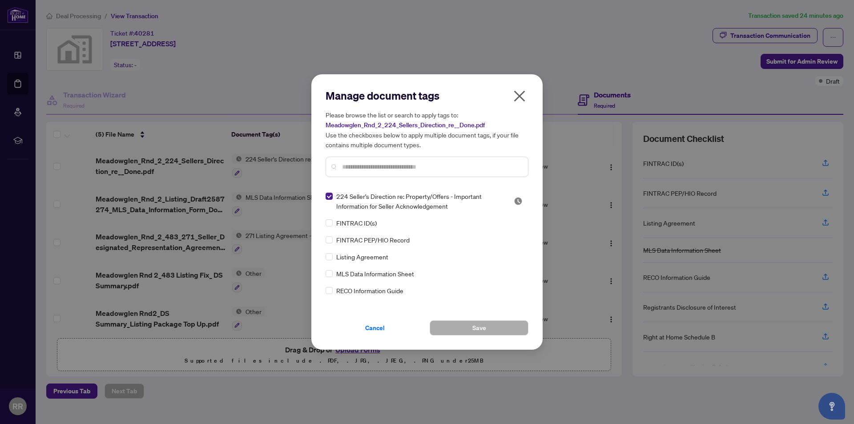
click at [389, 170] on input "text" at bounding box center [431, 167] width 179 height 10
click at [521, 91] on icon "close" at bounding box center [519, 96] width 14 height 14
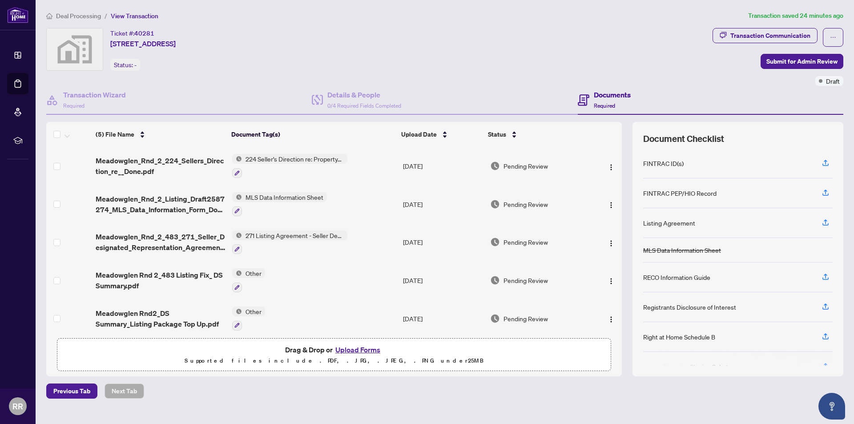
scroll to position [4, 0]
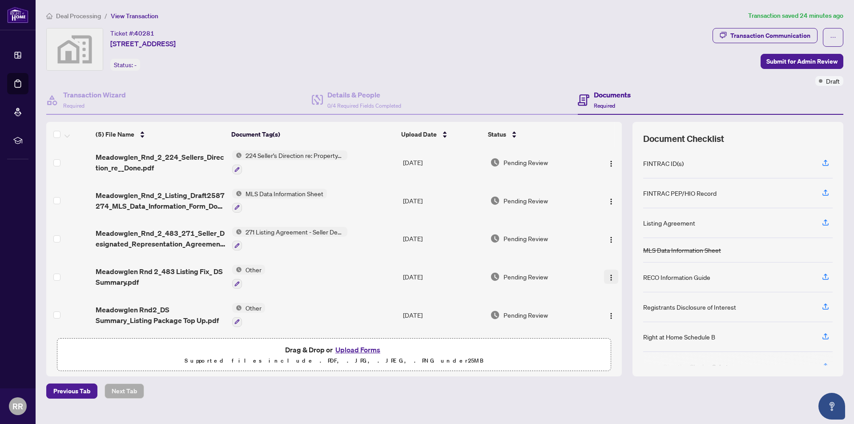
click at [607, 275] on img "button" at bounding box center [610, 277] width 7 height 7
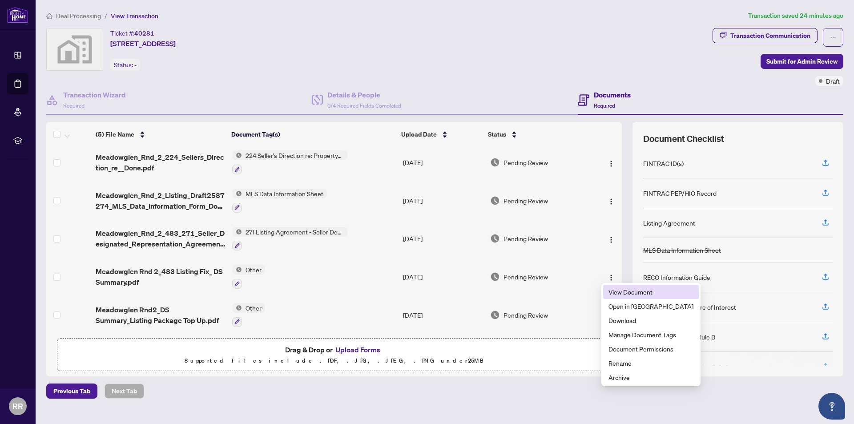
click at [620, 290] on span "View Document" at bounding box center [650, 292] width 85 height 10
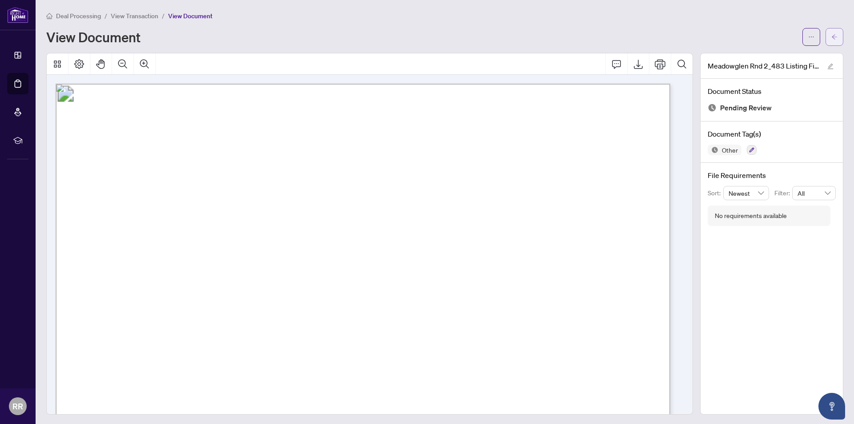
click at [831, 41] on span "button" at bounding box center [834, 37] width 6 height 14
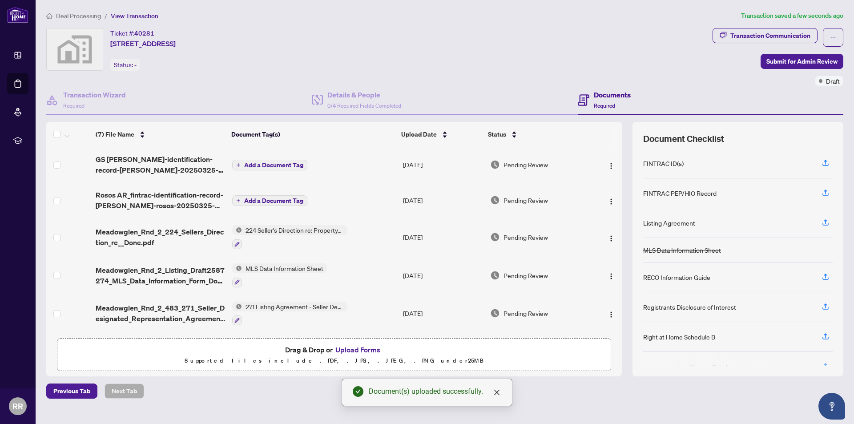
click at [286, 162] on span "Add a Document Tag" at bounding box center [273, 165] width 59 height 6
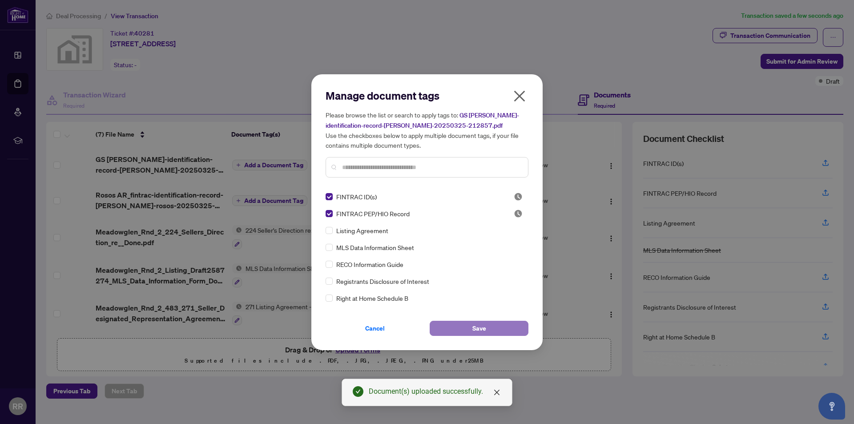
click at [481, 329] on span "Save" at bounding box center [479, 328] width 14 height 14
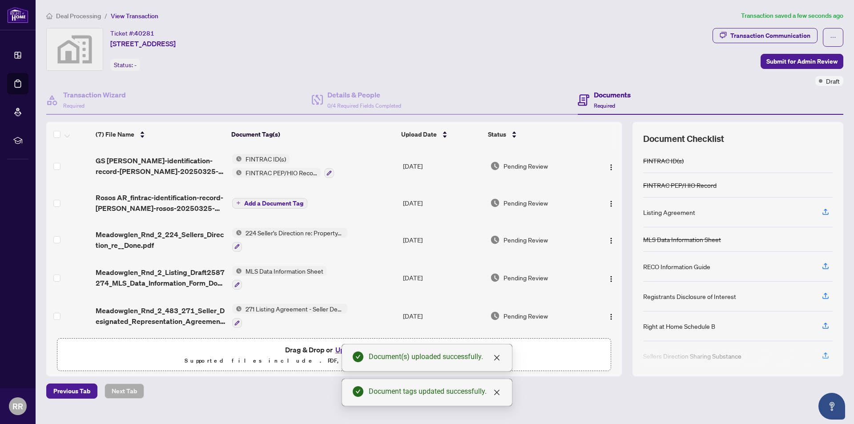
click at [282, 204] on span "Add a Document Tag" at bounding box center [273, 203] width 59 height 6
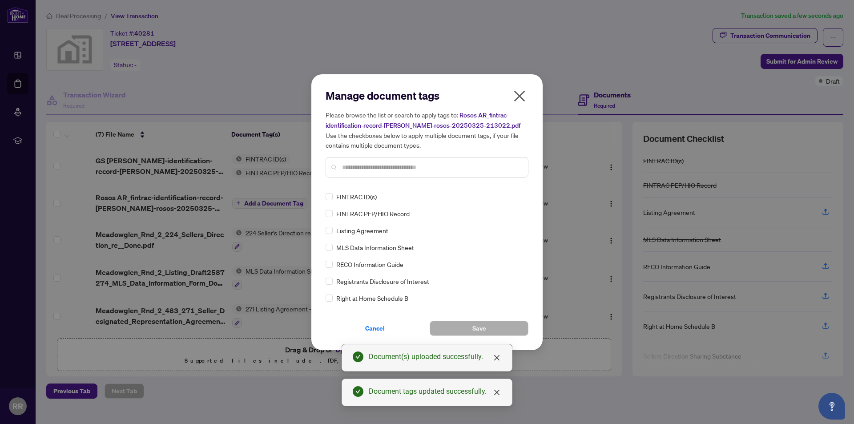
click at [359, 197] on span "FINTRAC ID(s)" at bounding box center [356, 197] width 40 height 10
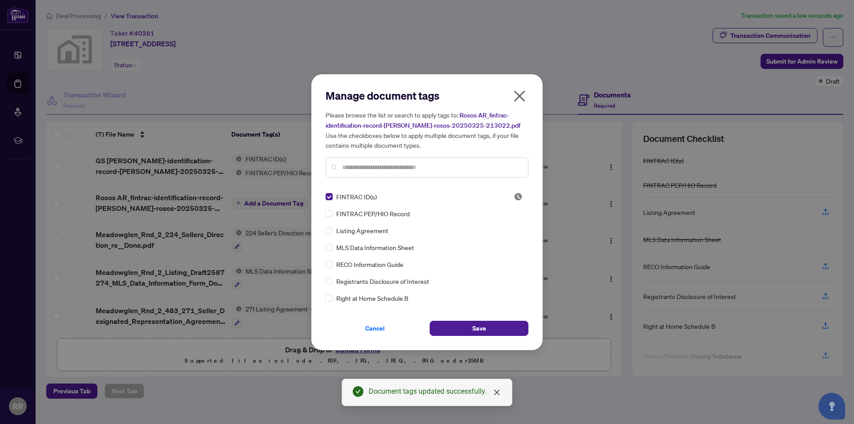
click at [337, 212] on span "FINTRAC PEP/HIO Record" at bounding box center [372, 214] width 73 height 10
click at [459, 325] on button "Save" at bounding box center [478, 328] width 99 height 15
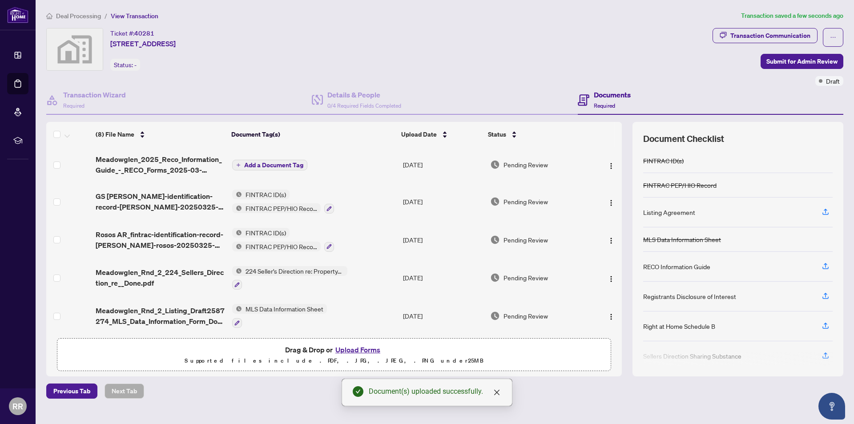
click at [275, 167] on span "Add a Document Tag" at bounding box center [273, 165] width 59 height 6
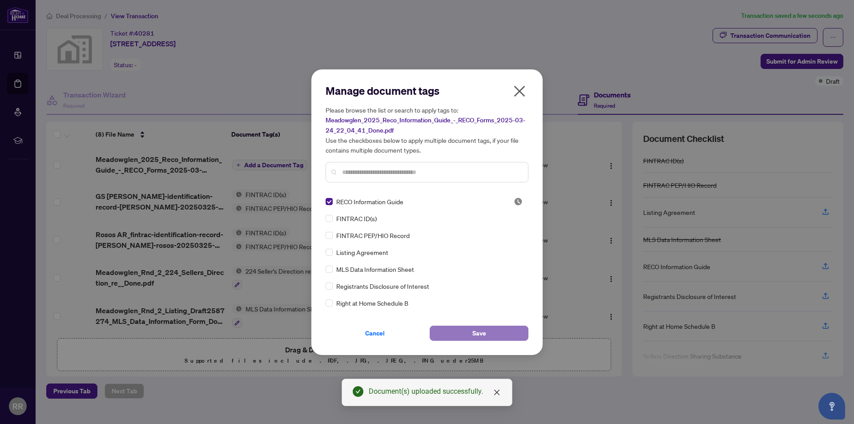
click at [478, 337] on span "Save" at bounding box center [479, 333] width 14 height 14
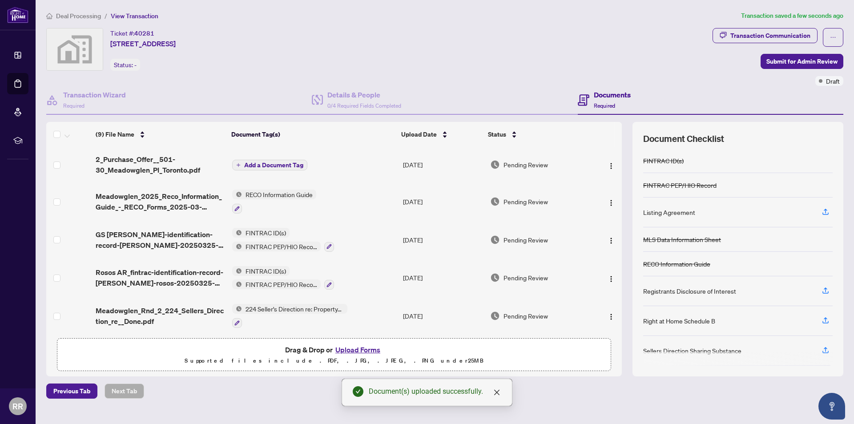
click at [268, 164] on span "Add a Document Tag" at bounding box center [273, 165] width 59 height 6
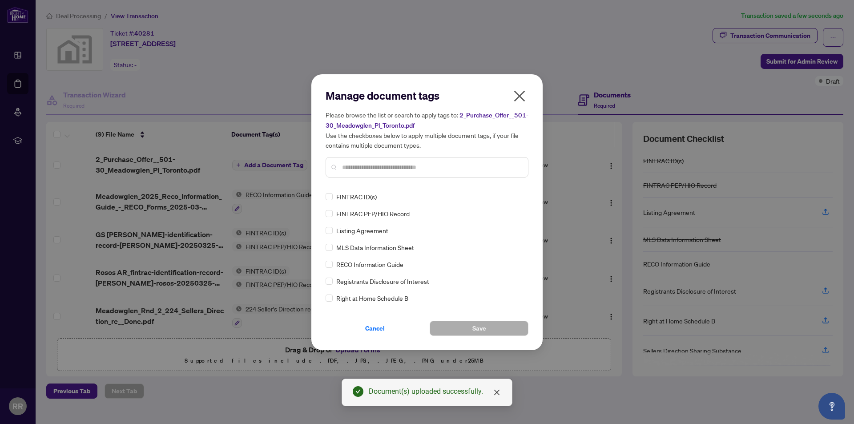
click at [420, 165] on input "text" at bounding box center [431, 167] width 179 height 10
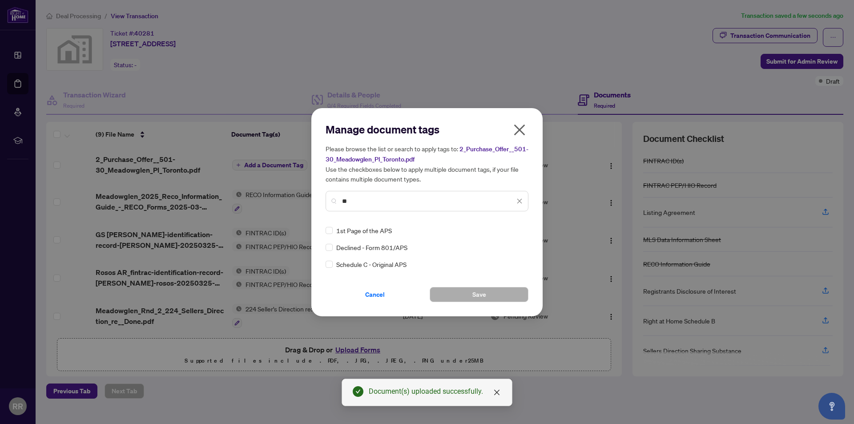
type input "*"
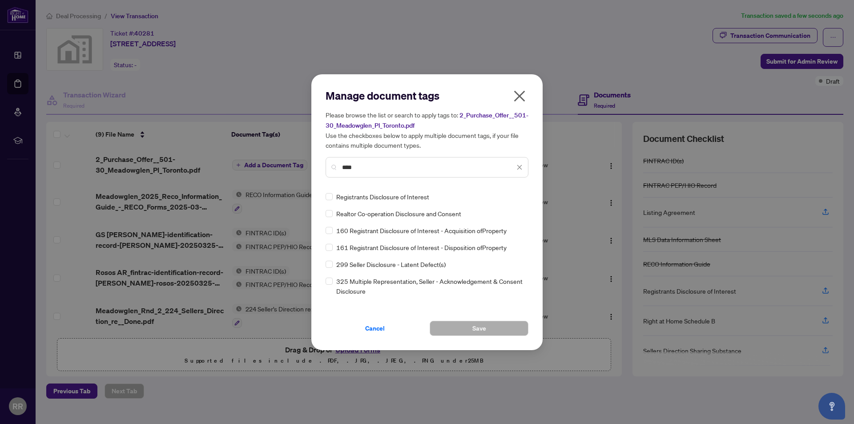
type input "****"
click at [489, 328] on button "Save" at bounding box center [478, 328] width 99 height 15
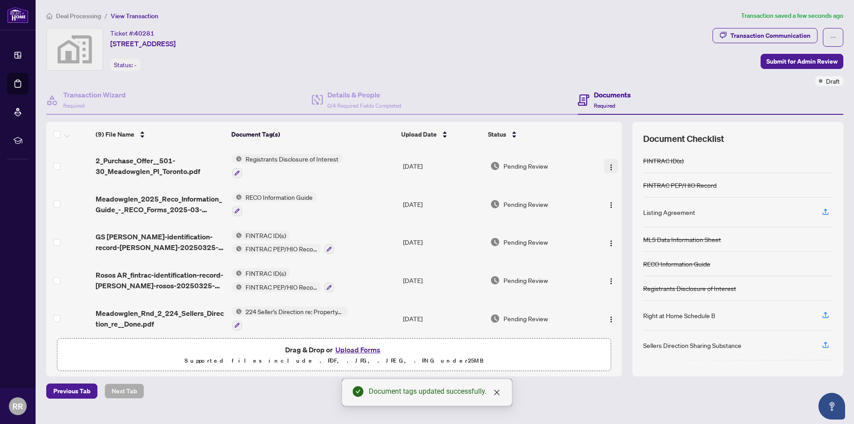
click at [607, 164] on img "button" at bounding box center [610, 167] width 7 height 7
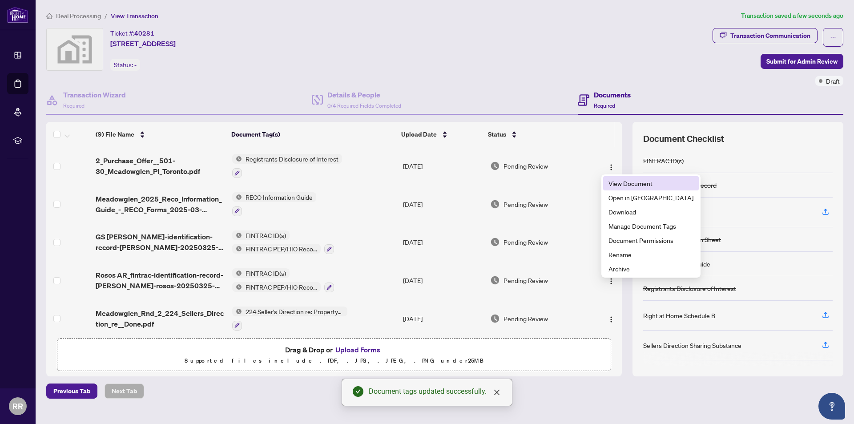
click at [622, 181] on span "View Document" at bounding box center [650, 183] width 85 height 10
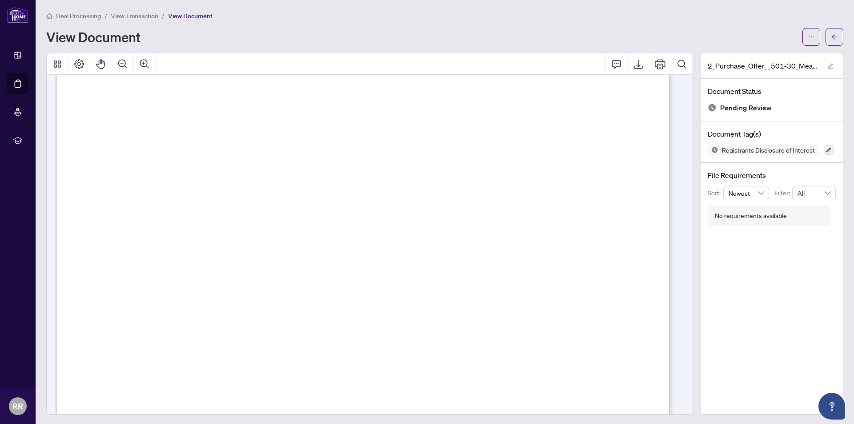
scroll to position [9101, 0]
click at [832, 29] on button "button" at bounding box center [834, 37] width 18 height 18
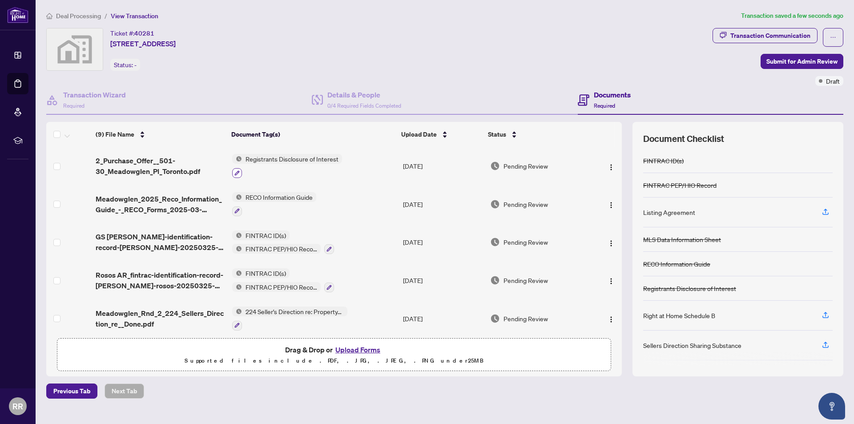
click at [233, 173] on button "button" at bounding box center [237, 173] width 10 height 10
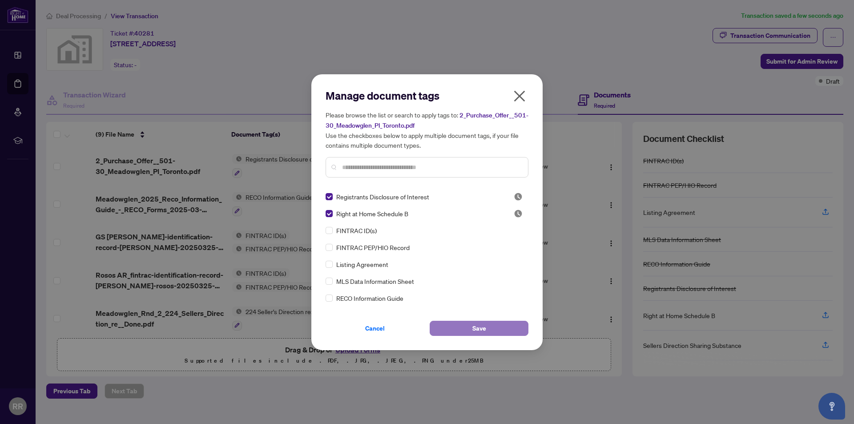
click at [488, 327] on button "Save" at bounding box center [478, 328] width 99 height 15
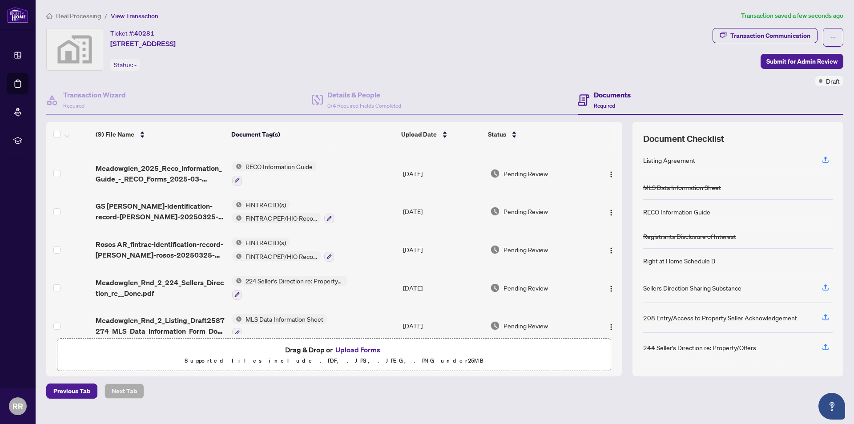
scroll to position [44, 0]
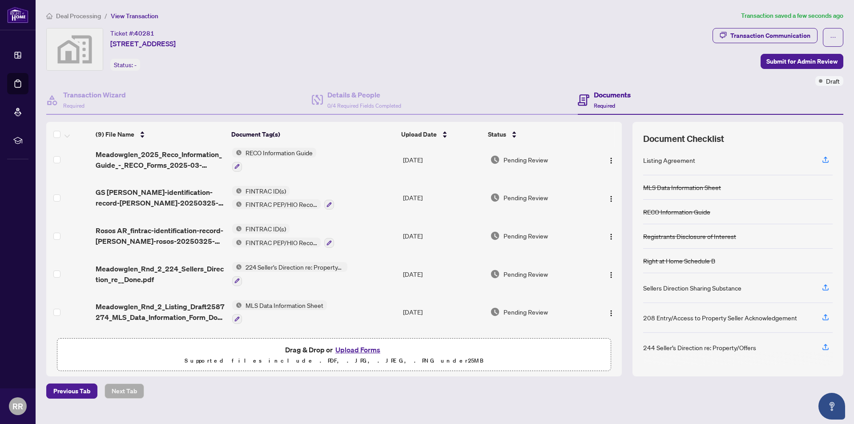
click at [706, 352] on div at bounding box center [737, 359] width 189 height 14
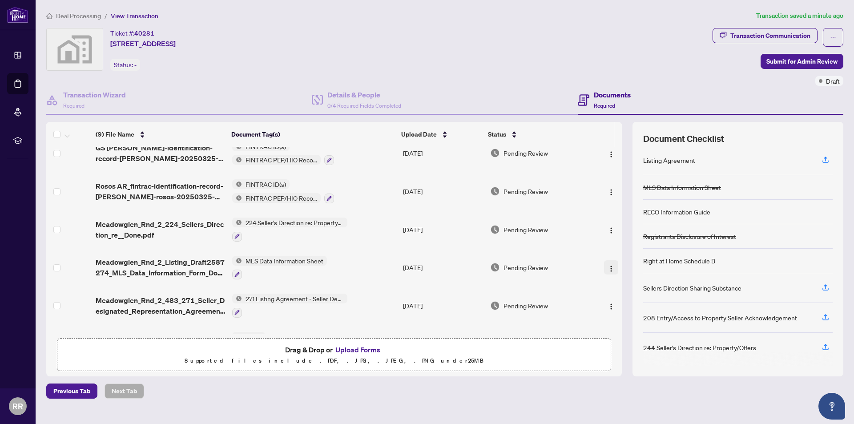
click at [607, 265] on img "button" at bounding box center [610, 268] width 7 height 7
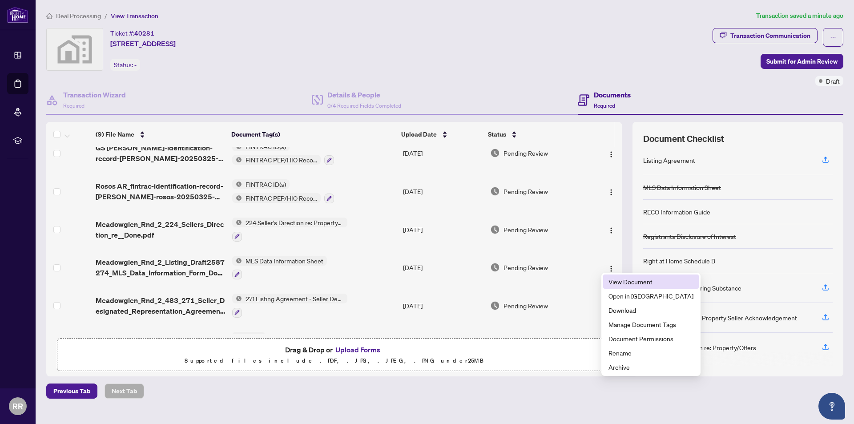
click at [625, 280] on span "View Document" at bounding box center [650, 282] width 85 height 10
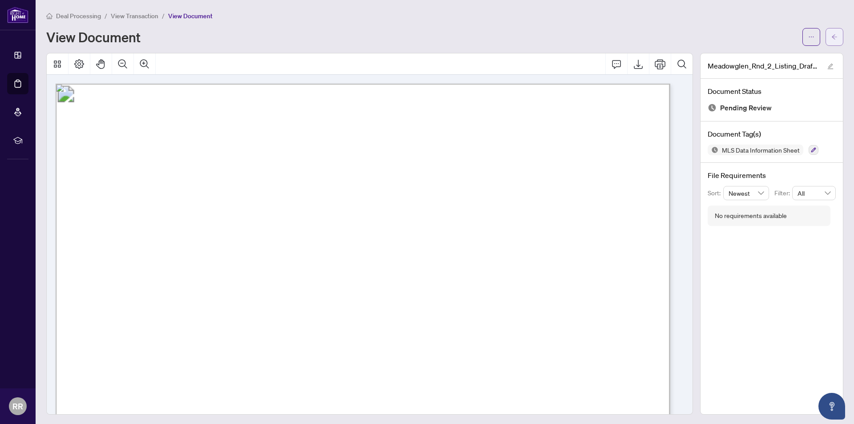
click at [831, 37] on icon "arrow-left" at bounding box center [834, 37] width 6 height 6
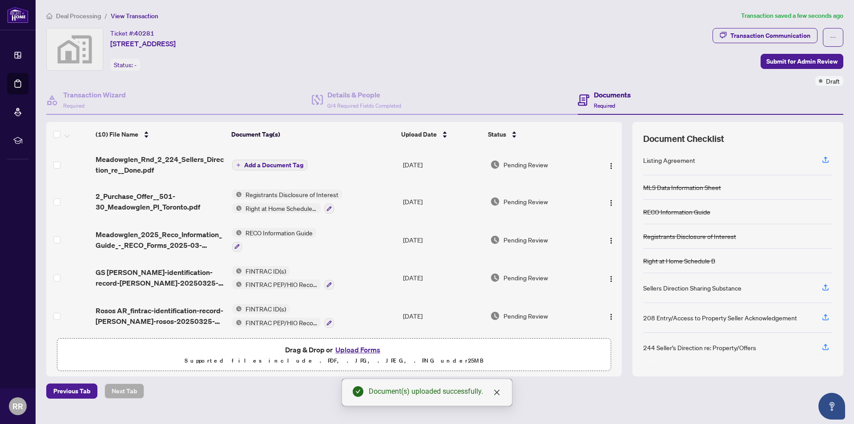
click at [289, 163] on span "Add a Document Tag" at bounding box center [273, 165] width 59 height 6
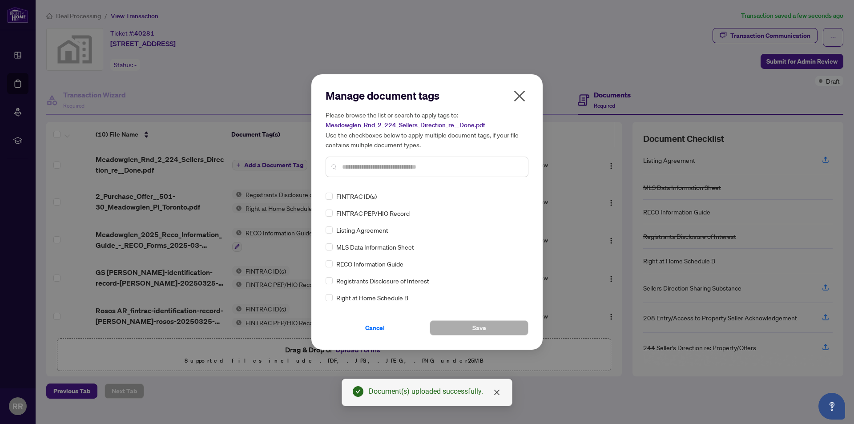
click at [382, 171] on input "text" at bounding box center [431, 167] width 179 height 10
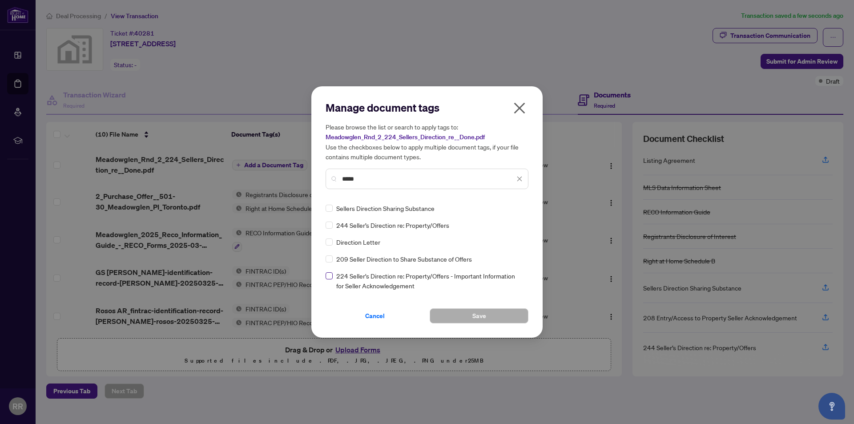
type input "*****"
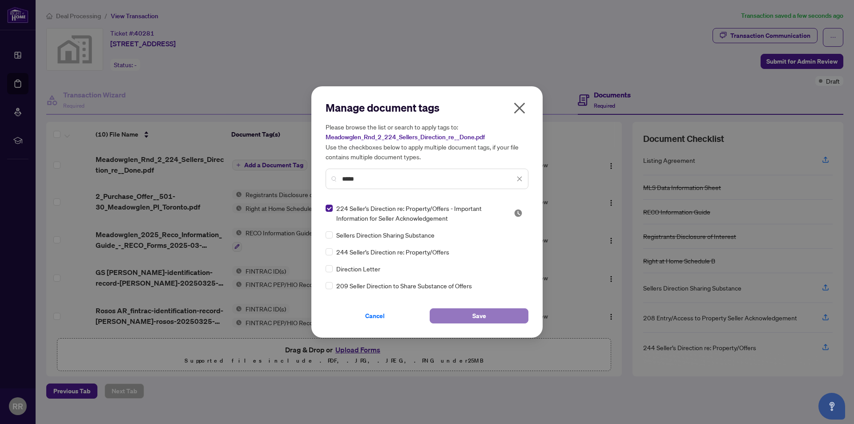
click at [474, 314] on span "Save" at bounding box center [479, 316] width 14 height 14
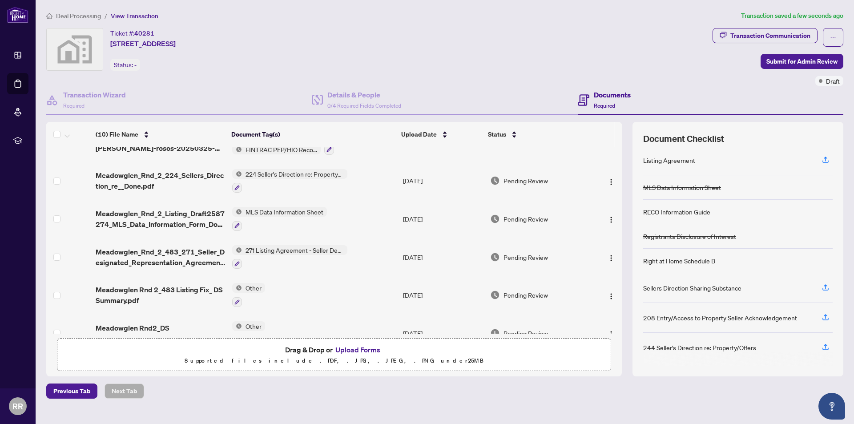
scroll to position [191, 0]
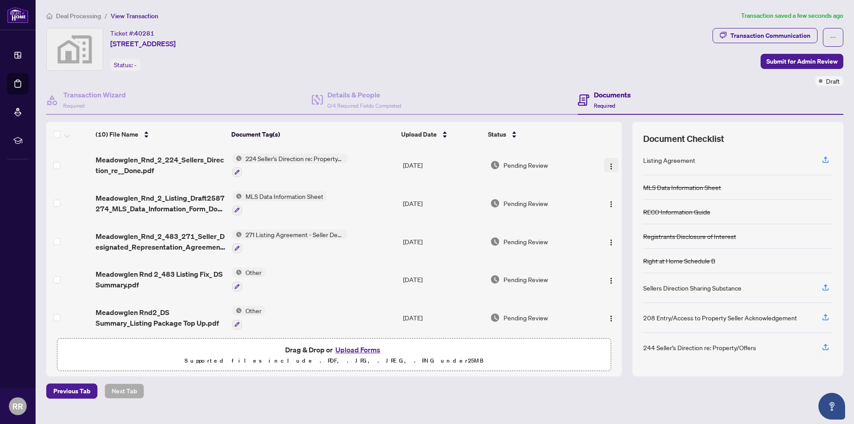
click at [607, 163] on img "button" at bounding box center [610, 166] width 7 height 7
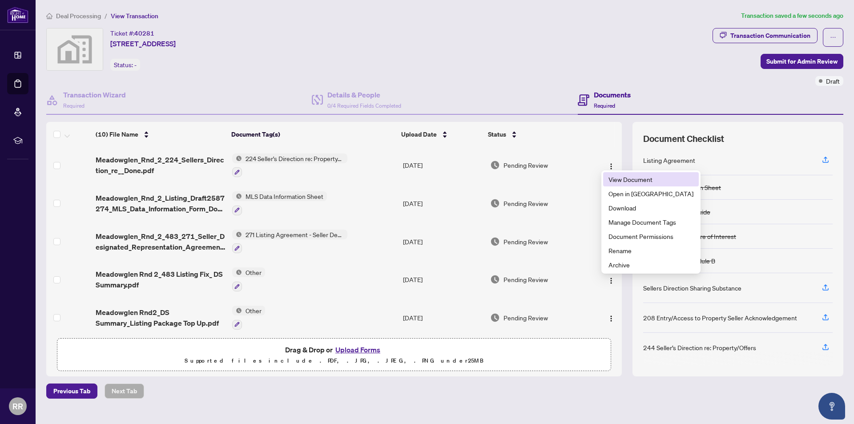
click at [623, 181] on span "View Document" at bounding box center [650, 179] width 85 height 10
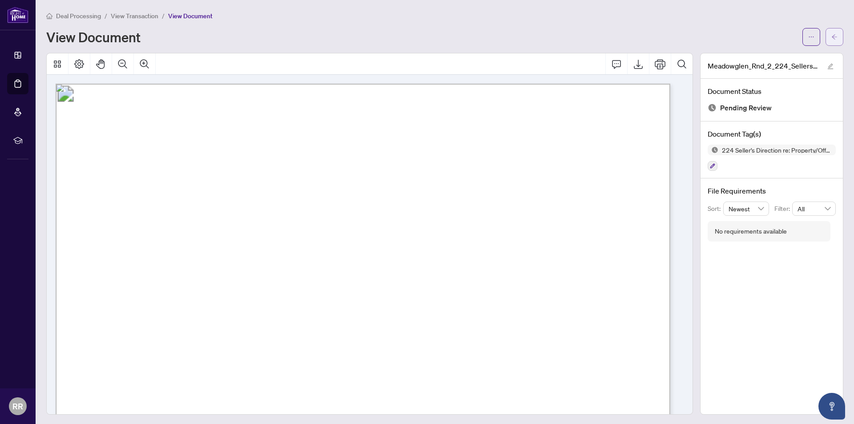
click at [831, 38] on icon "arrow-left" at bounding box center [834, 37] width 6 height 6
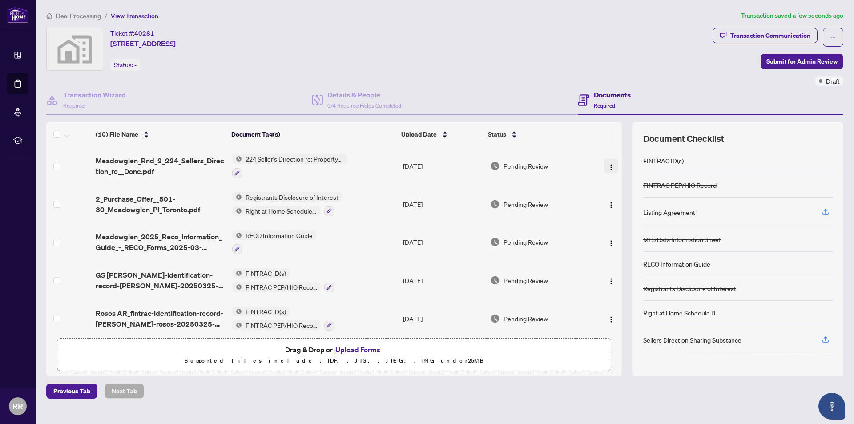
click at [608, 165] on img "button" at bounding box center [610, 167] width 7 height 7
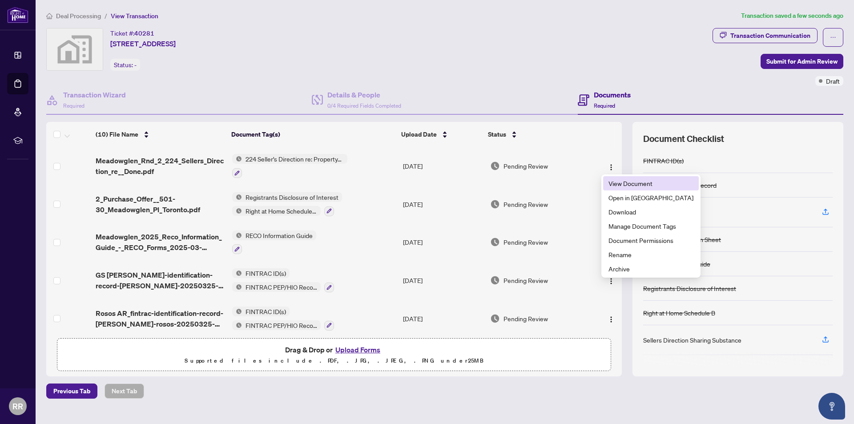
click at [637, 186] on span "View Document" at bounding box center [650, 183] width 85 height 10
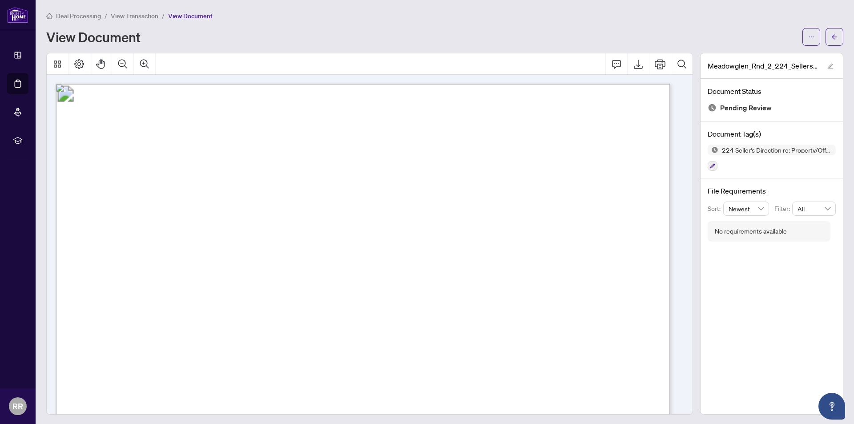
click at [486, 35] on div "View Document" at bounding box center [421, 37] width 750 height 14
click at [831, 36] on icon "arrow-left" at bounding box center [833, 36] width 5 height 5
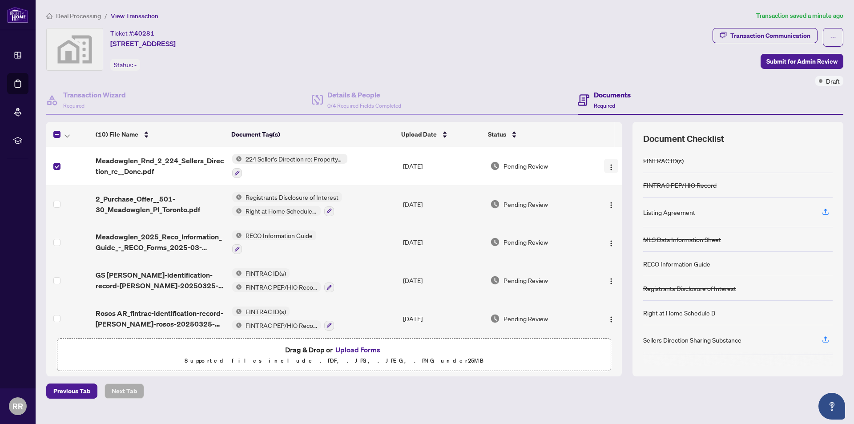
click at [610, 168] on img "button" at bounding box center [610, 167] width 7 height 7
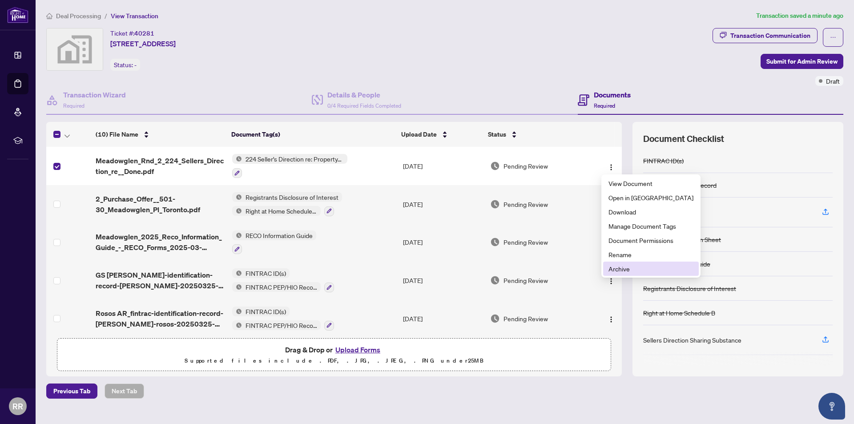
click at [634, 268] on span "Archive" at bounding box center [650, 269] width 85 height 10
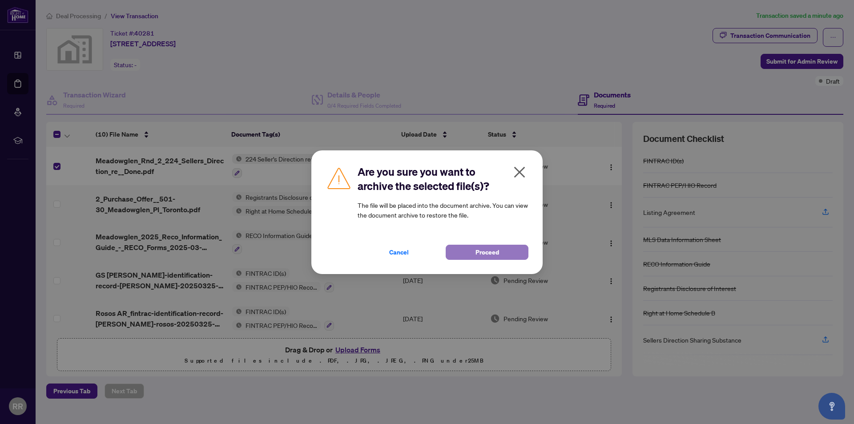
click at [497, 249] on button "Proceed" at bounding box center [486, 252] width 83 height 15
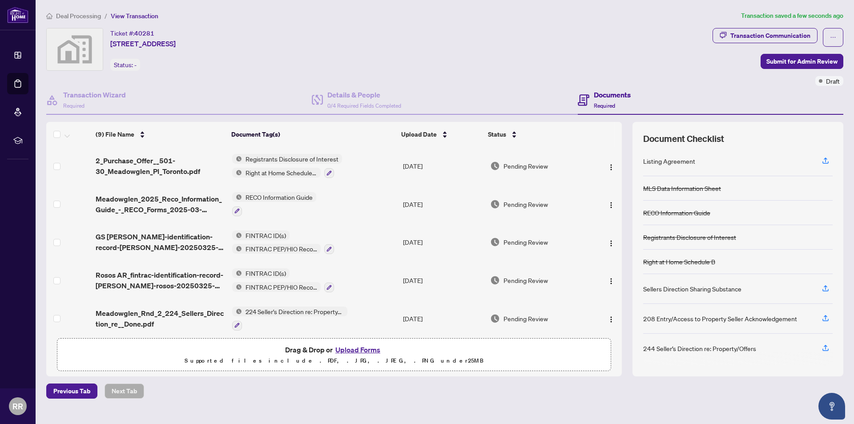
scroll to position [52, 0]
click at [604, 95] on h4 "Documents" at bounding box center [612, 94] width 37 height 11
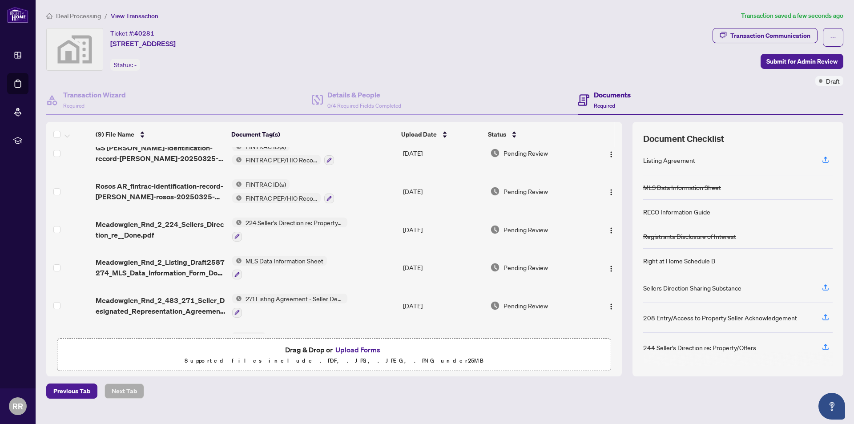
scroll to position [133, 0]
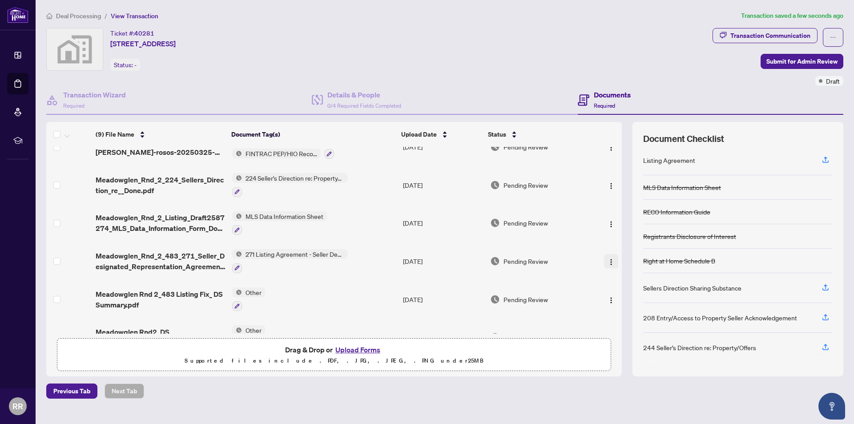
click at [607, 260] on img "button" at bounding box center [610, 261] width 7 height 7
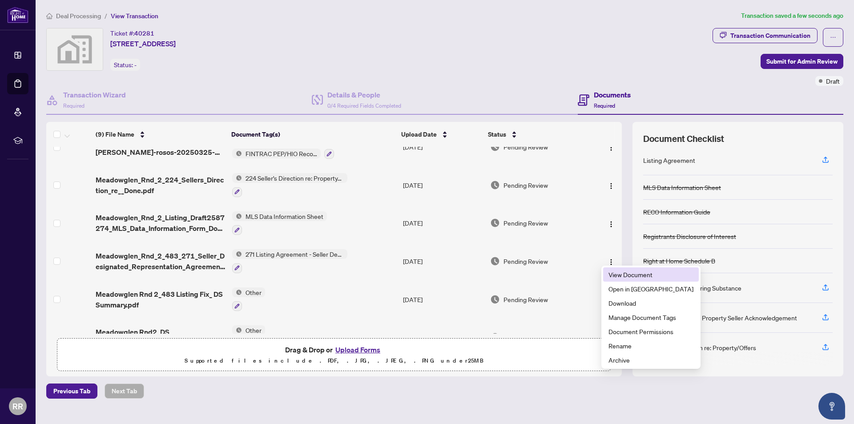
click at [630, 276] on span "View Document" at bounding box center [650, 274] width 85 height 10
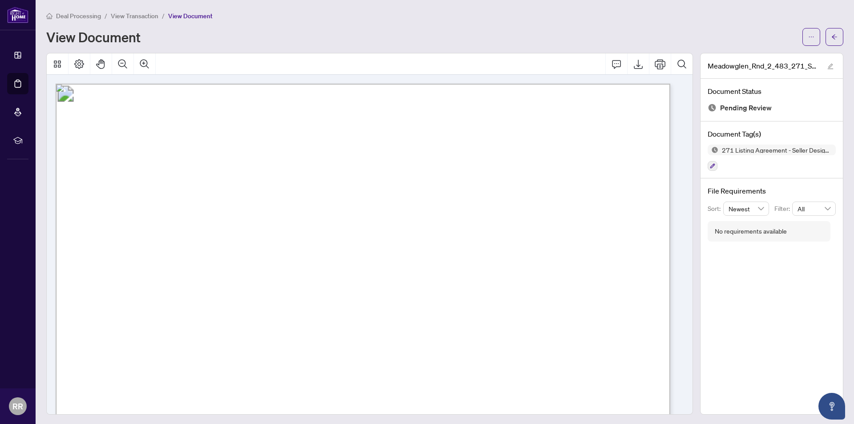
scroll to position [134, 0]
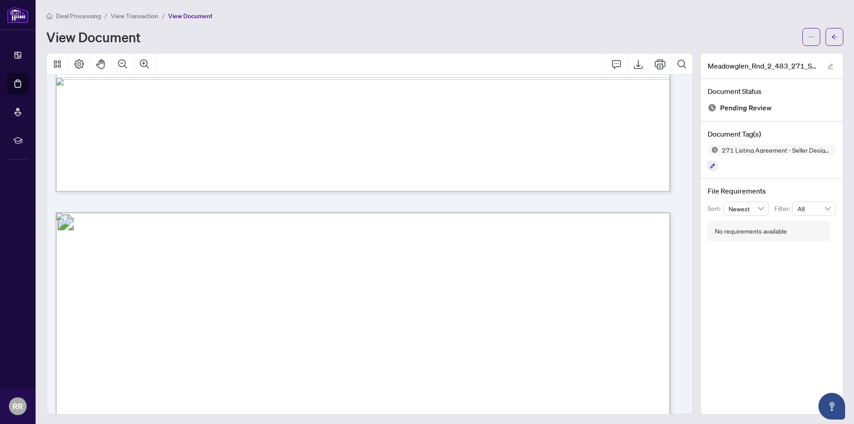
scroll to position [3112, 0]
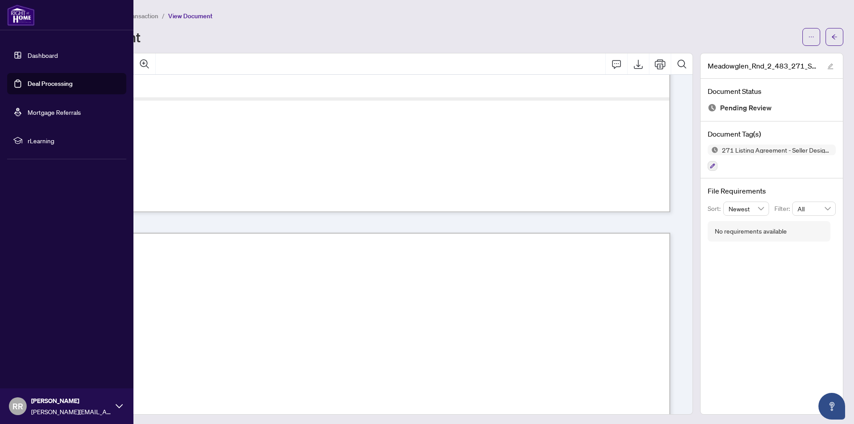
click at [33, 85] on link "Deal Processing" at bounding box center [50, 84] width 45 height 8
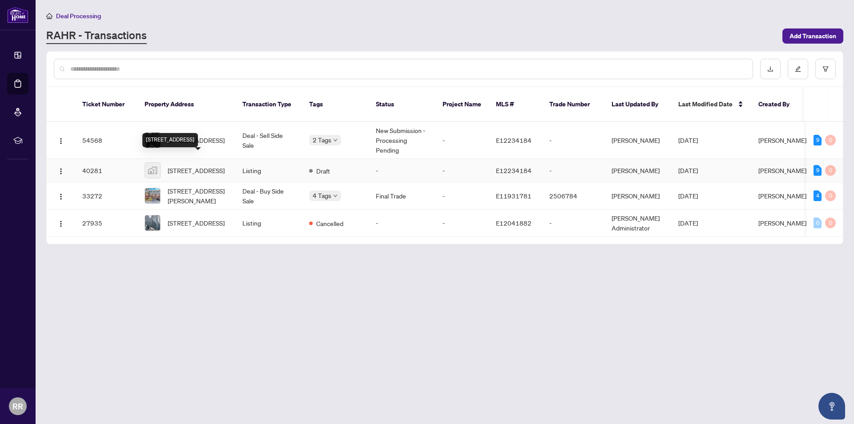
click at [198, 165] on span "[STREET_ADDRESS]" at bounding box center [196, 170] width 57 height 10
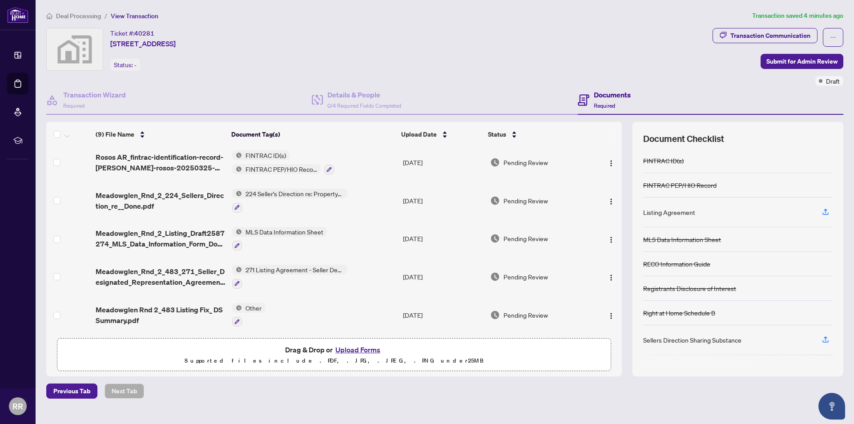
scroll to position [133, 0]
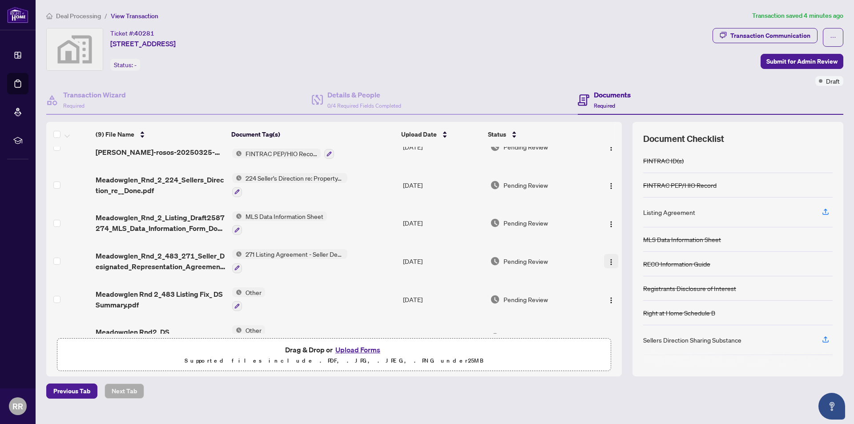
click at [609, 258] on img "button" at bounding box center [610, 261] width 7 height 7
click at [235, 265] on icon "button" at bounding box center [237, 267] width 5 height 5
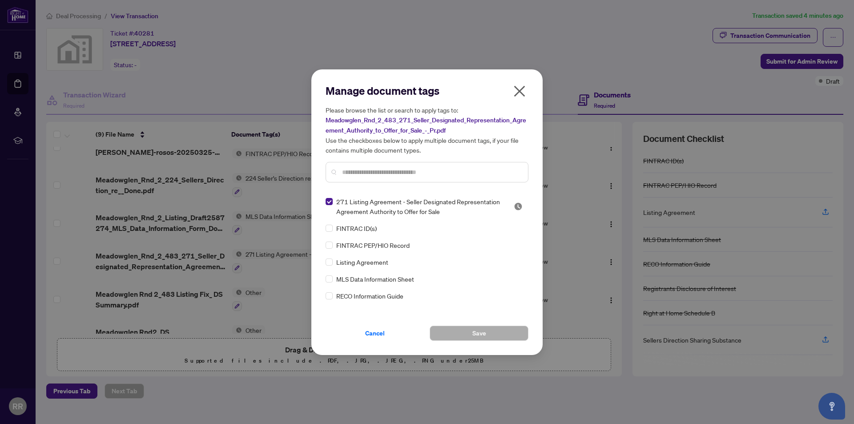
click at [389, 172] on input "text" at bounding box center [431, 172] width 179 height 10
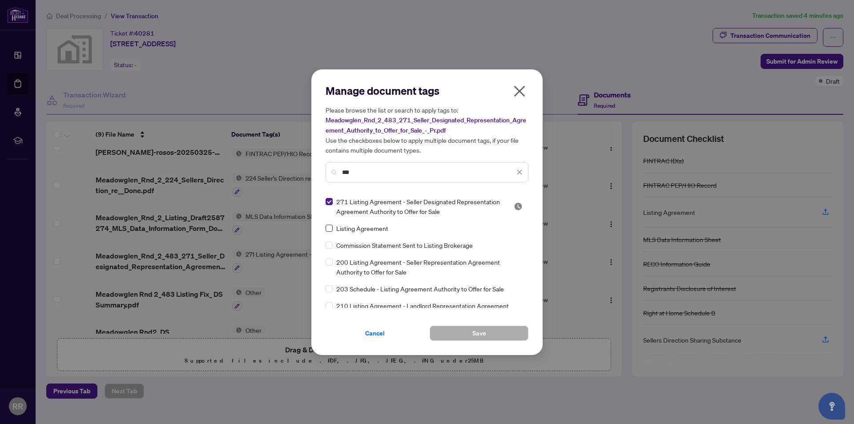
type input "***"
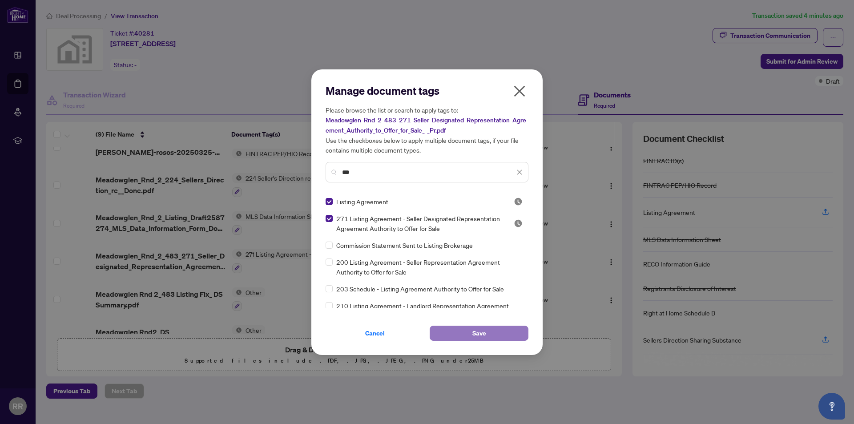
click at [493, 330] on button "Save" at bounding box center [478, 332] width 99 height 15
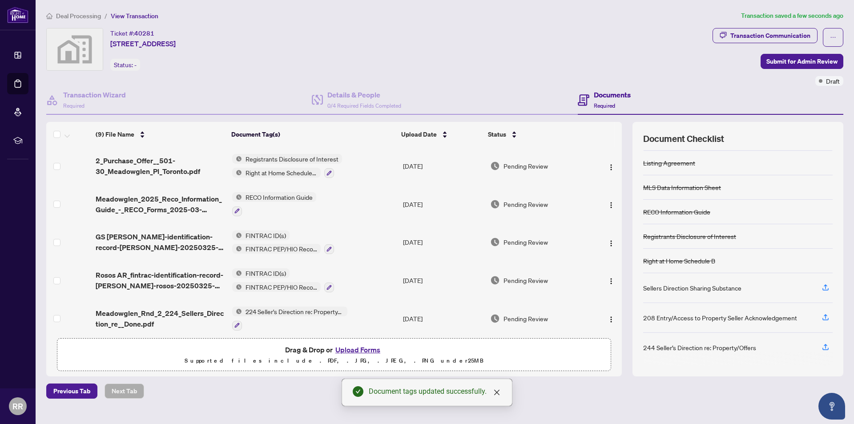
scroll to position [89, 0]
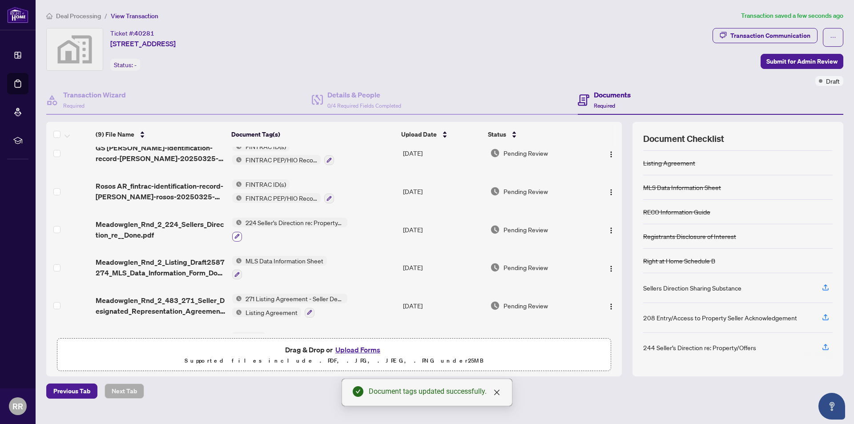
click at [239, 234] on button "button" at bounding box center [237, 237] width 10 height 10
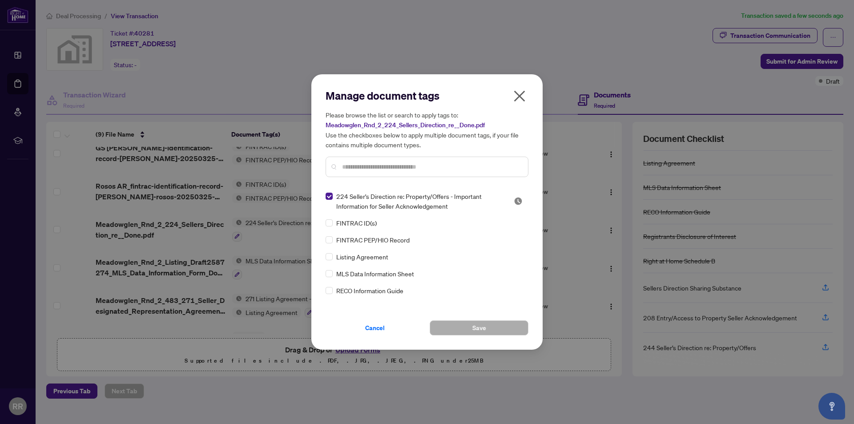
click at [360, 182] on div "Manage document tags Please browse the list or search to apply tags to: Meadowg…" at bounding box center [426, 136] width 203 height 96
click at [357, 162] on input "text" at bounding box center [431, 167] width 179 height 10
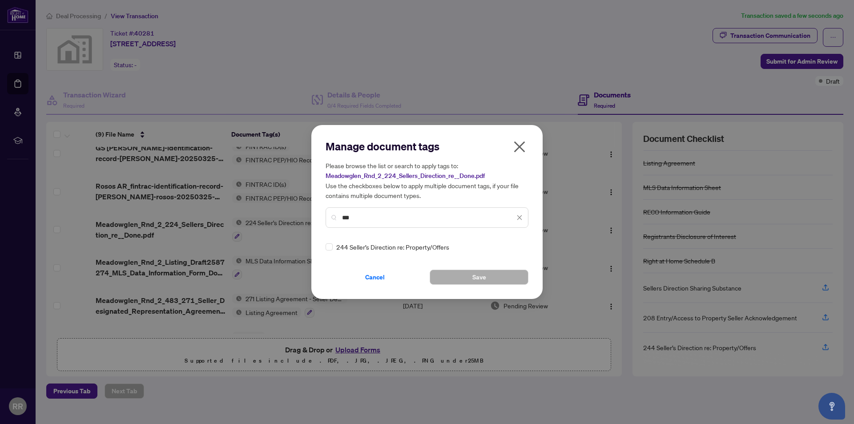
type input "***"
click at [497, 277] on button "Save" at bounding box center [478, 276] width 99 height 15
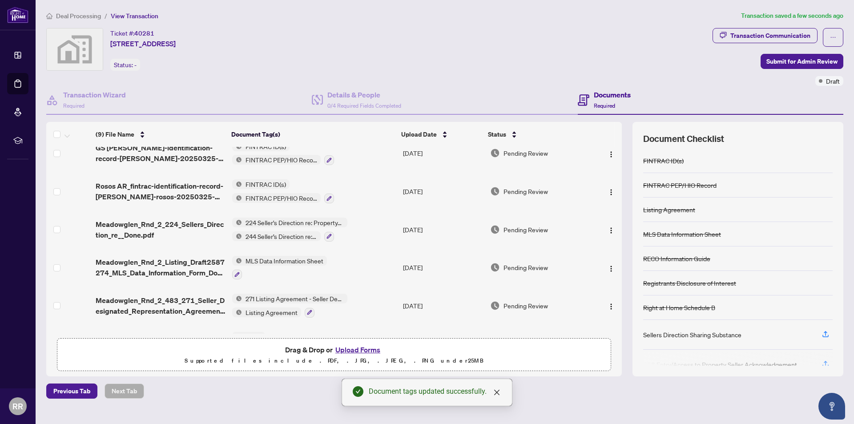
scroll to position [41, 0]
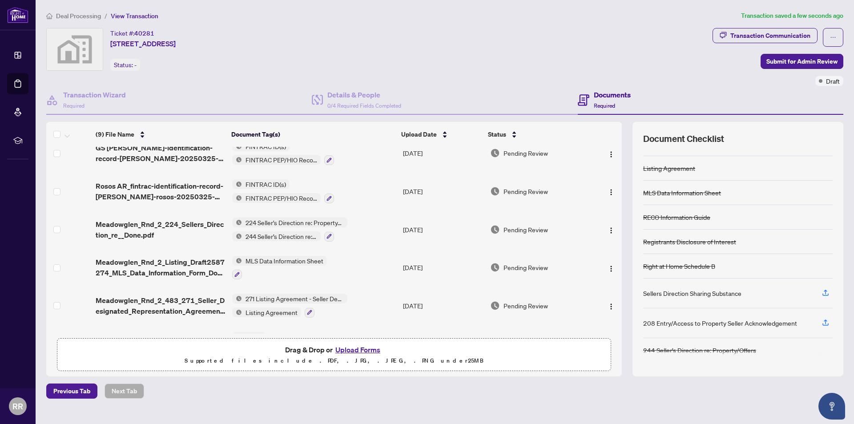
click at [526, 44] on div "Ticket #: 40281 30 Meadowglen Place #501, Scarborough, ON, Canada Status: -" at bounding box center [377, 49] width 662 height 43
click at [611, 97] on h4 "Documents" at bounding box center [612, 94] width 37 height 11
click at [344, 109] on div "Details & People 0/4 Required Fields Completed" at bounding box center [364, 99] width 74 height 21
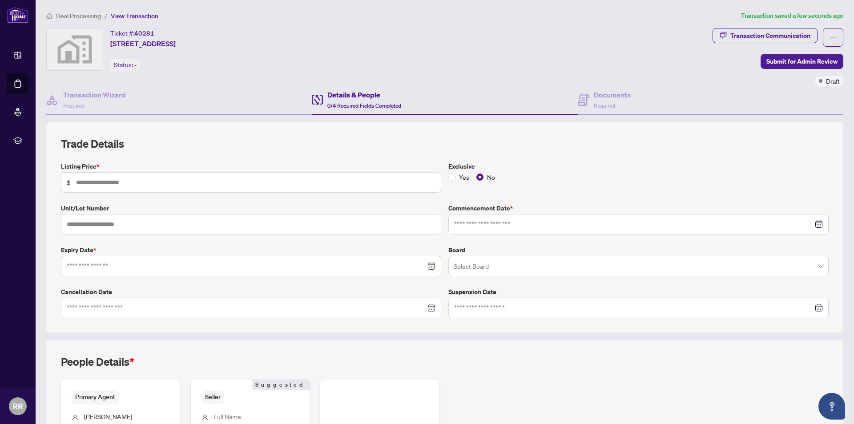
click at [147, 175] on span "$" at bounding box center [251, 182] width 380 height 20
type input "*******"
click at [124, 227] on input "text" at bounding box center [251, 224] width 380 height 20
click at [513, 230] on div at bounding box center [638, 224] width 380 height 20
type input "***"
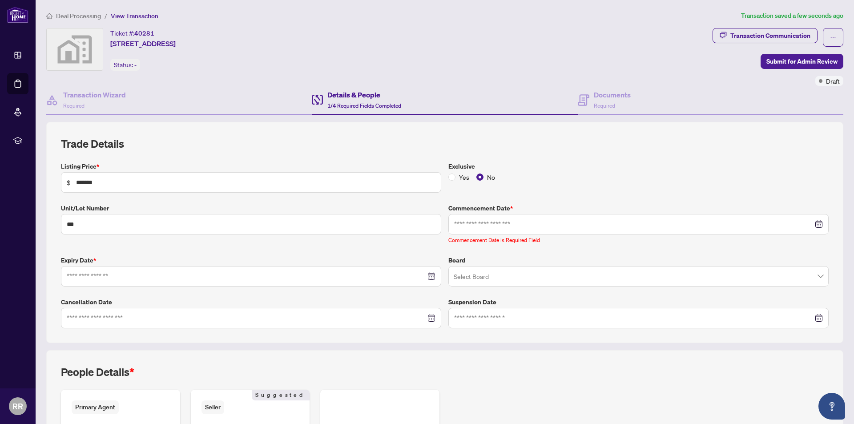
click at [489, 270] on input "search" at bounding box center [633, 278] width 361 height 20
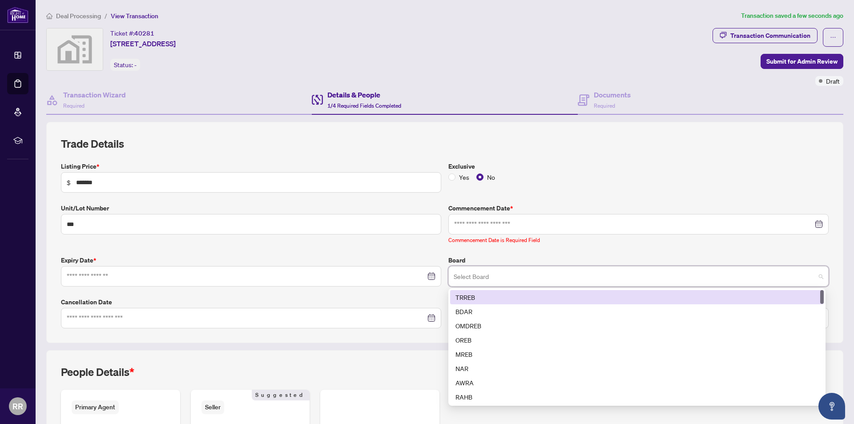
click at [507, 295] on div "TRREB" at bounding box center [636, 297] width 363 height 10
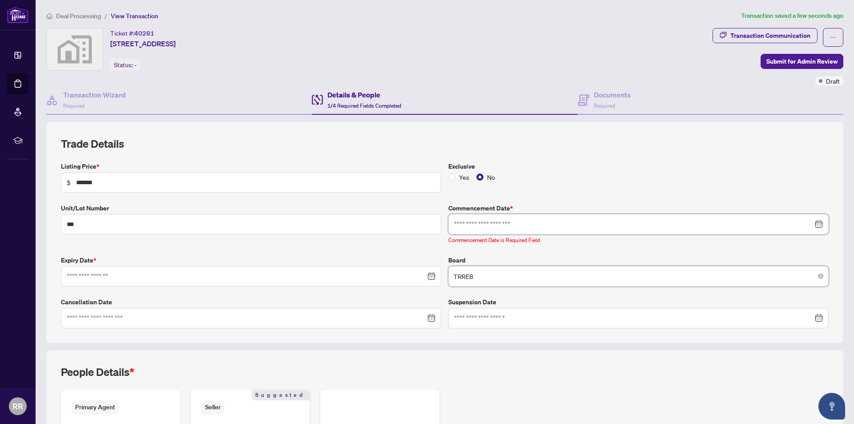
click at [588, 219] on input at bounding box center [633, 224] width 359 height 10
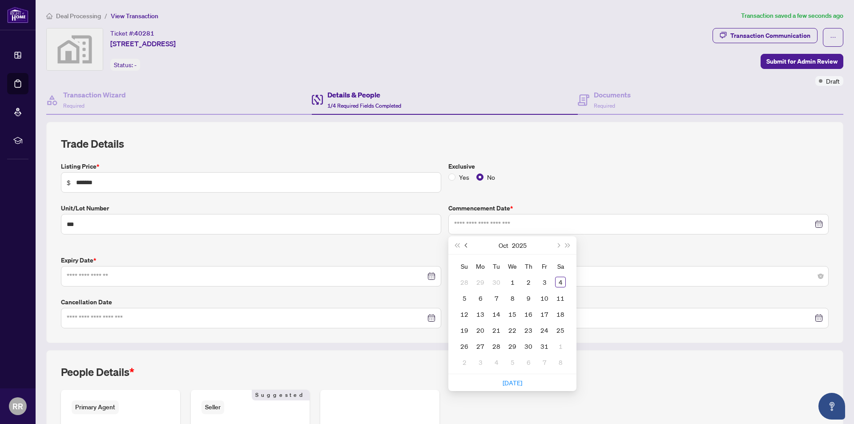
click at [465, 243] on button "Previous month (PageUp)" at bounding box center [466, 245] width 10 height 18
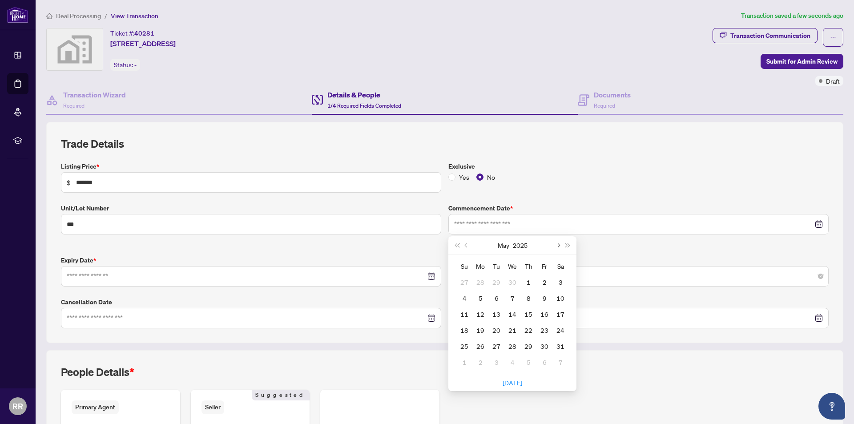
click at [553, 246] on button "Next month (PageDown)" at bounding box center [558, 245] width 10 height 18
type input "**********"
click at [524, 310] on div "19" at bounding box center [528, 314] width 11 height 11
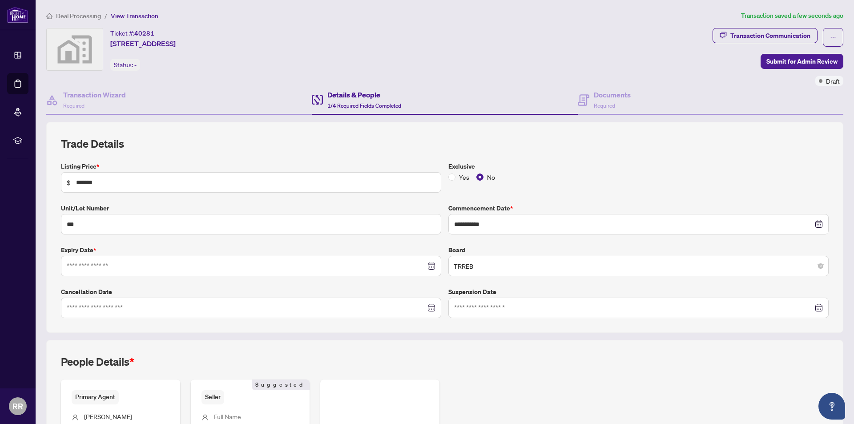
click at [145, 259] on div at bounding box center [251, 266] width 380 height 20
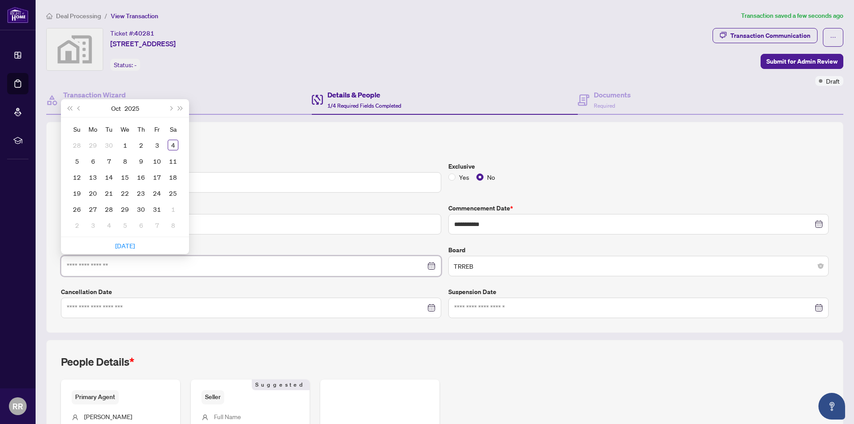
type input "**********"
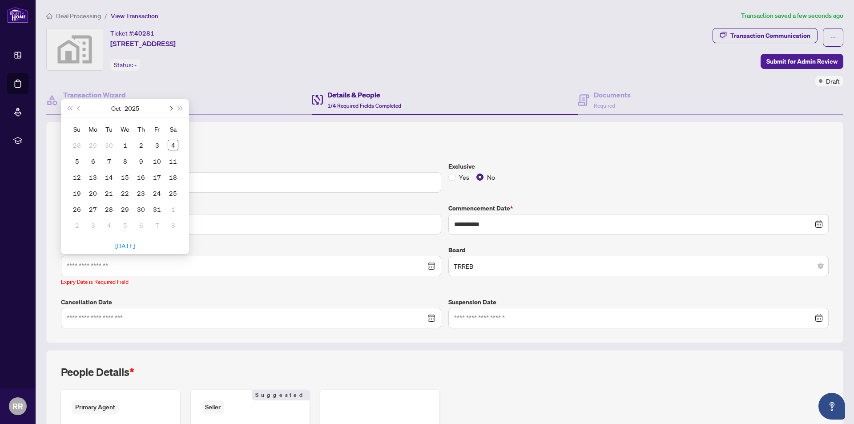
click at [172, 108] on button "Next month (PageDown)" at bounding box center [170, 108] width 10 height 18
type input "**********"
click at [142, 176] on div "15" at bounding box center [141, 177] width 11 height 11
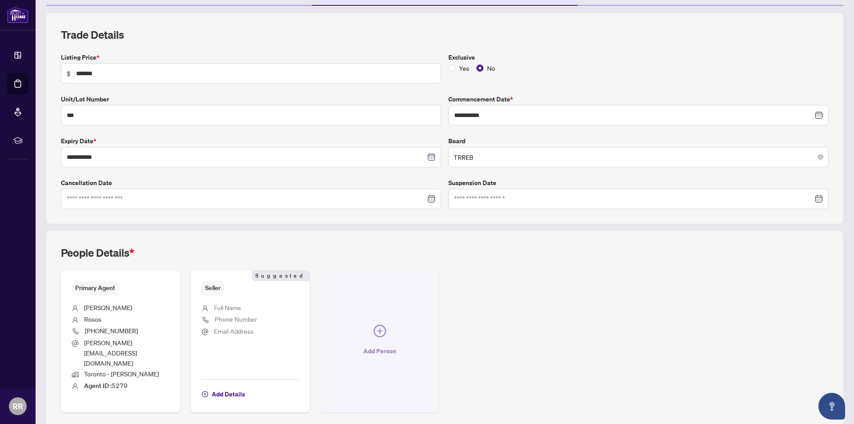
scroll to position [125, 0]
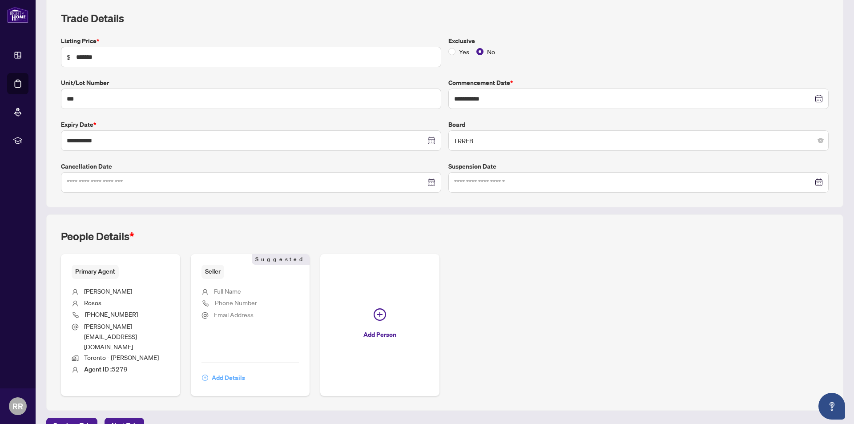
click at [229, 370] on span "Add Details" at bounding box center [228, 377] width 33 height 14
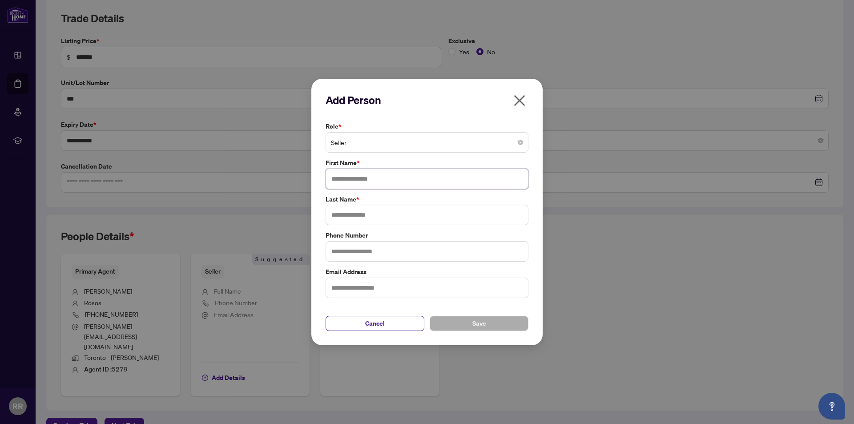
click at [439, 171] on input "text" at bounding box center [426, 178] width 203 height 20
type input "**********"
type input "*****"
type input "**********"
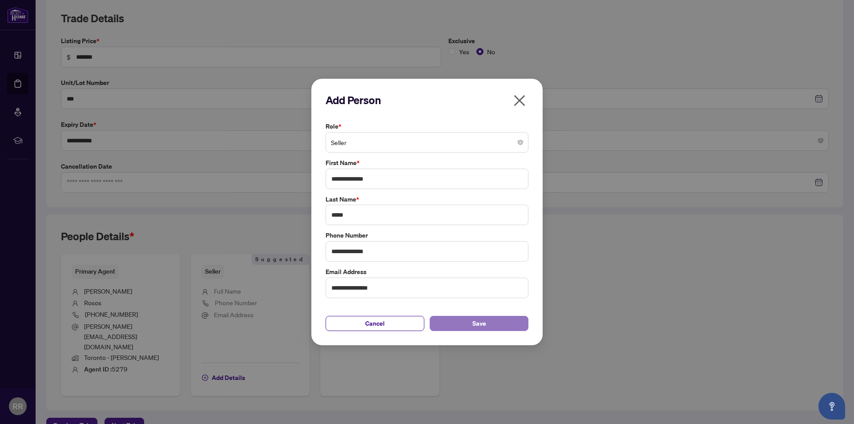
click at [492, 320] on button "Save" at bounding box center [478, 323] width 99 height 15
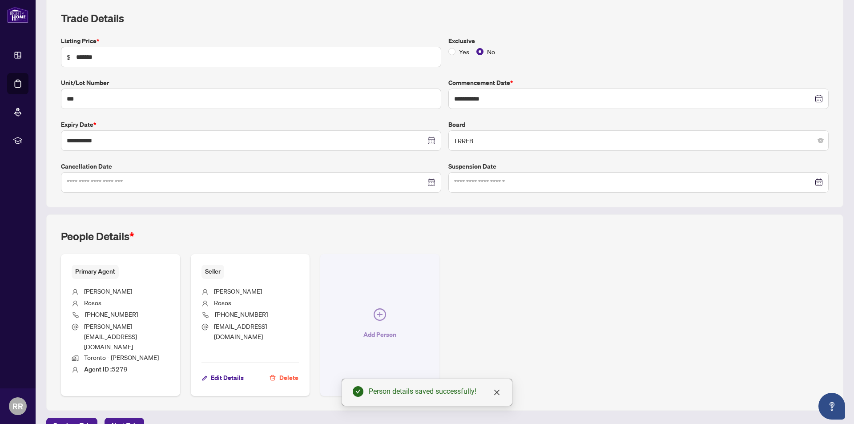
click at [385, 306] on button "Add Person" at bounding box center [379, 325] width 119 height 142
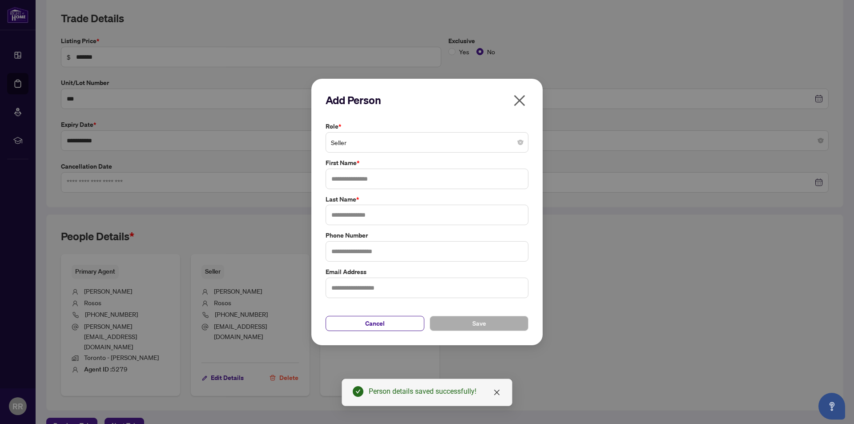
click at [389, 143] on span "Seller" at bounding box center [427, 142] width 192 height 17
click at [363, 176] on input "text" at bounding box center [426, 178] width 203 height 20
type input "*******"
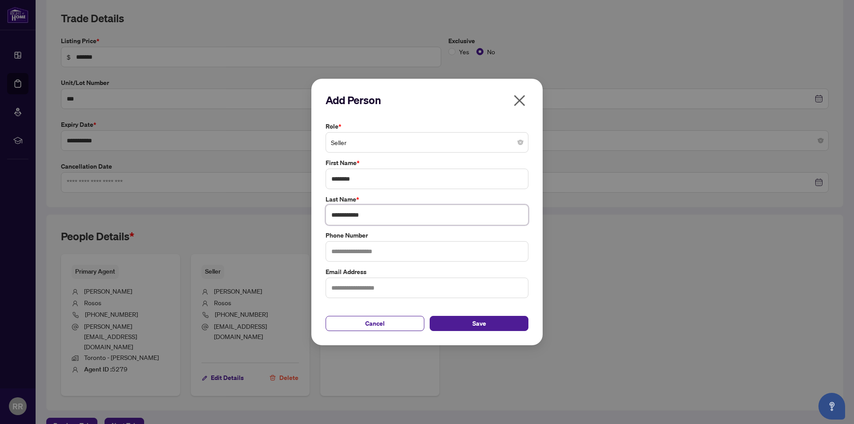
type input "**********"
click at [483, 325] on span "Save" at bounding box center [479, 323] width 14 height 14
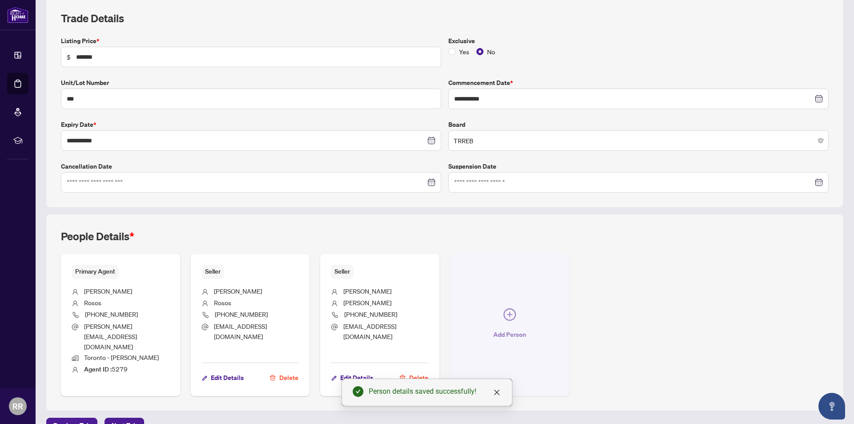
click at [512, 311] on button "Add Person" at bounding box center [509, 325] width 119 height 142
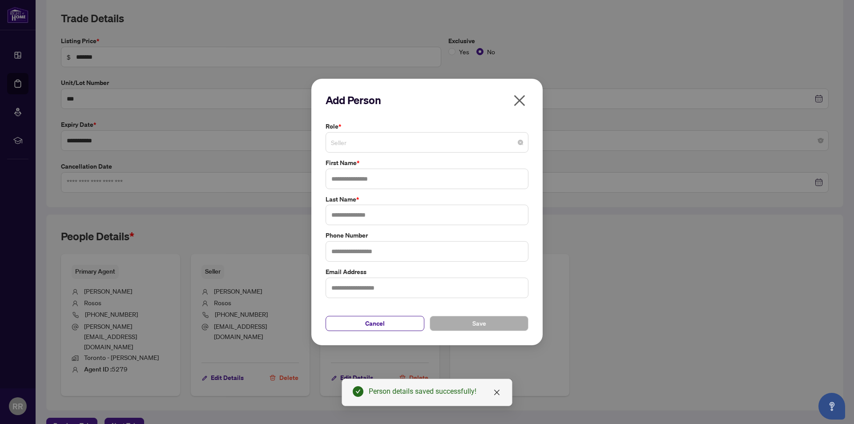
click at [500, 146] on span "Seller" at bounding box center [427, 142] width 192 height 17
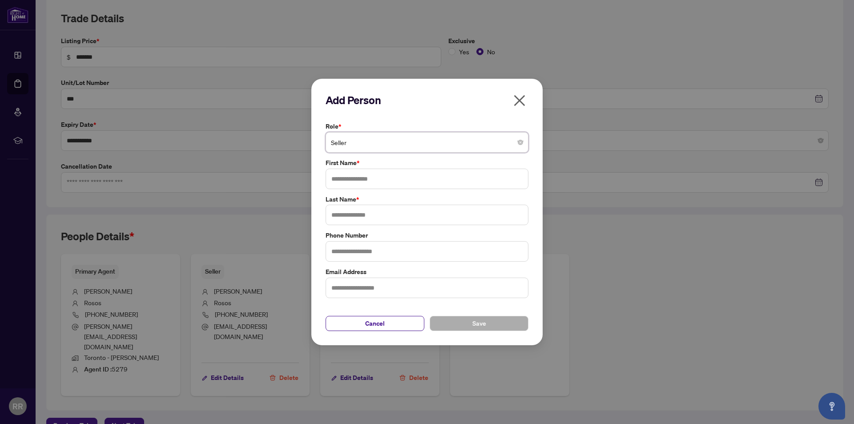
click at [647, 223] on div "Add Person Role * Seller Seller 1 10 Seller Additional RAHR Agent Corporation S…" at bounding box center [427, 212] width 854 height 424
click at [390, 321] on button "Cancel" at bounding box center [374, 323] width 99 height 15
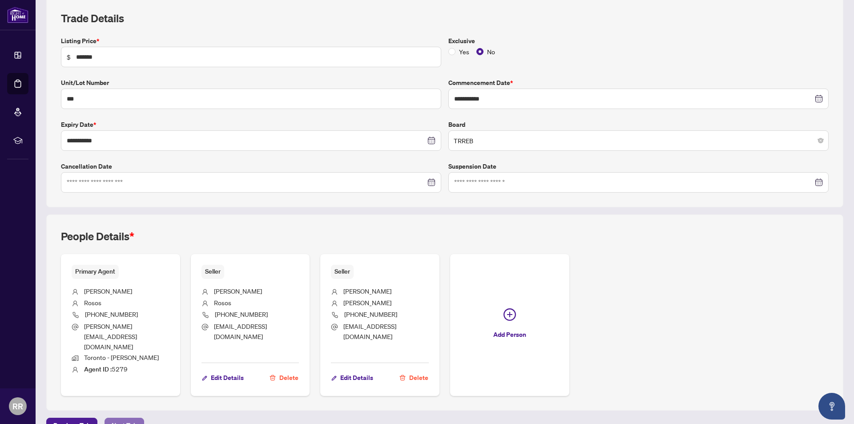
click at [121, 418] on span "Next Tab" at bounding box center [124, 425] width 25 height 14
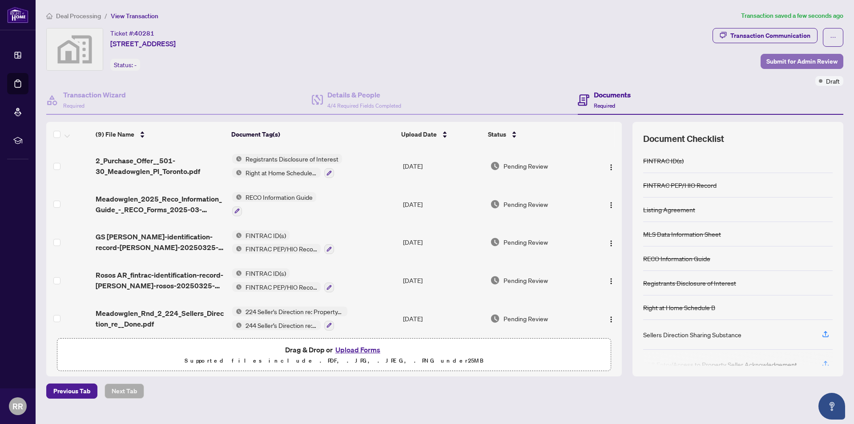
click at [791, 64] on span "Submit for Admin Review" at bounding box center [801, 61] width 71 height 14
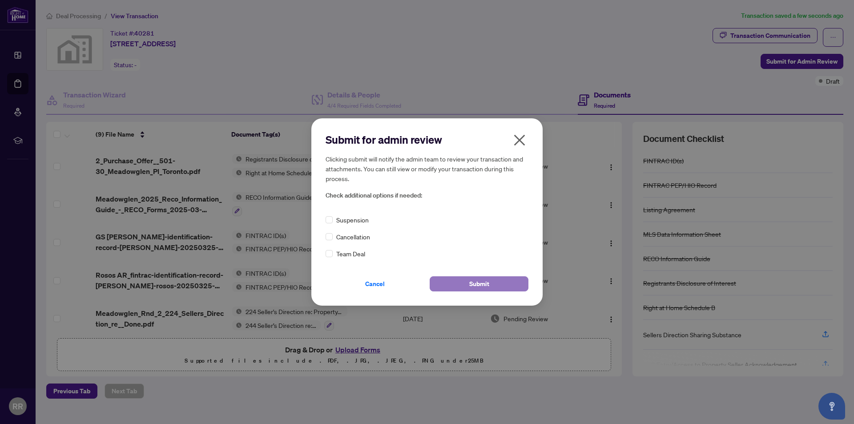
click at [482, 286] on span "Submit" at bounding box center [479, 284] width 20 height 14
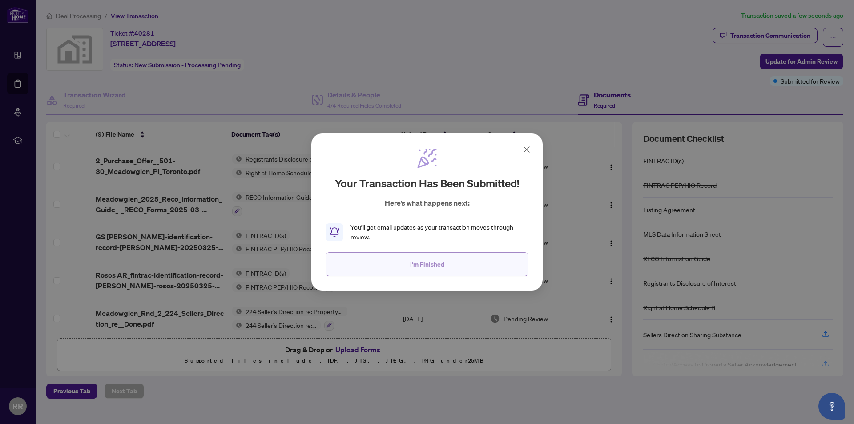
click at [436, 260] on span "I'm Finished" at bounding box center [427, 264] width 34 height 14
